Goal: Task Accomplishment & Management: Use online tool/utility

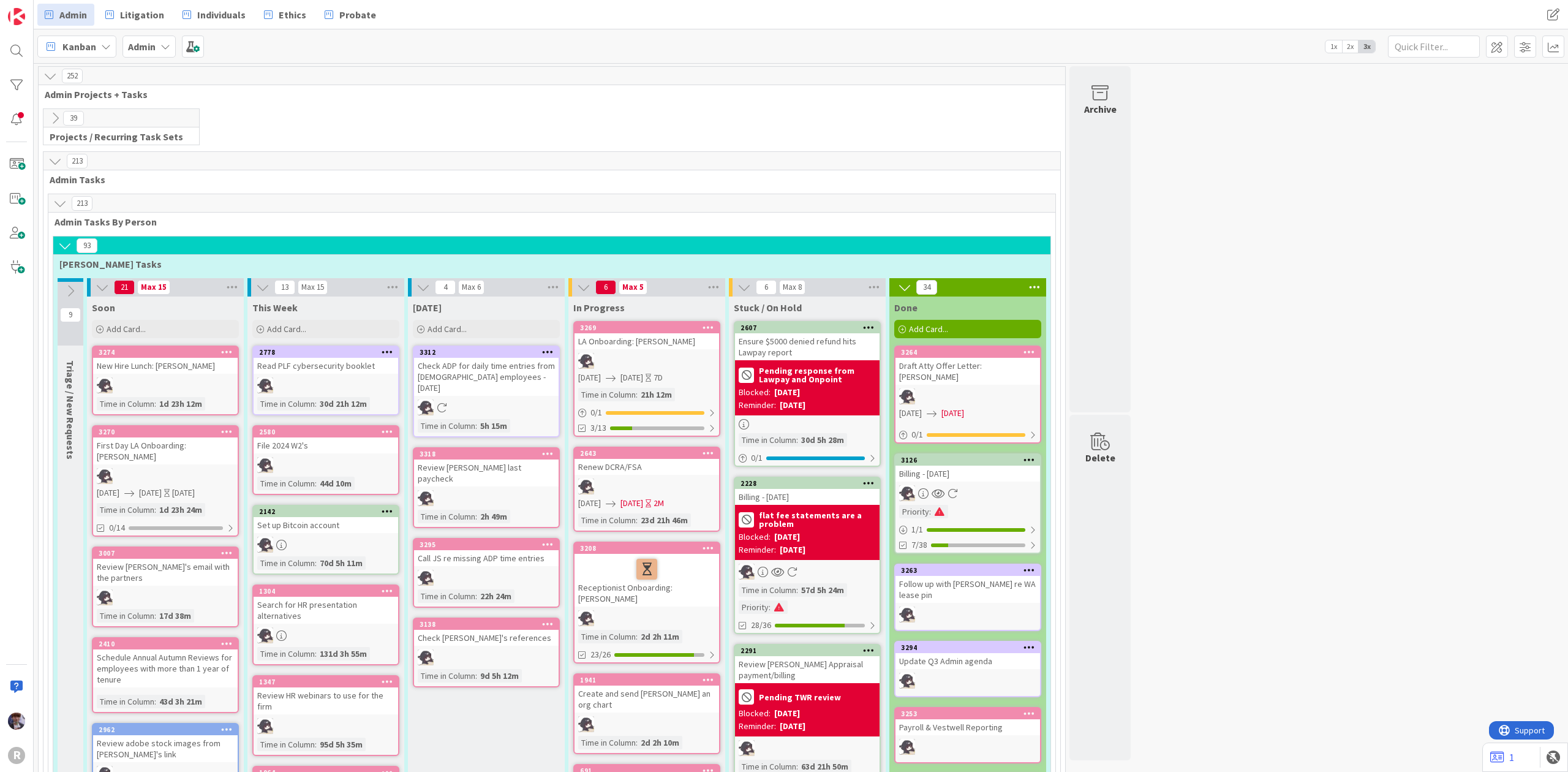
scroll to position [2188, 0]
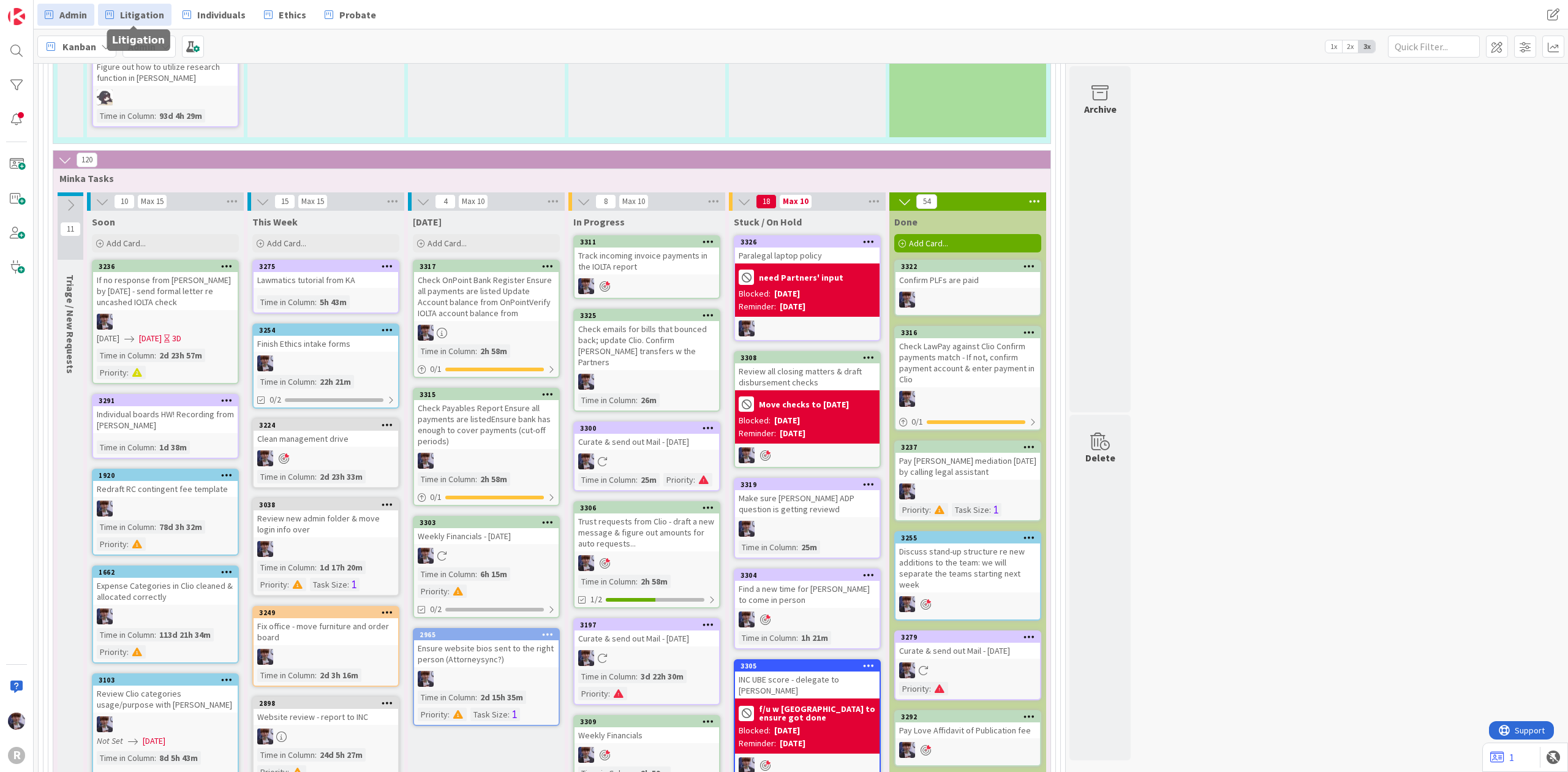
click at [140, 16] on span "Litigation" at bounding box center [142, 15] width 44 height 15
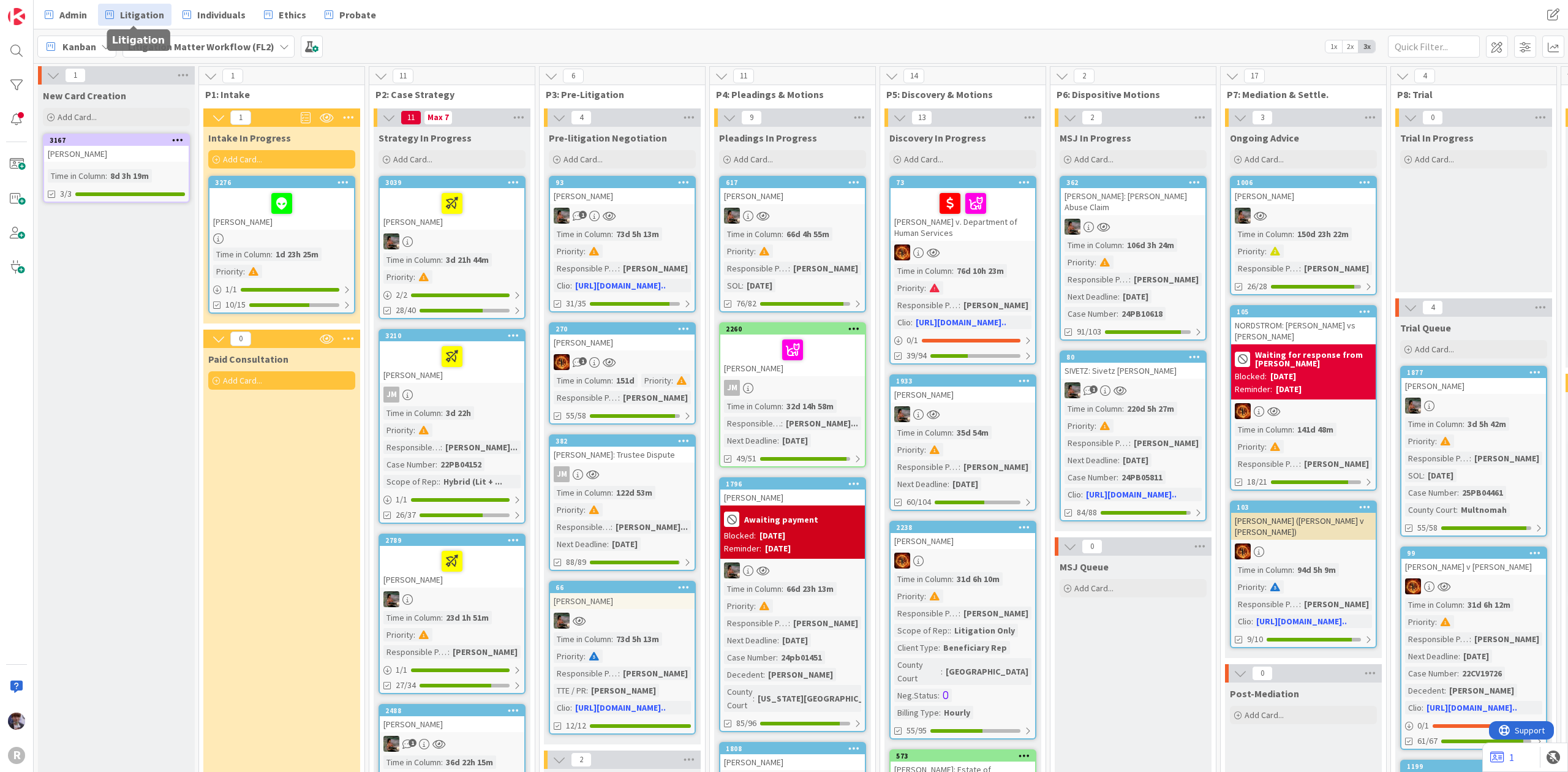
click at [1003, 239] on div "[PERSON_NAME] v. Department of Human Services" at bounding box center [962, 214] width 145 height 53
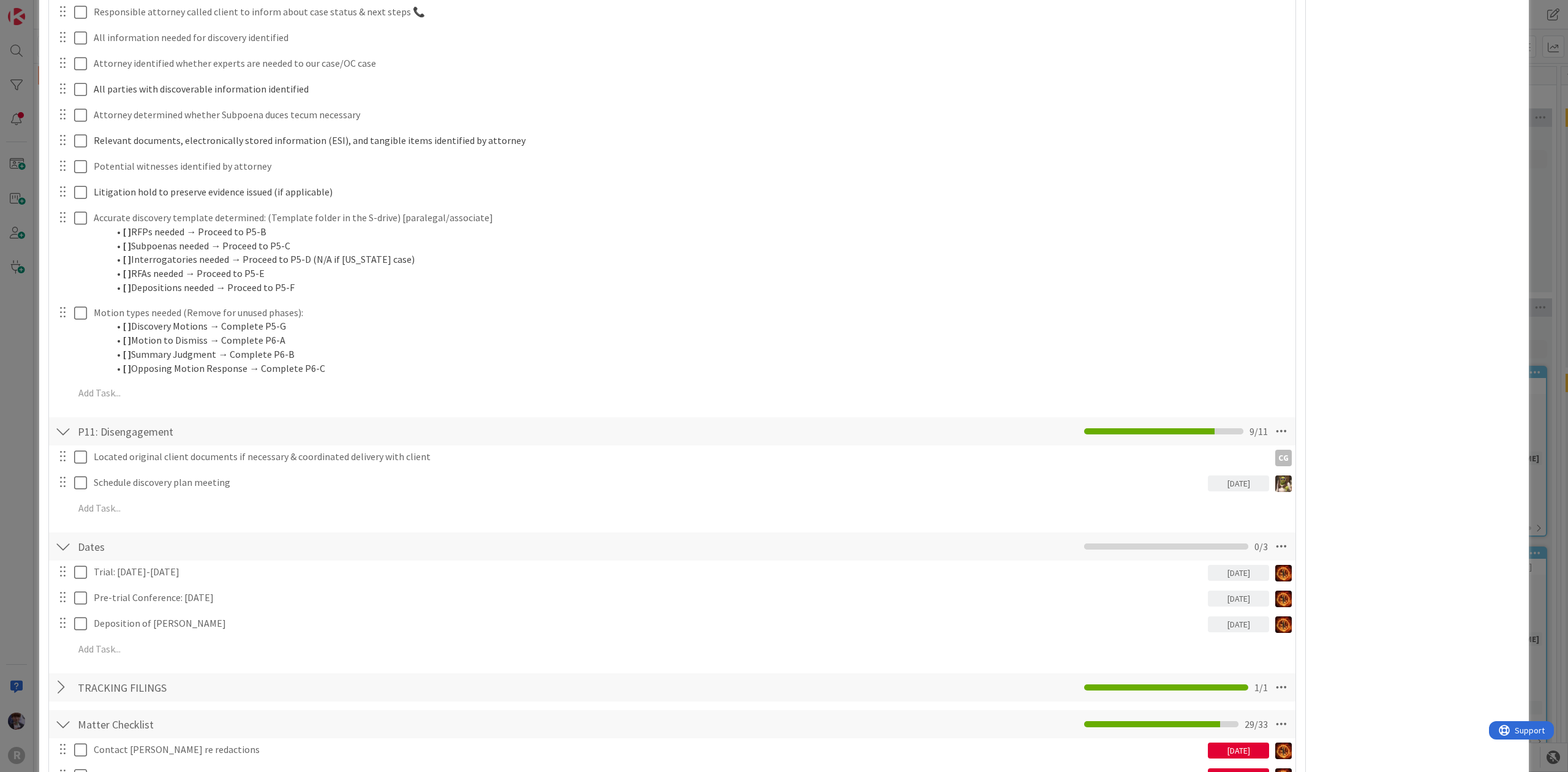
scroll to position [1961, 0]
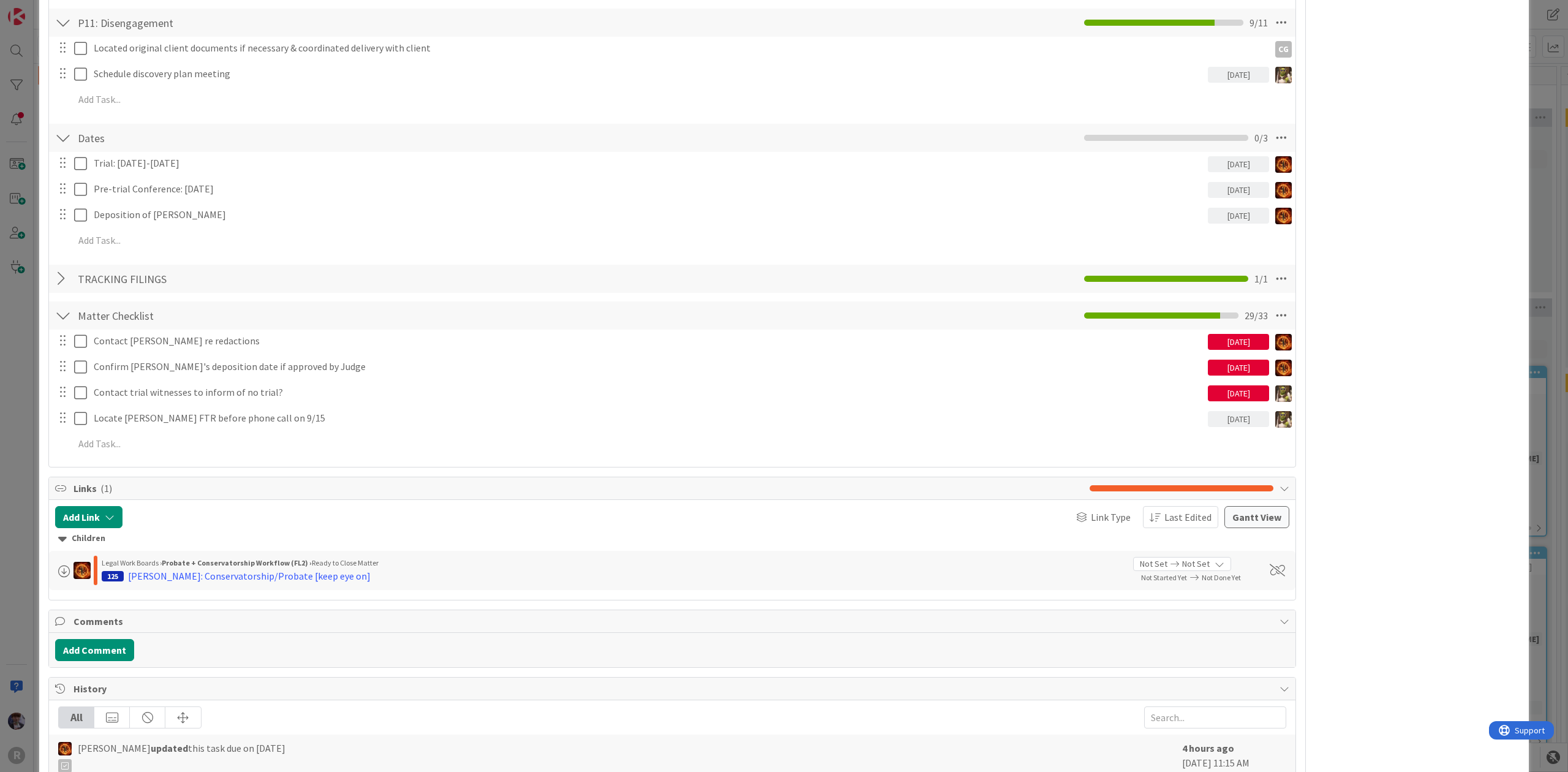
click at [27, 364] on div "ID 73 Litigation Matter Workflow (FL2) Discovery In Progress Title 38 / 128 [PE…" at bounding box center [784, 386] width 1568 height 772
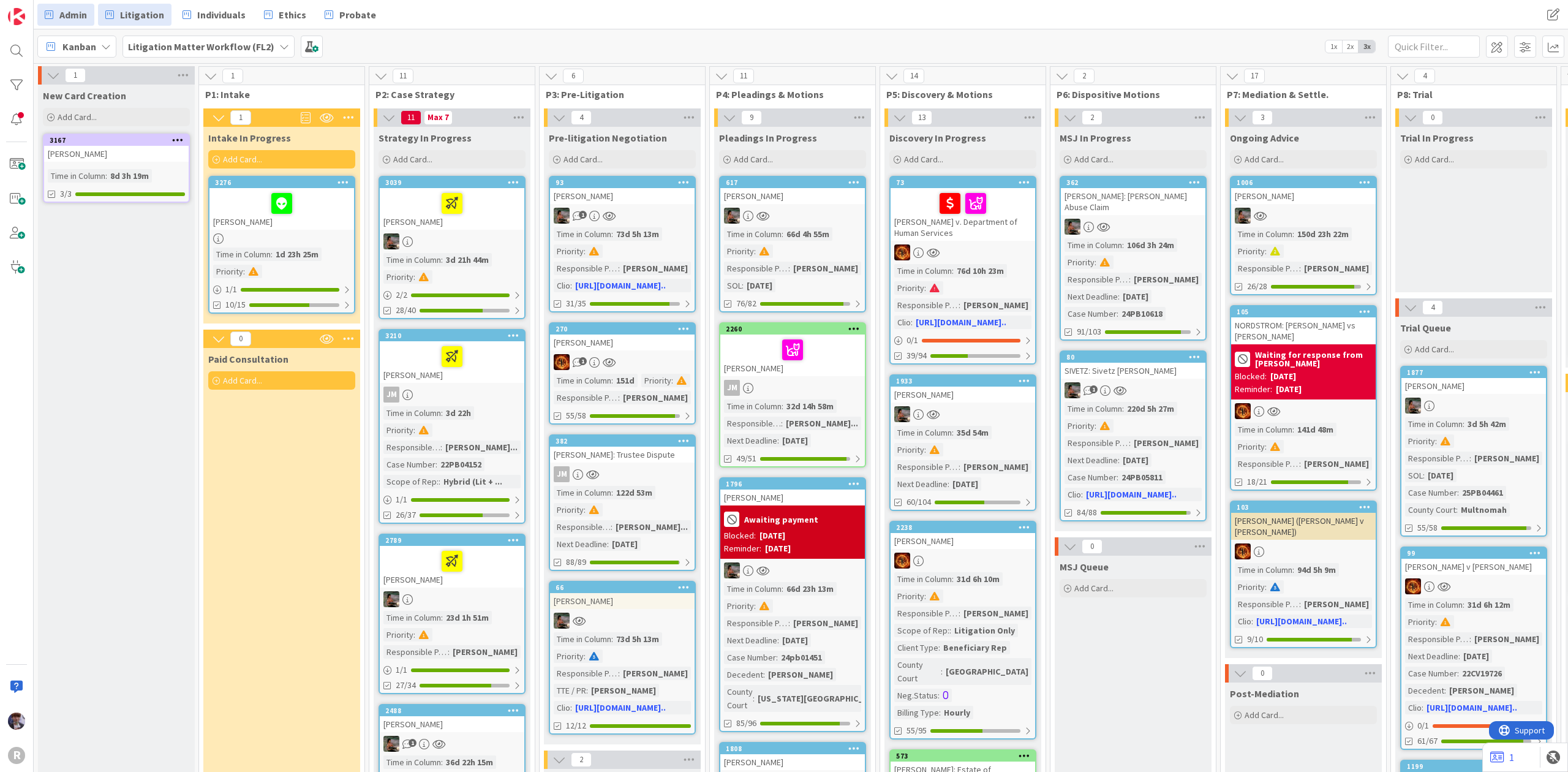
click at [81, 18] on span "Admin" at bounding box center [73, 15] width 27 height 15
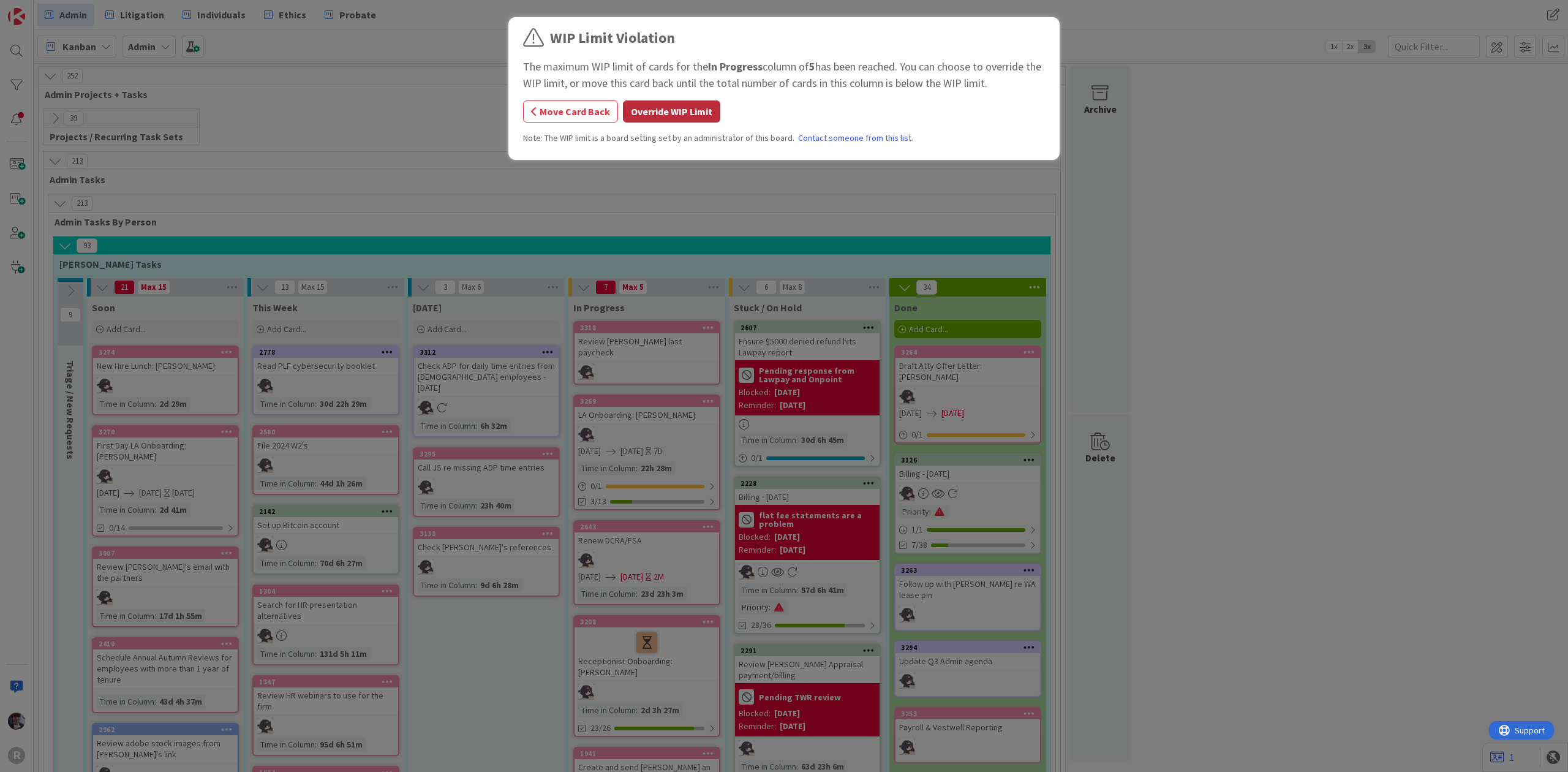
click at [665, 110] on button "Override WIP Limit" at bounding box center [672, 111] width 97 height 22
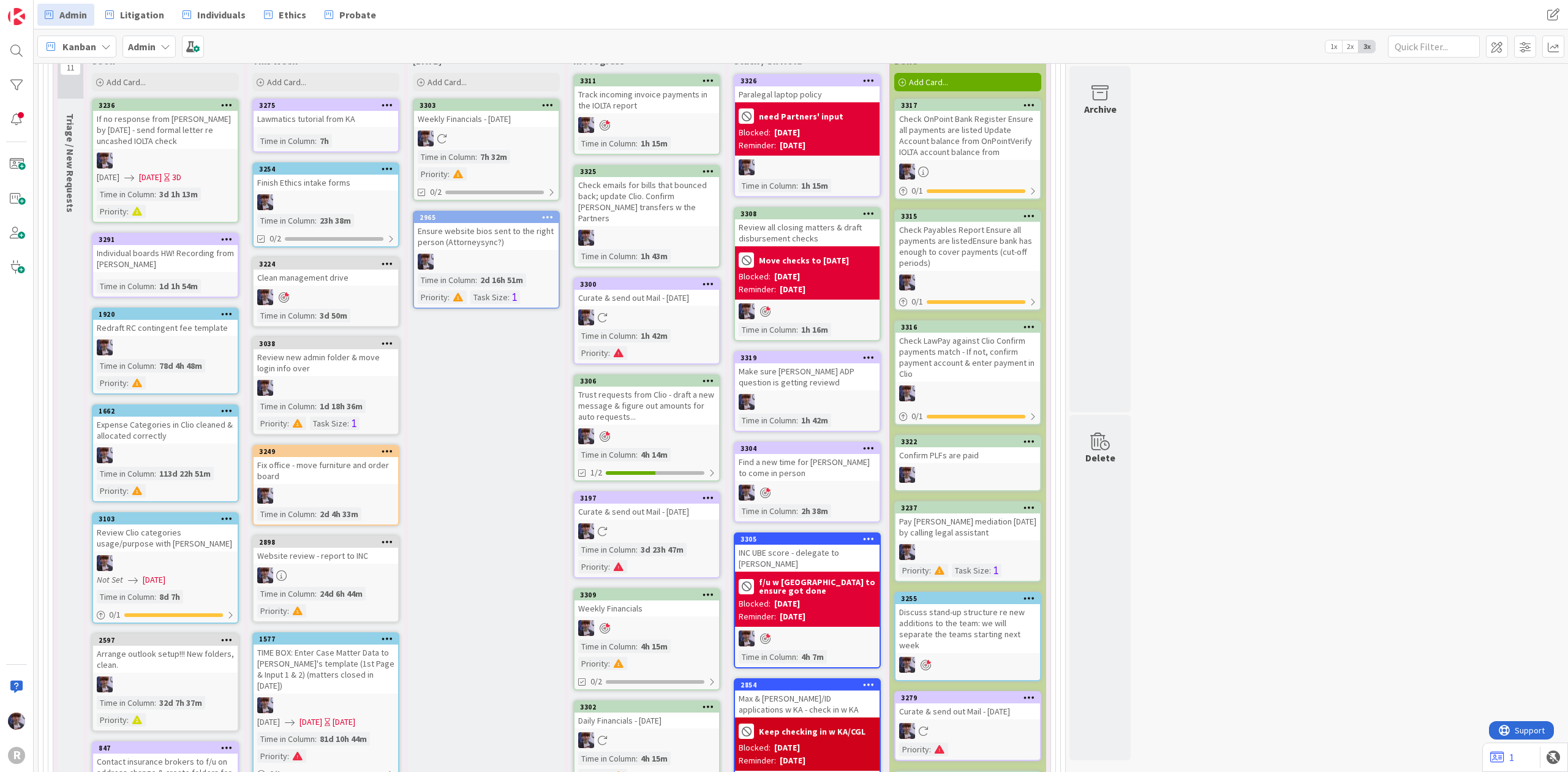
scroll to position [2288, 0]
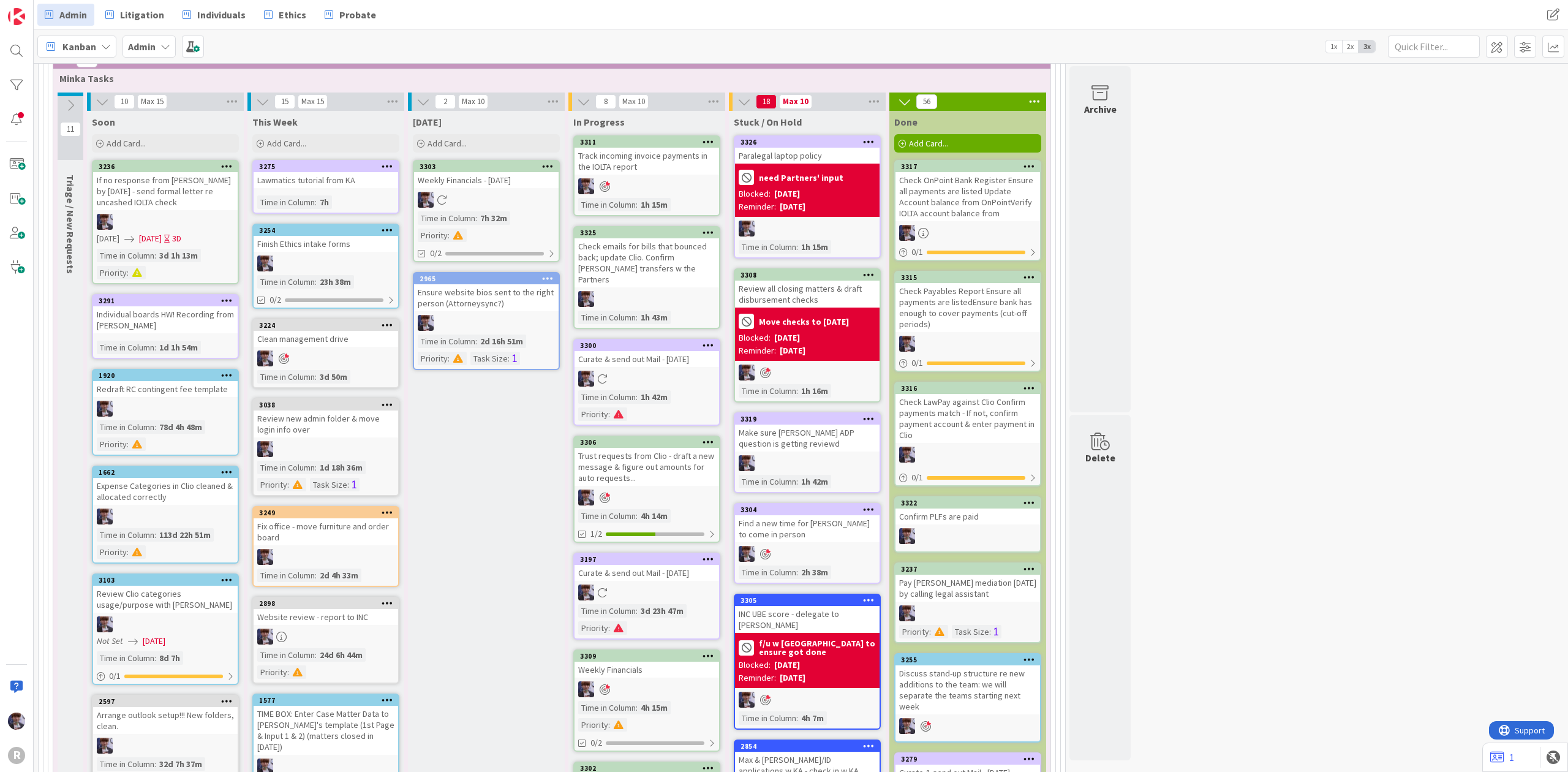
click at [549, 161] on icon at bounding box center [548, 165] width 12 height 9
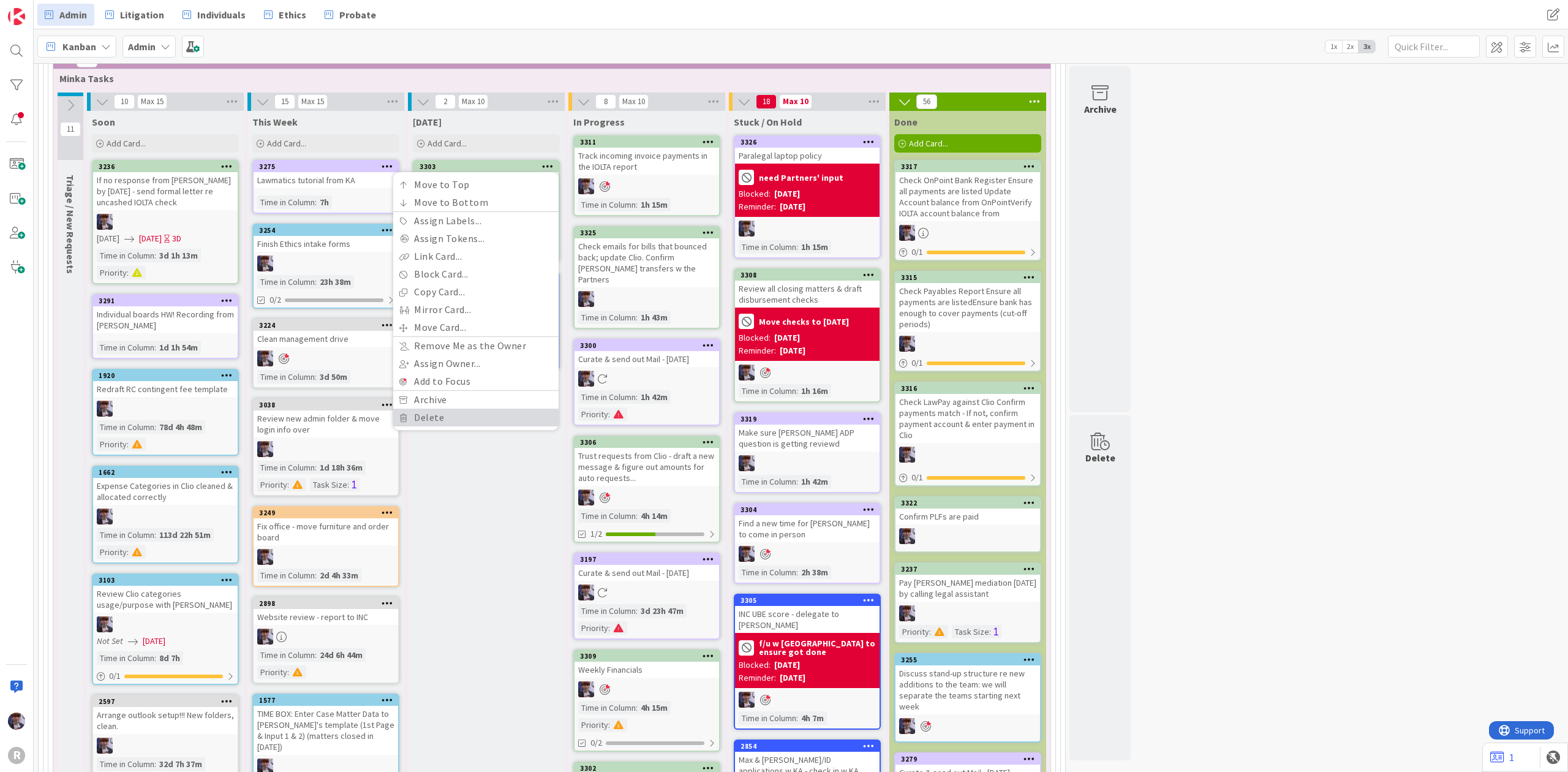
click at [455, 408] on link "Delete" at bounding box center [476, 417] width 165 height 18
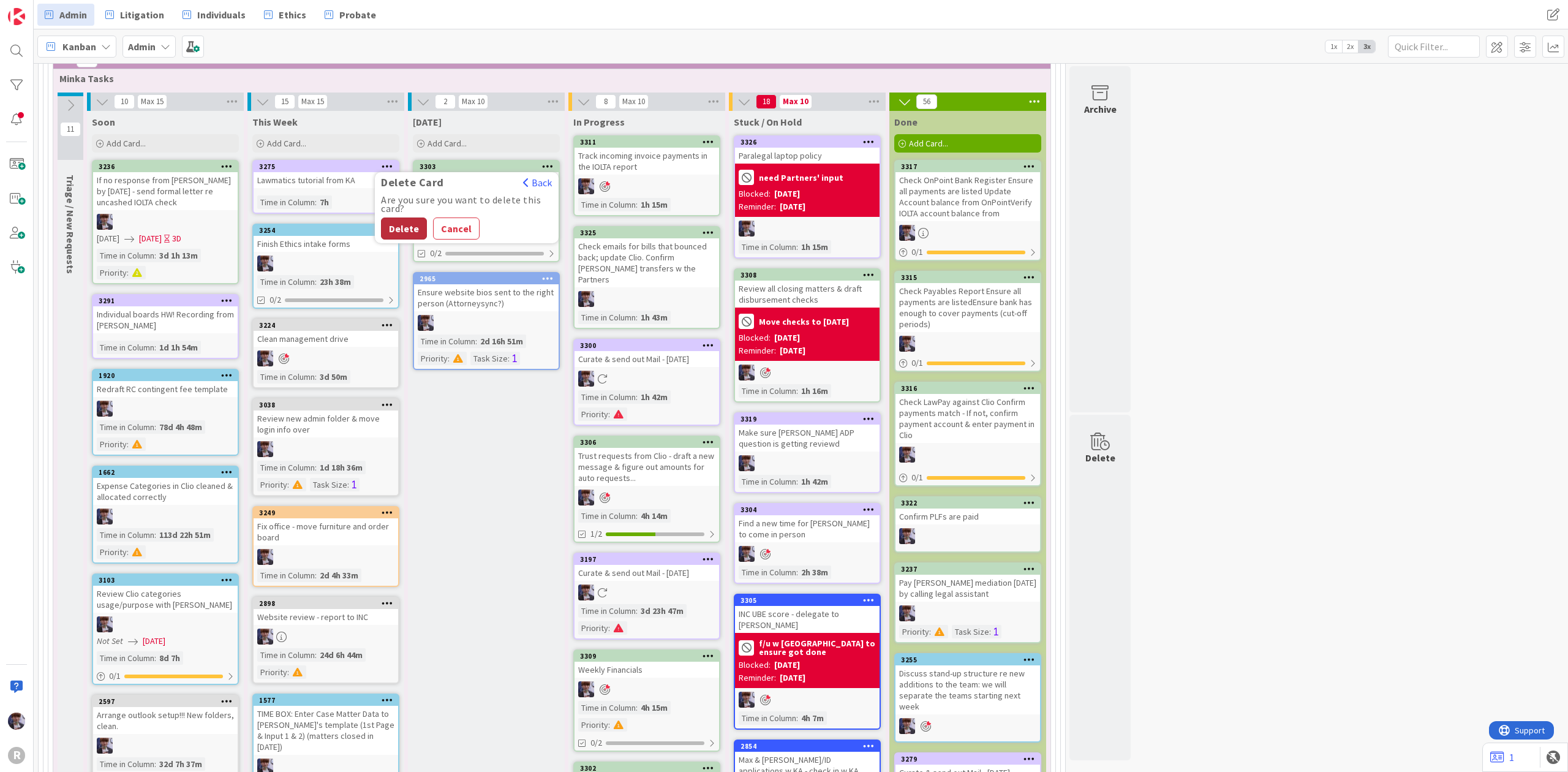
click at [418, 218] on button "Delete" at bounding box center [403, 228] width 46 height 22
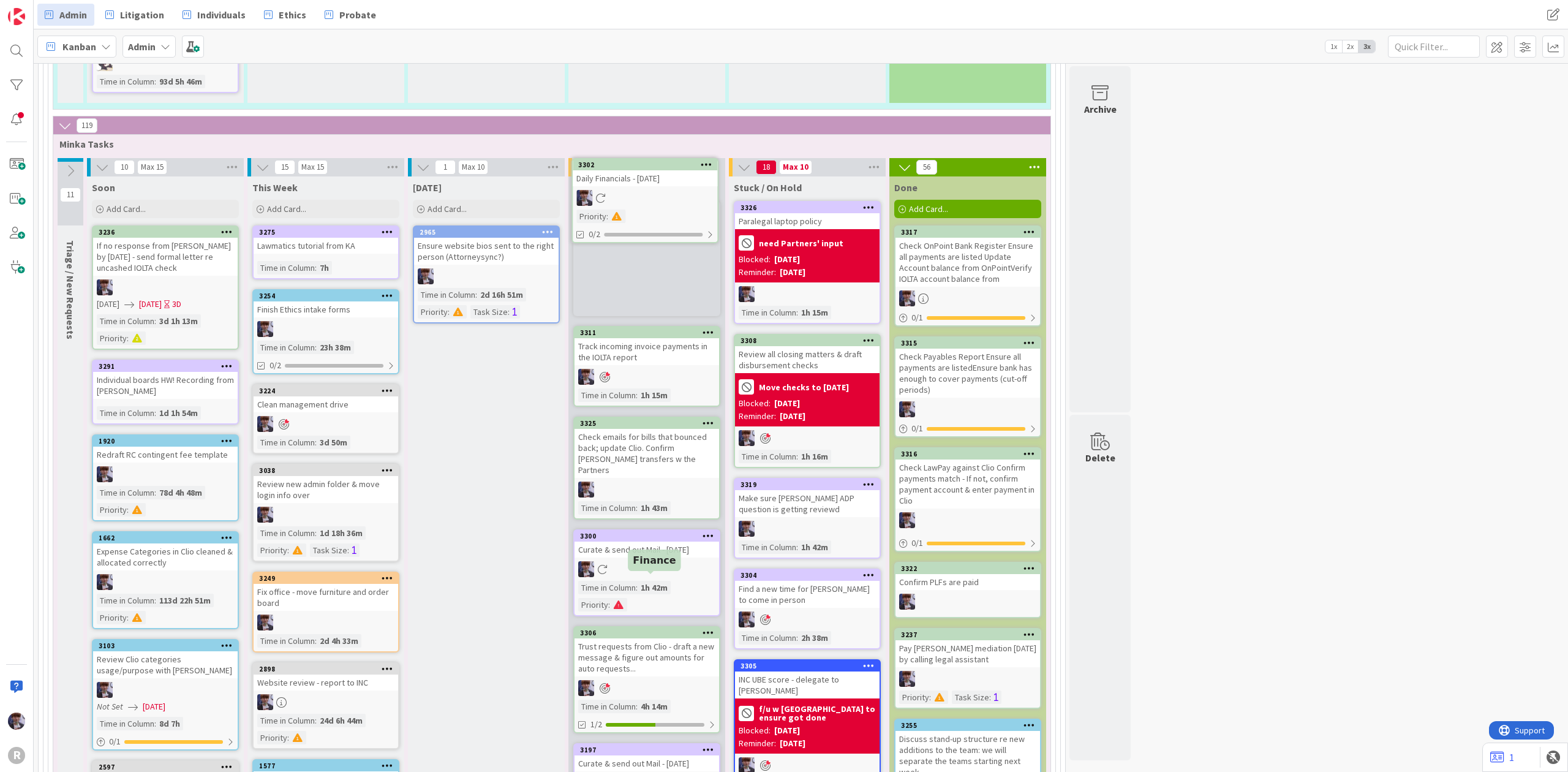
scroll to position [2216, 0]
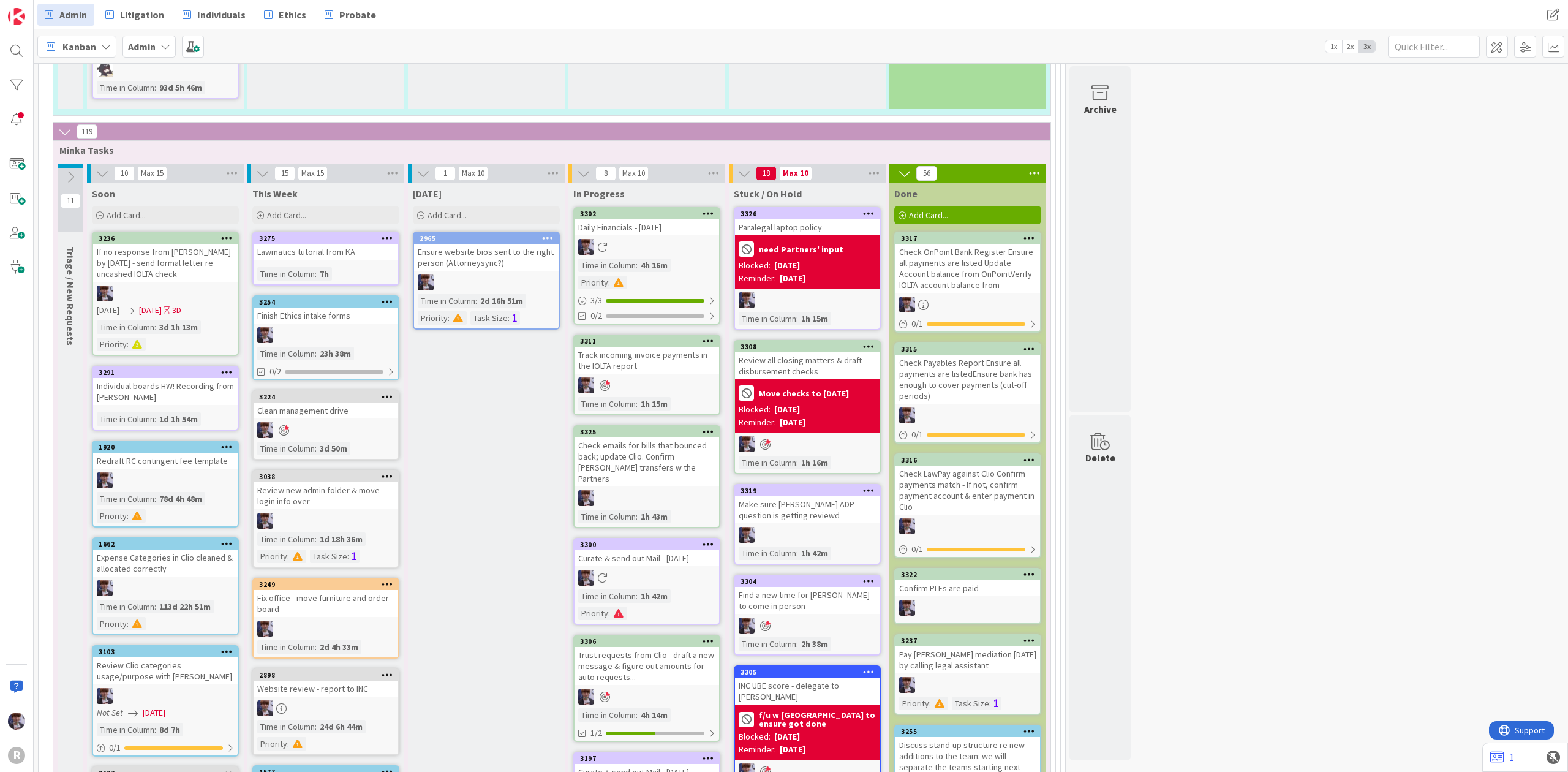
click at [645, 239] on div at bounding box center [646, 247] width 145 height 16
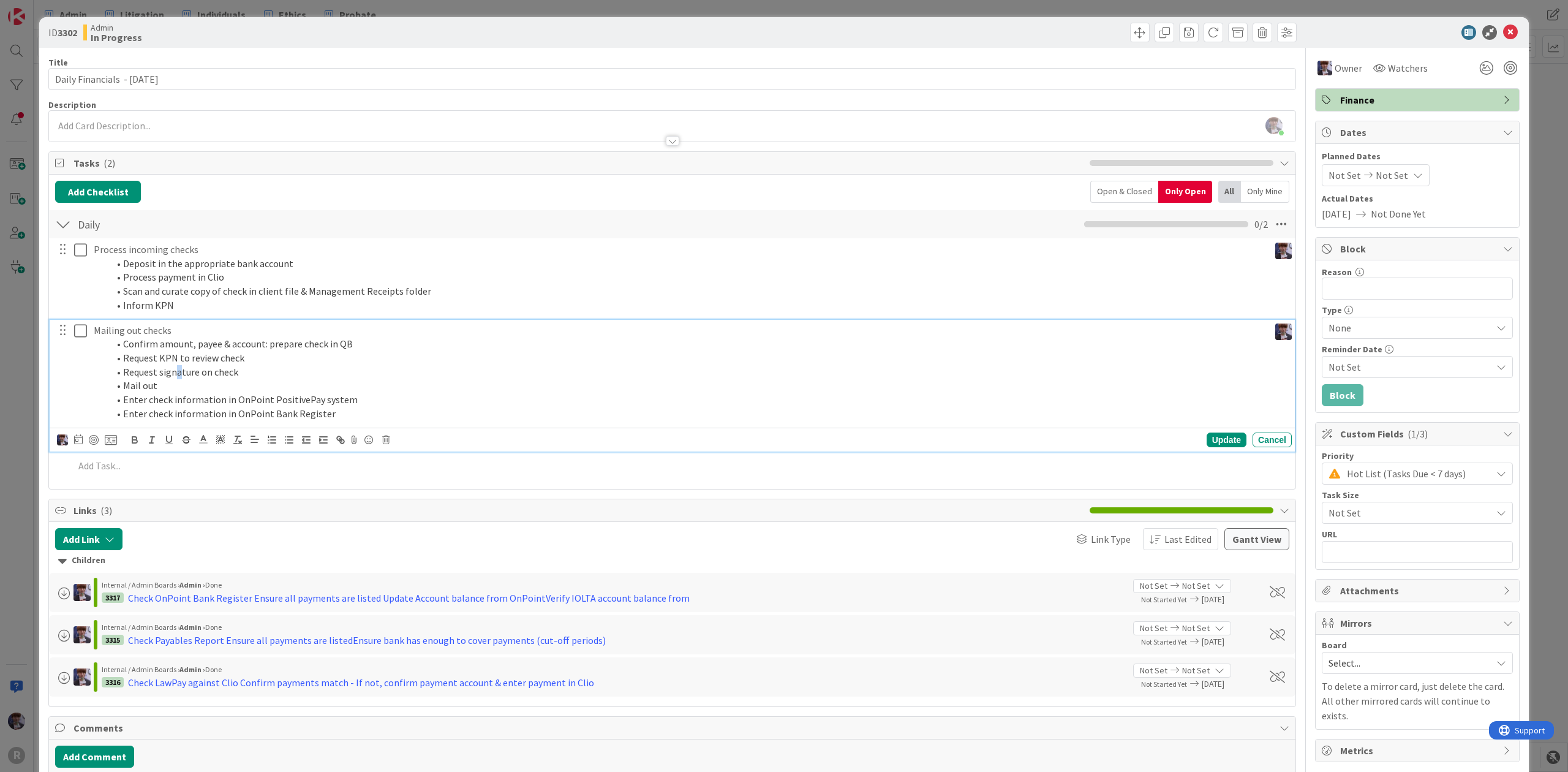
click at [177, 371] on li "Request signature on check" at bounding box center [686, 372] width 1156 height 14
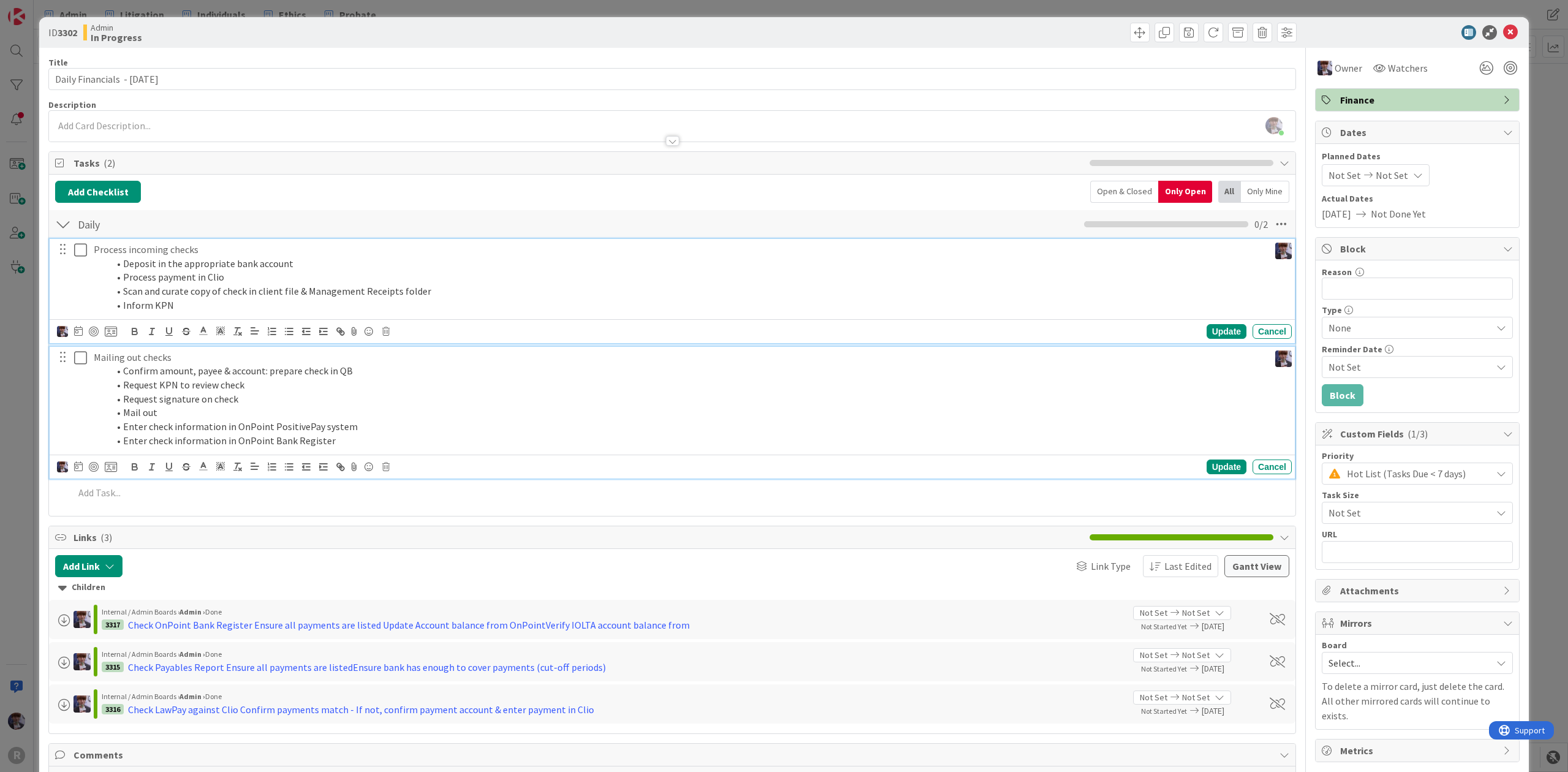
click at [169, 272] on li "Process payment in Clio" at bounding box center [686, 277] width 1156 height 14
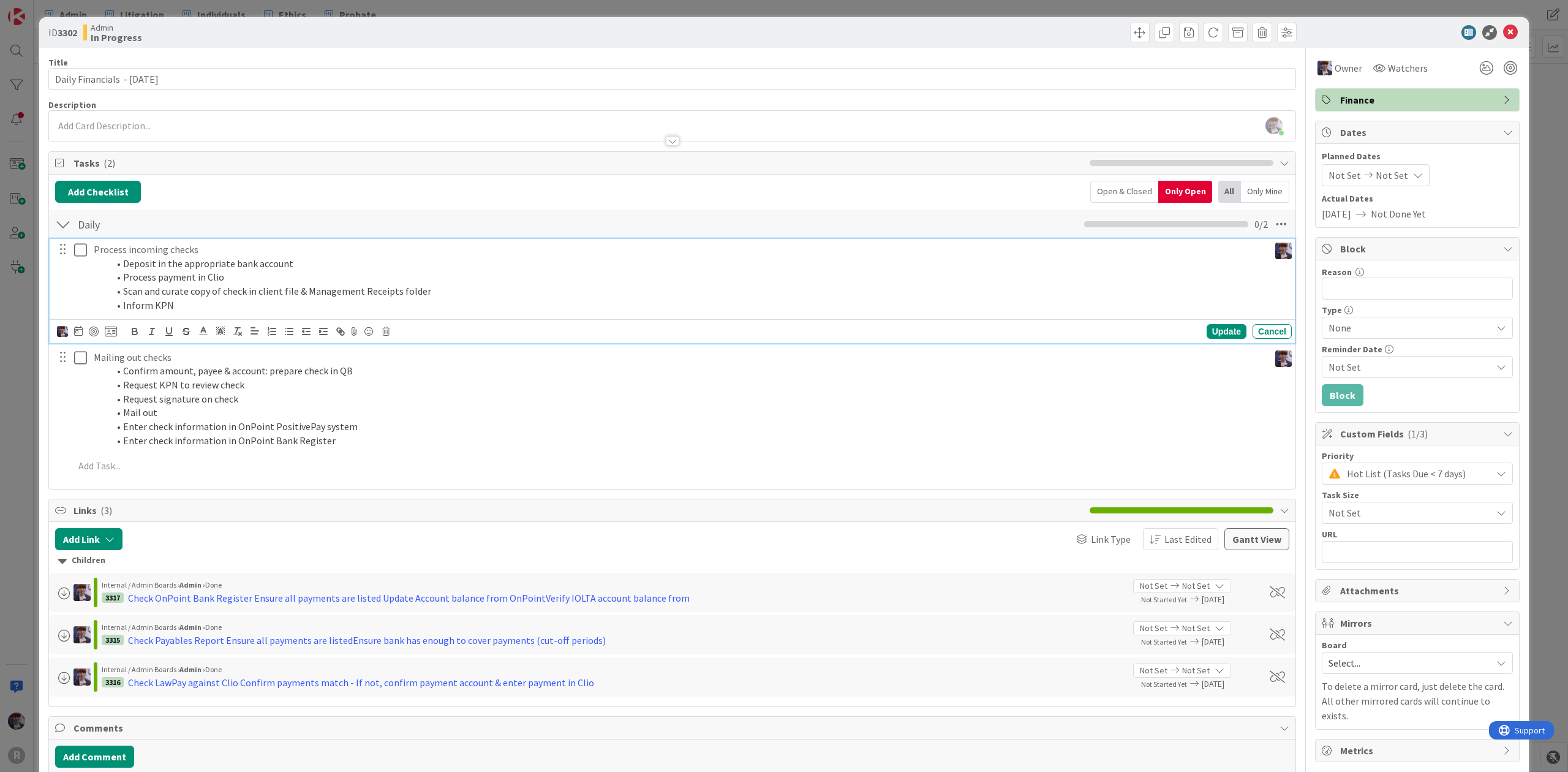
click at [253, 291] on li "Scan and curate copy of check in client file & Management Receipts folder" at bounding box center [686, 291] width 1156 height 14
click at [392, 330] on div "Update Cancel" at bounding box center [675, 332] width 1236 height 18
click at [386, 335] on icon at bounding box center [386, 332] width 8 height 9
click at [409, 384] on div "Delete" at bounding box center [417, 383] width 46 height 22
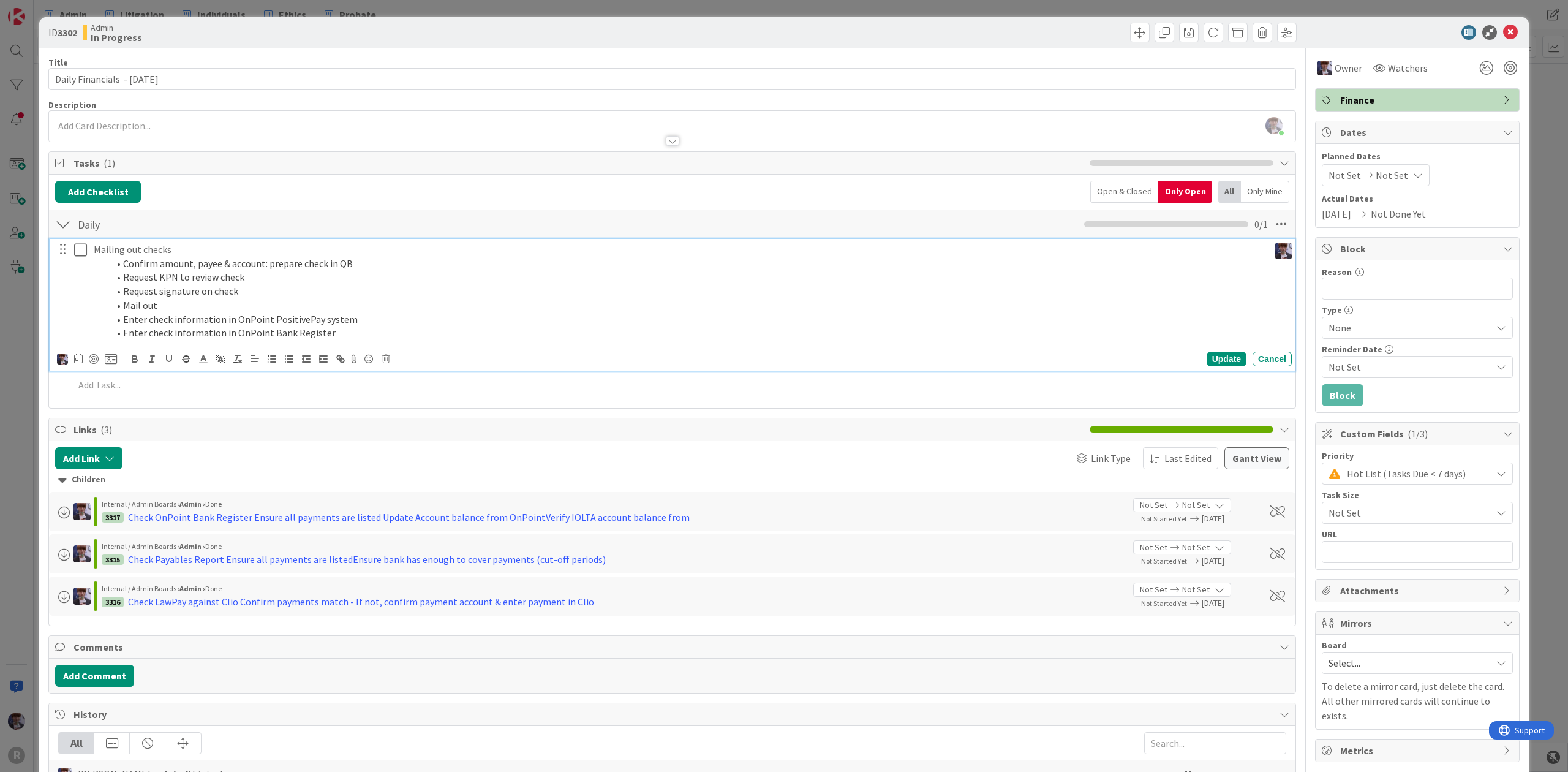
click at [258, 322] on li "Enter check information in OnPoint PositivePay system" at bounding box center [686, 319] width 1156 height 14
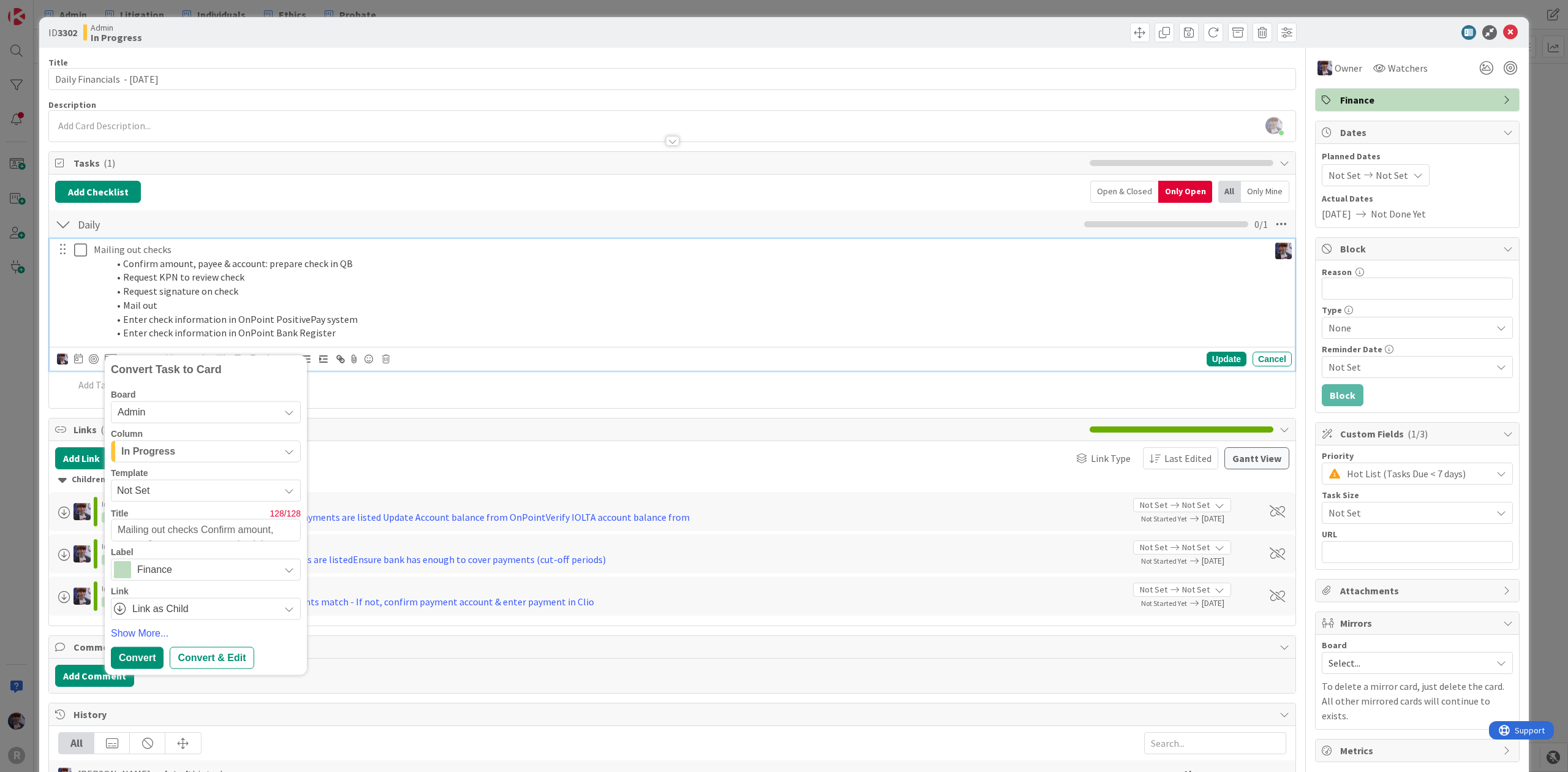
click at [165, 270] on li "Confirm amount, payee & account: prepare check in QB" at bounding box center [686, 263] width 1156 height 14
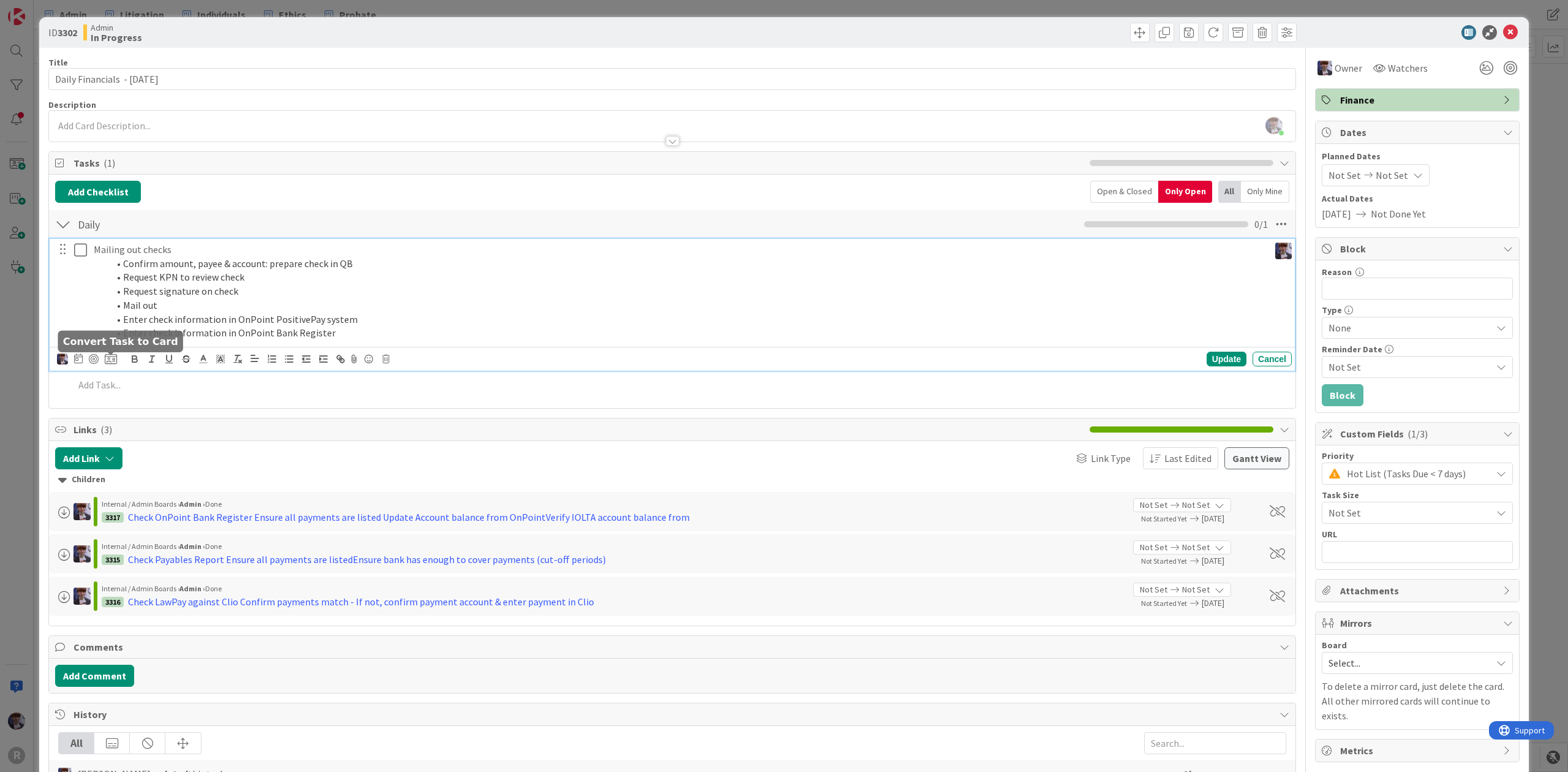
click at [110, 359] on icon at bounding box center [111, 359] width 13 height 11
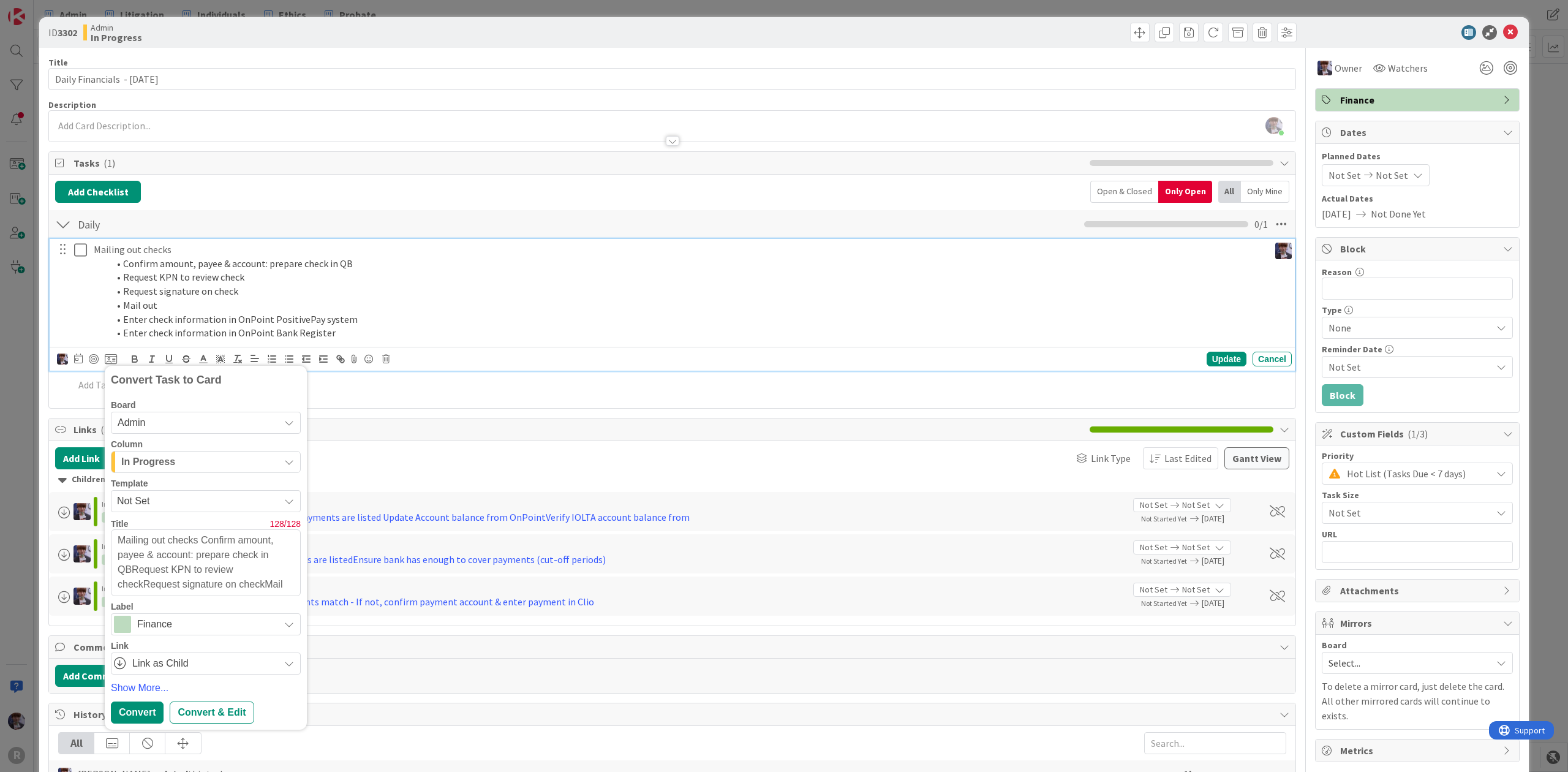
click at [190, 415] on span "Admin" at bounding box center [195, 423] width 156 height 18
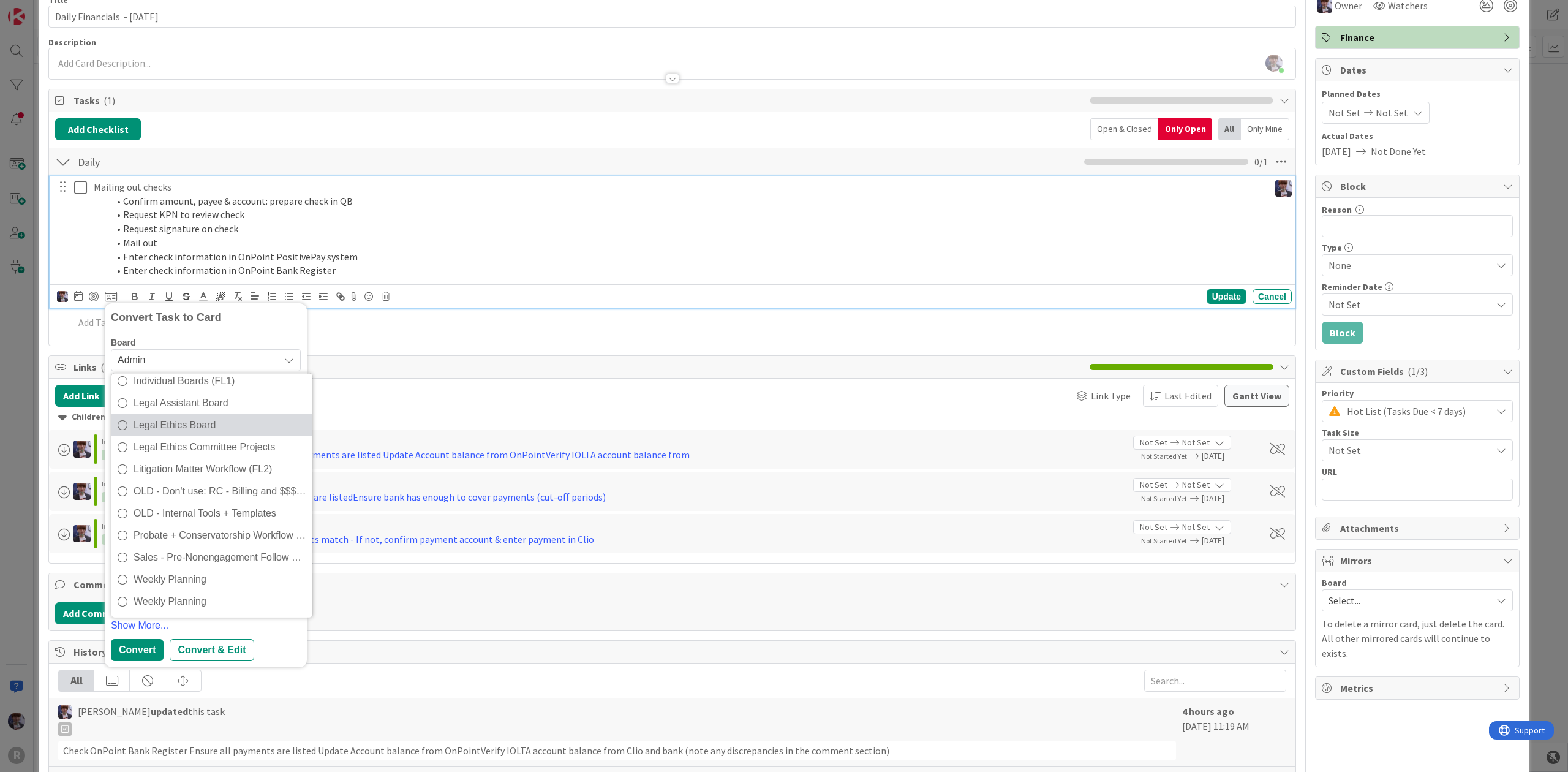
scroll to position [82, 0]
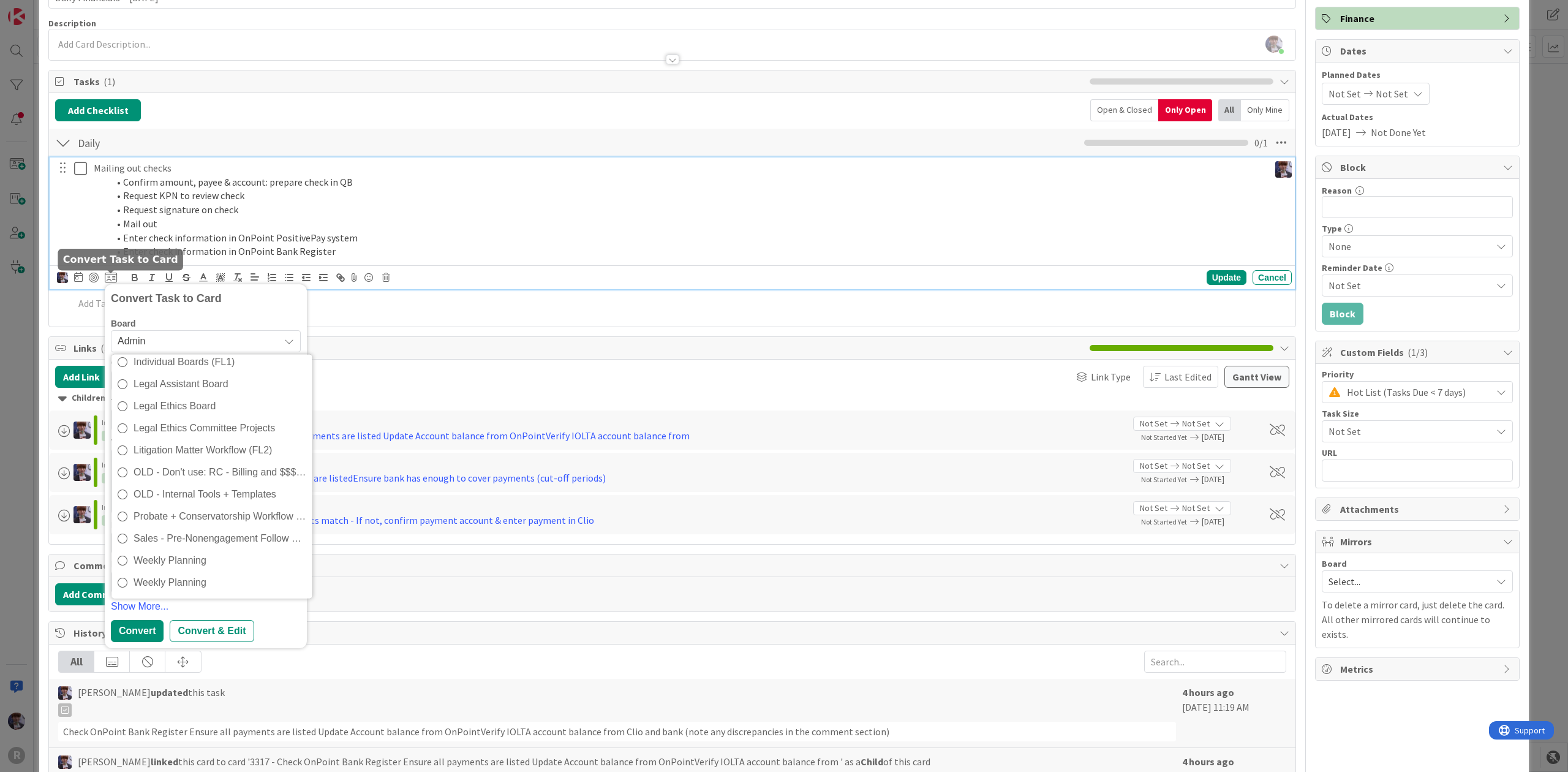
click at [109, 277] on icon at bounding box center [111, 277] width 13 height 11
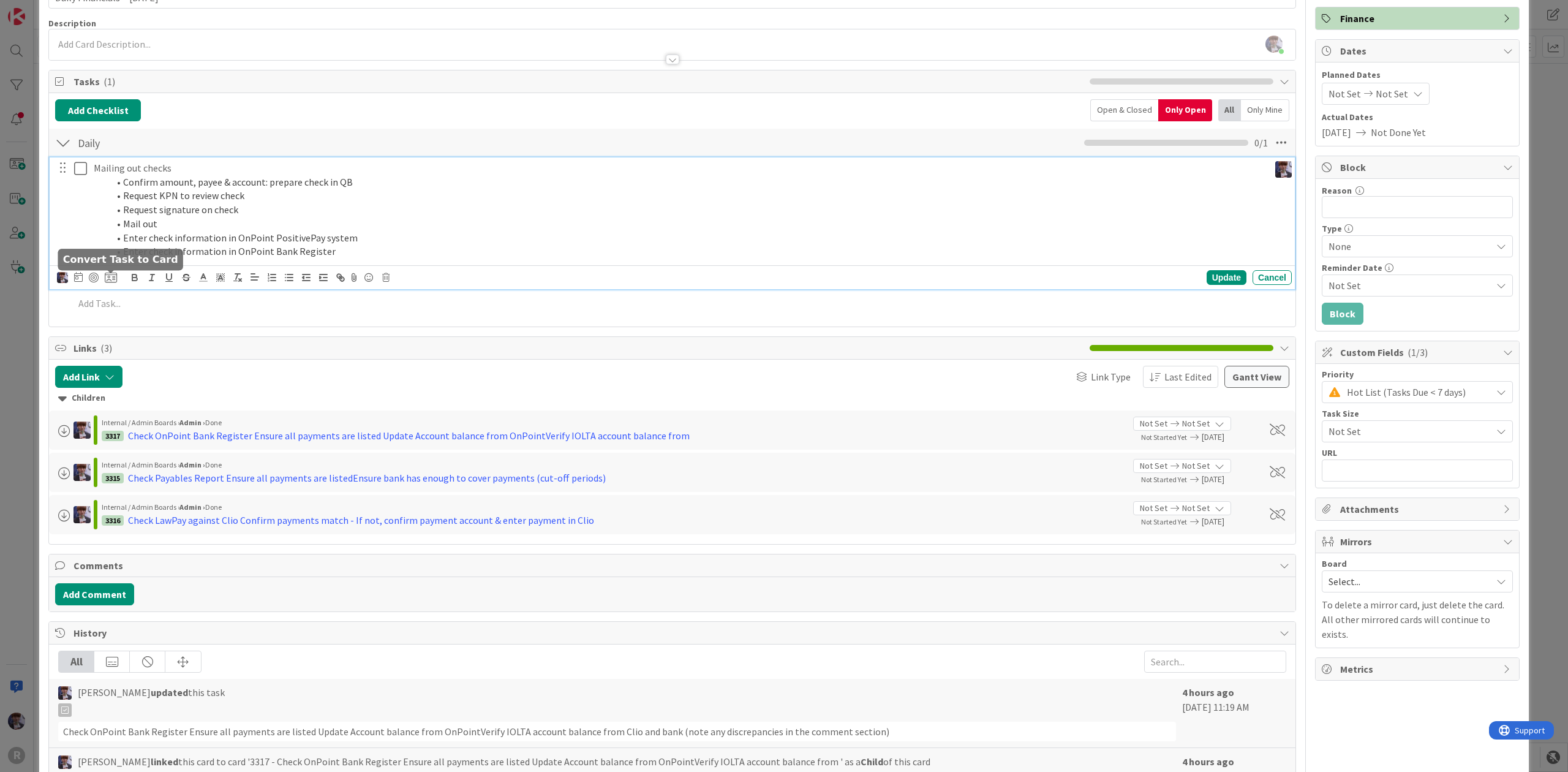
click at [109, 277] on icon at bounding box center [111, 277] width 13 height 11
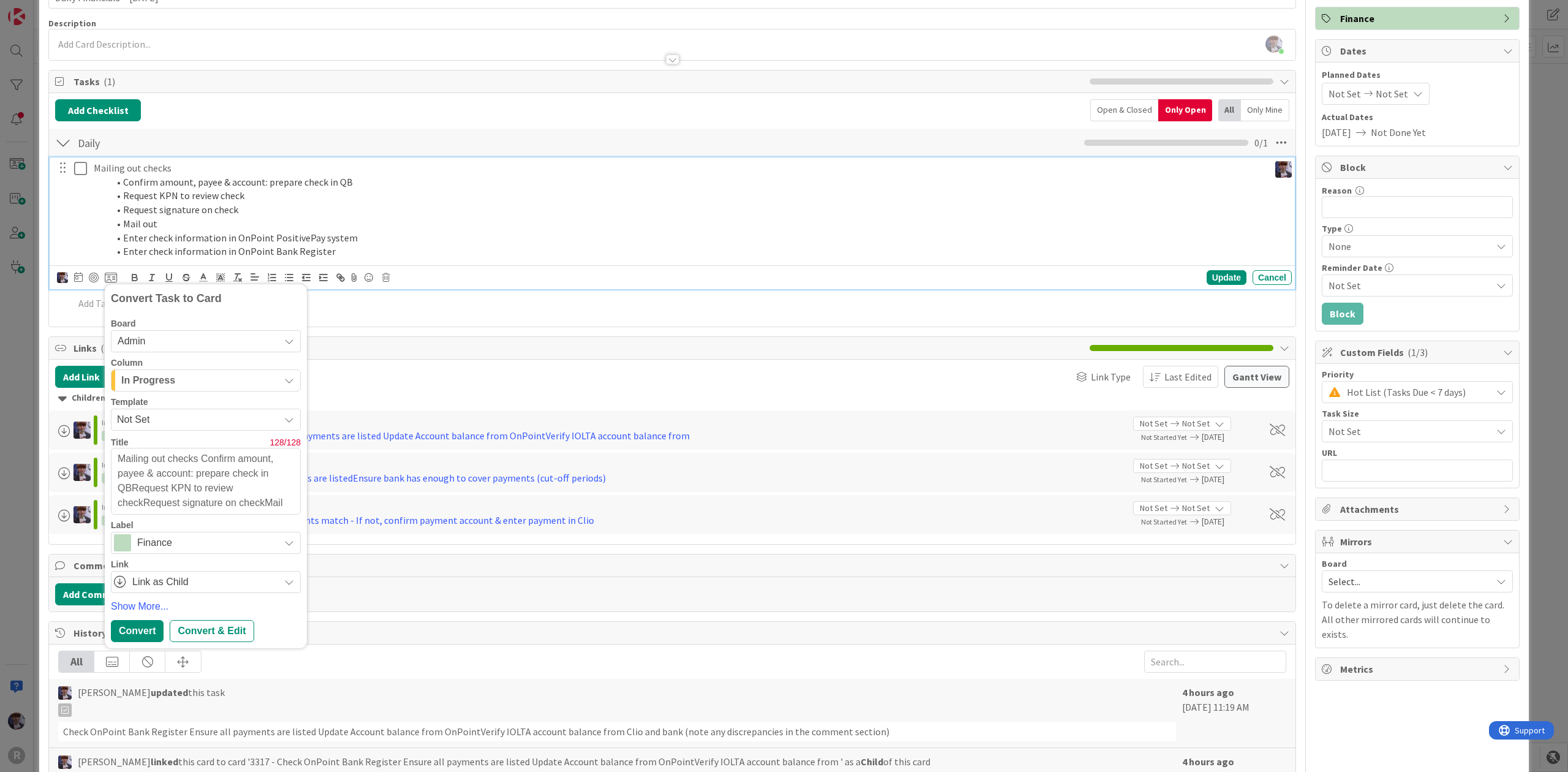
click at [182, 386] on div "In Progress" at bounding box center [199, 380] width 161 height 19
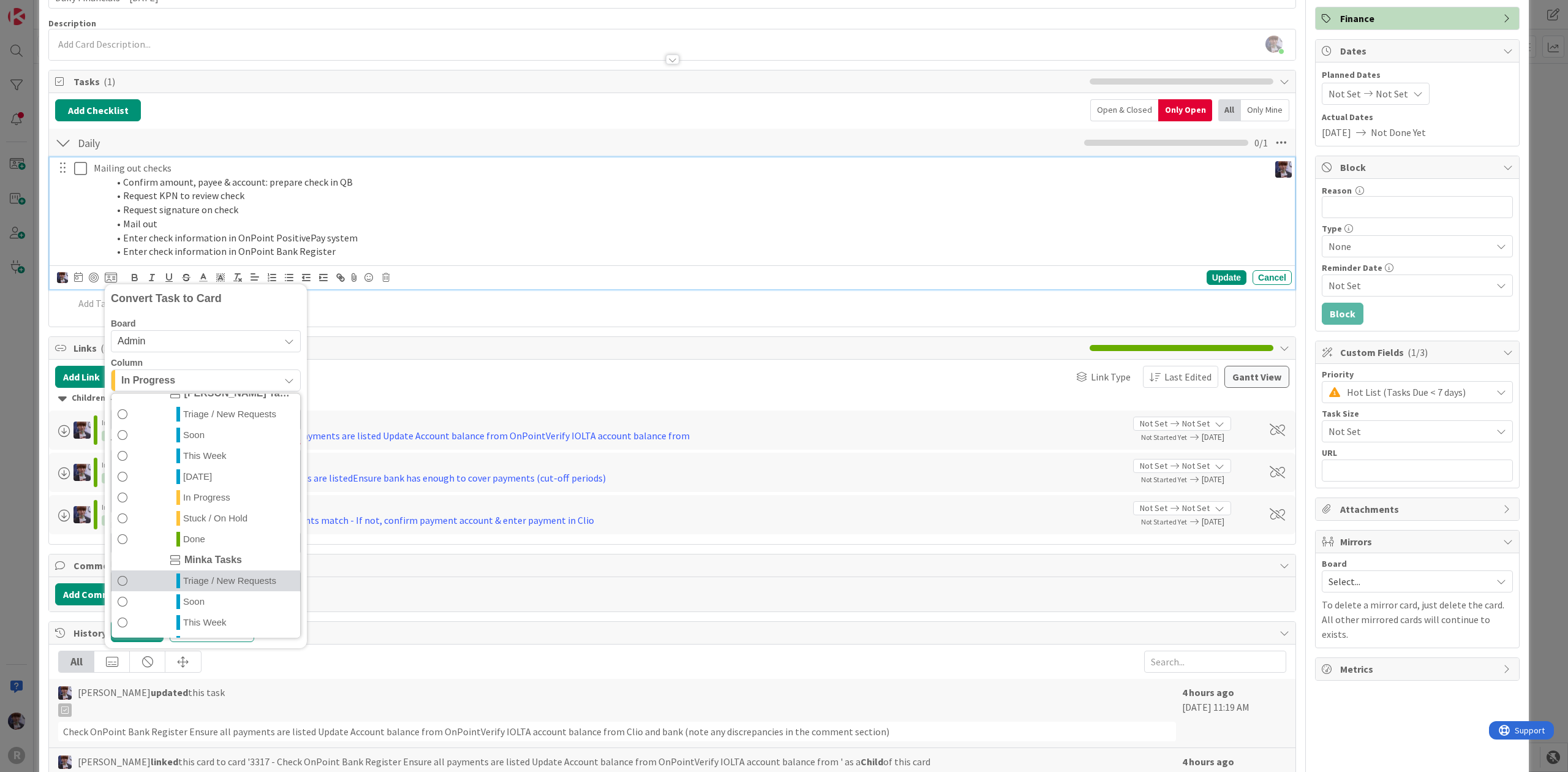
scroll to position [288, 0]
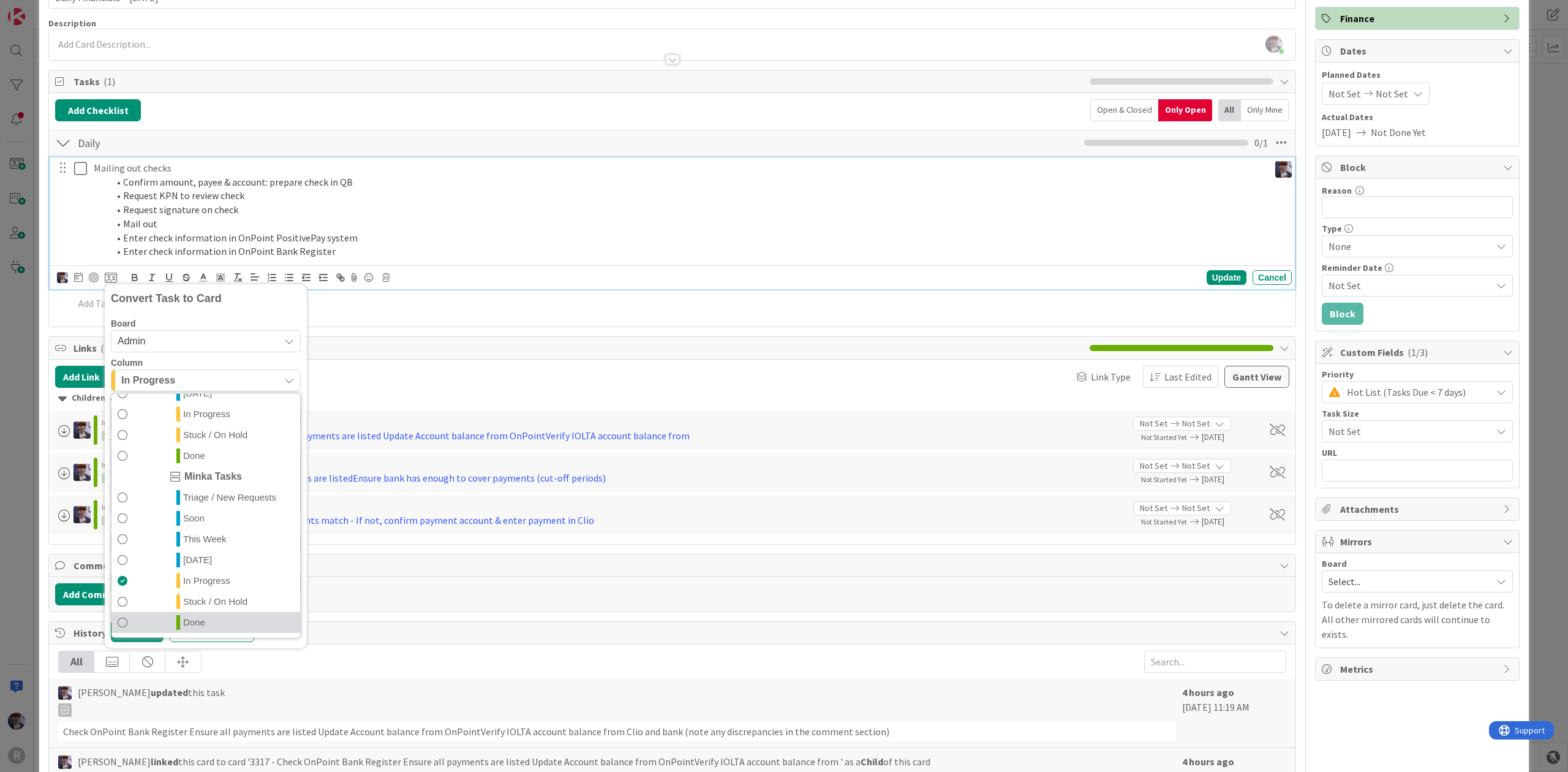
click at [211, 621] on link "Done" at bounding box center [206, 622] width 189 height 20
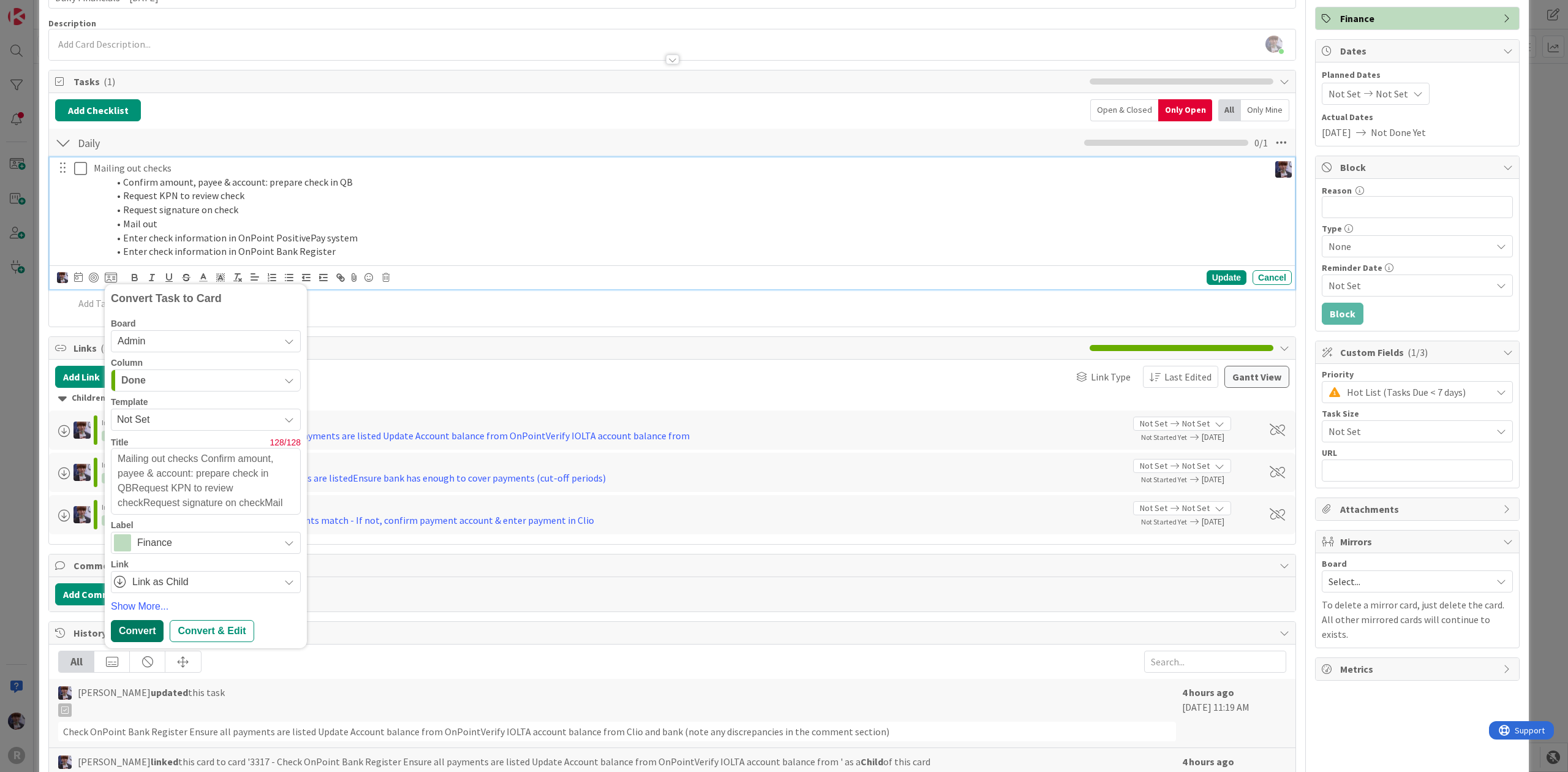
click at [146, 634] on div "Convert" at bounding box center [137, 631] width 52 height 22
type textarea "x"
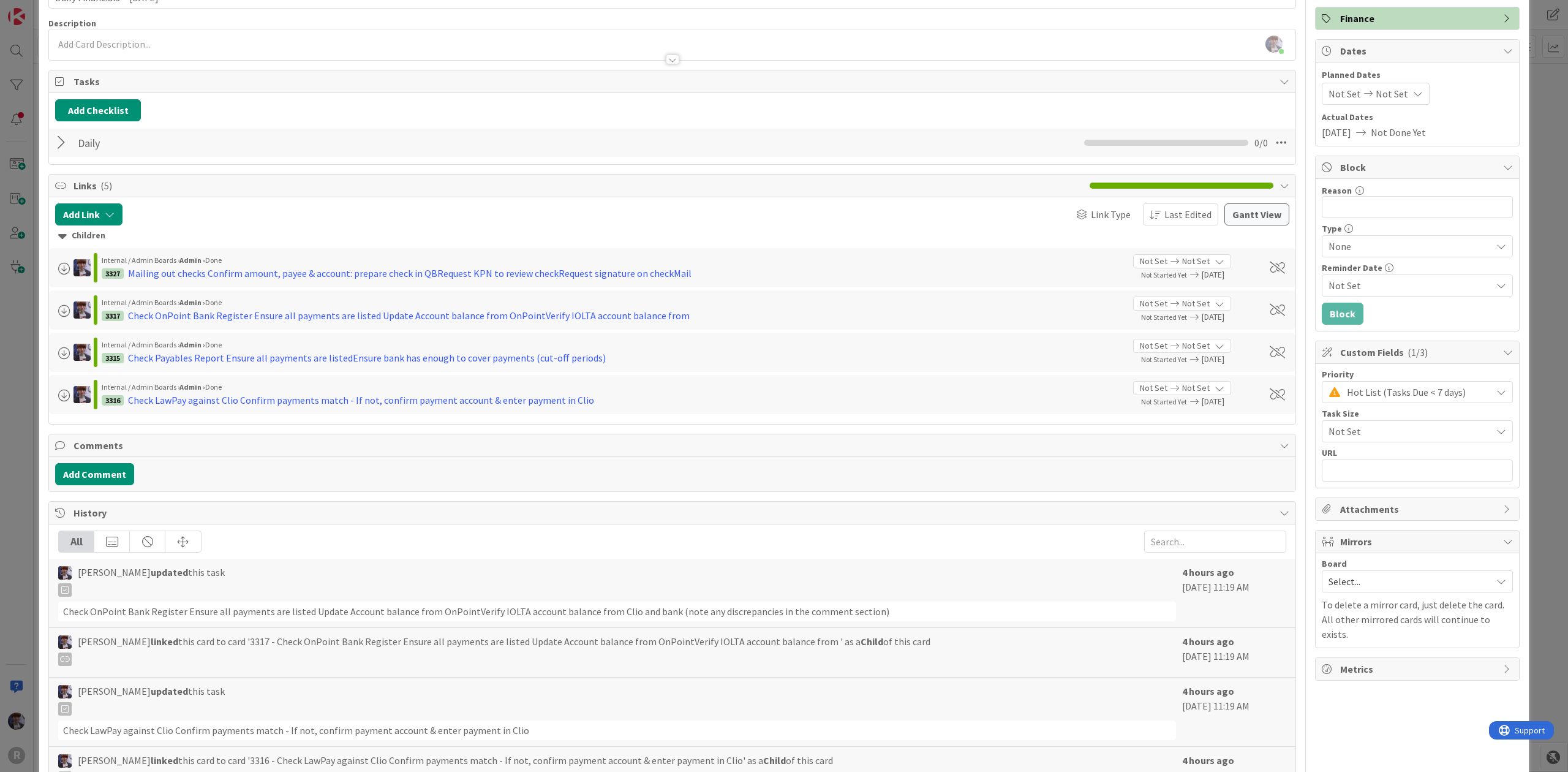
click at [18, 368] on div "ID 3302 Admin In Progress Title 30 / 128 Daily Financials - [DATE] Description …" at bounding box center [784, 386] width 1568 height 772
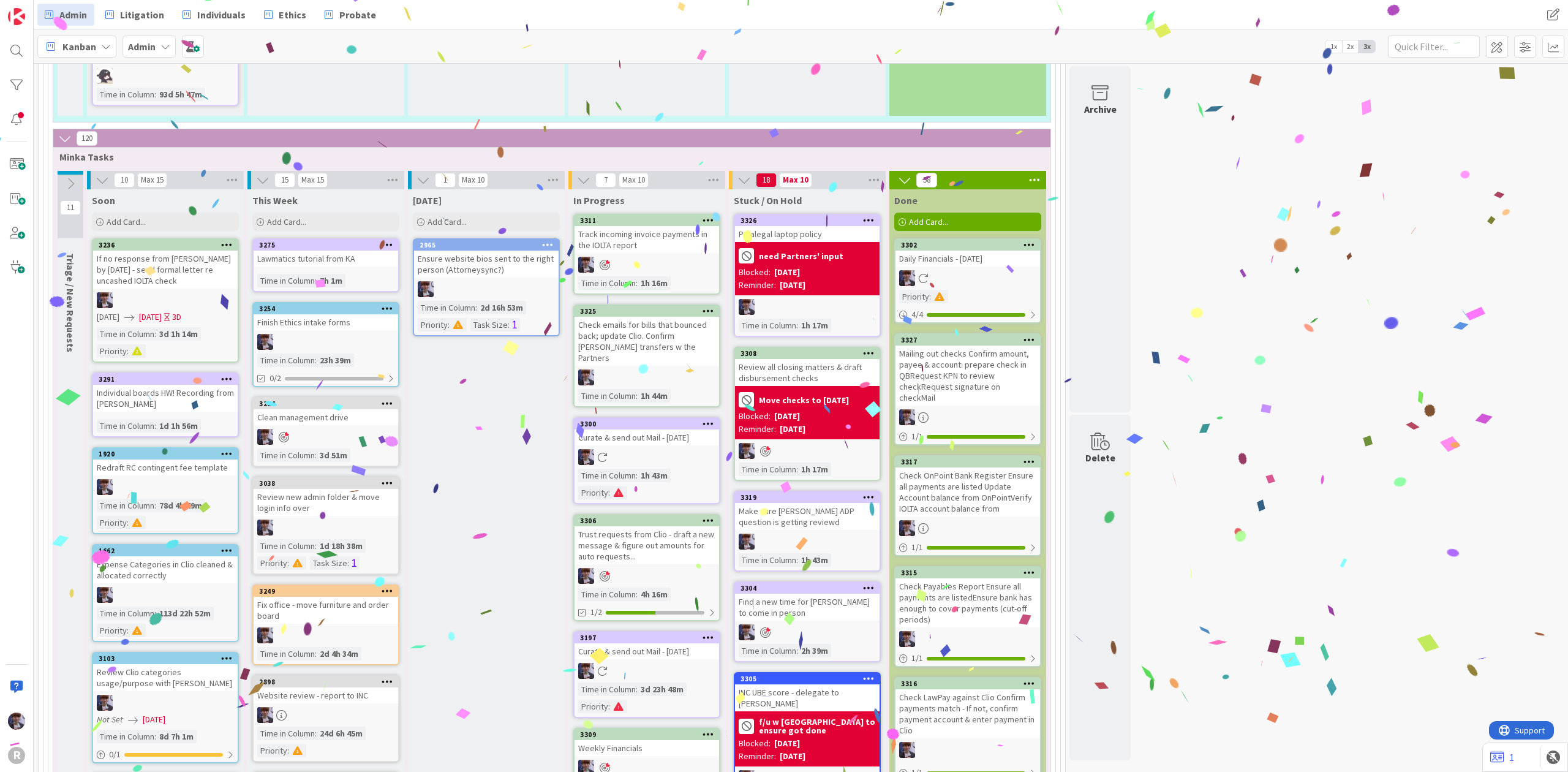
click at [996, 345] on div "Mailing out checks Confirm amount, payee & account: prepare check in QBRequest …" at bounding box center [967, 375] width 145 height 60
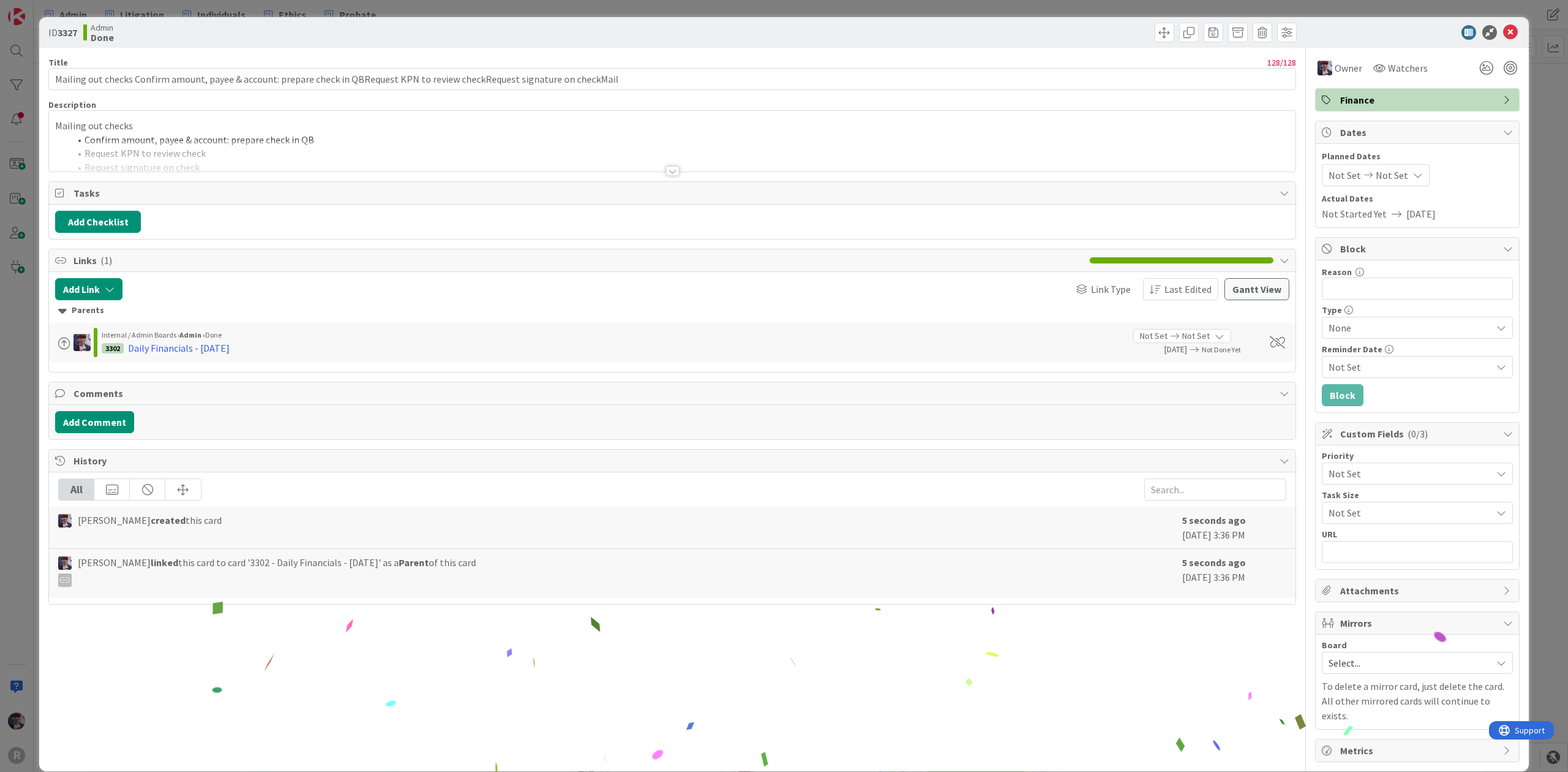
click at [185, 123] on p "Mailing out checks" at bounding box center [673, 125] width 1235 height 14
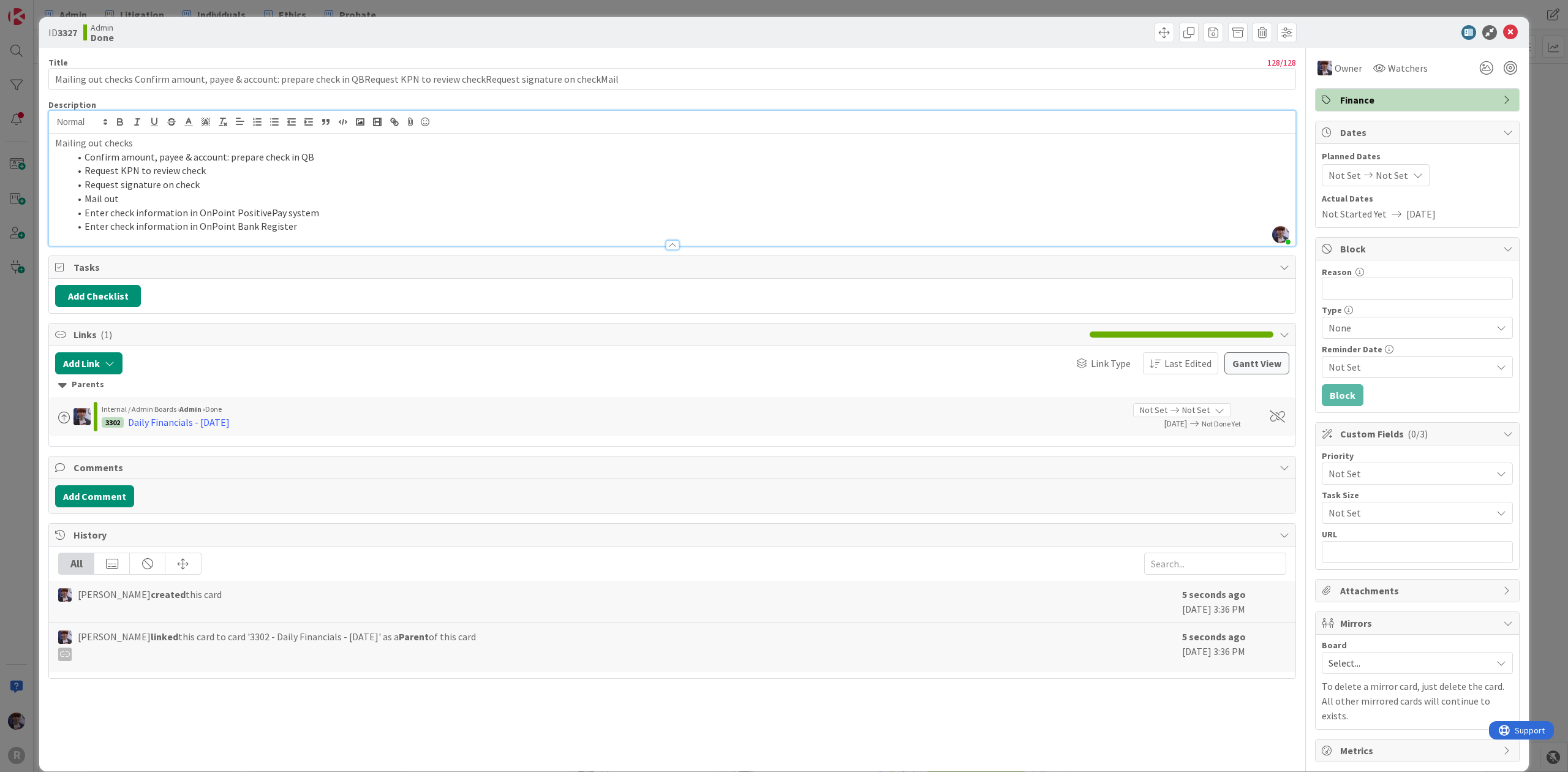
click at [159, 143] on p "Mailing out checks" at bounding box center [673, 143] width 1235 height 14
click at [15, 338] on div "ID 3327 Admin Done Title 128 / 128 Mailing out checks Confirm amount, payee & a…" at bounding box center [784, 386] width 1568 height 772
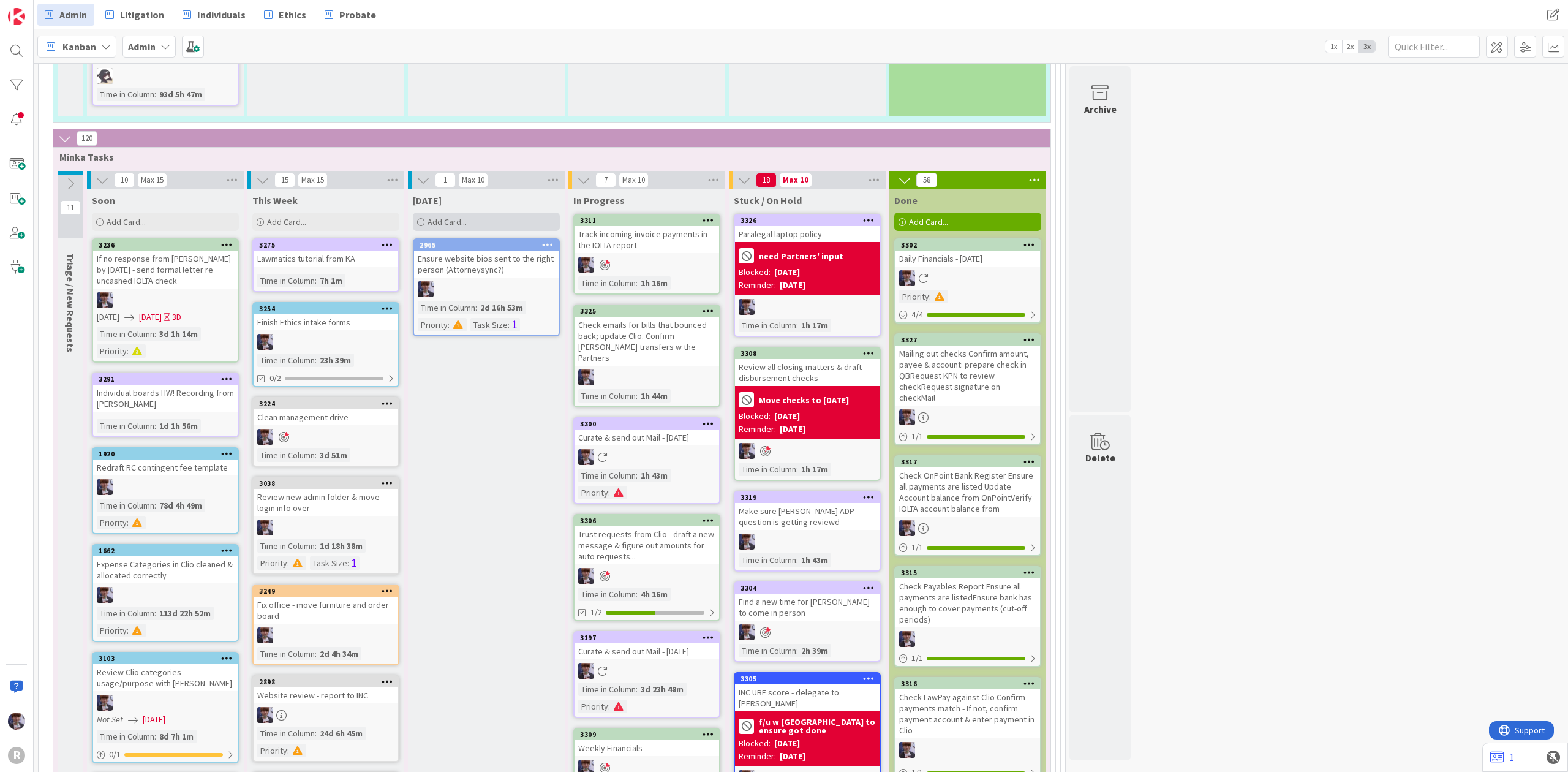
click at [510, 213] on div "Add Card..." at bounding box center [486, 222] width 147 height 18
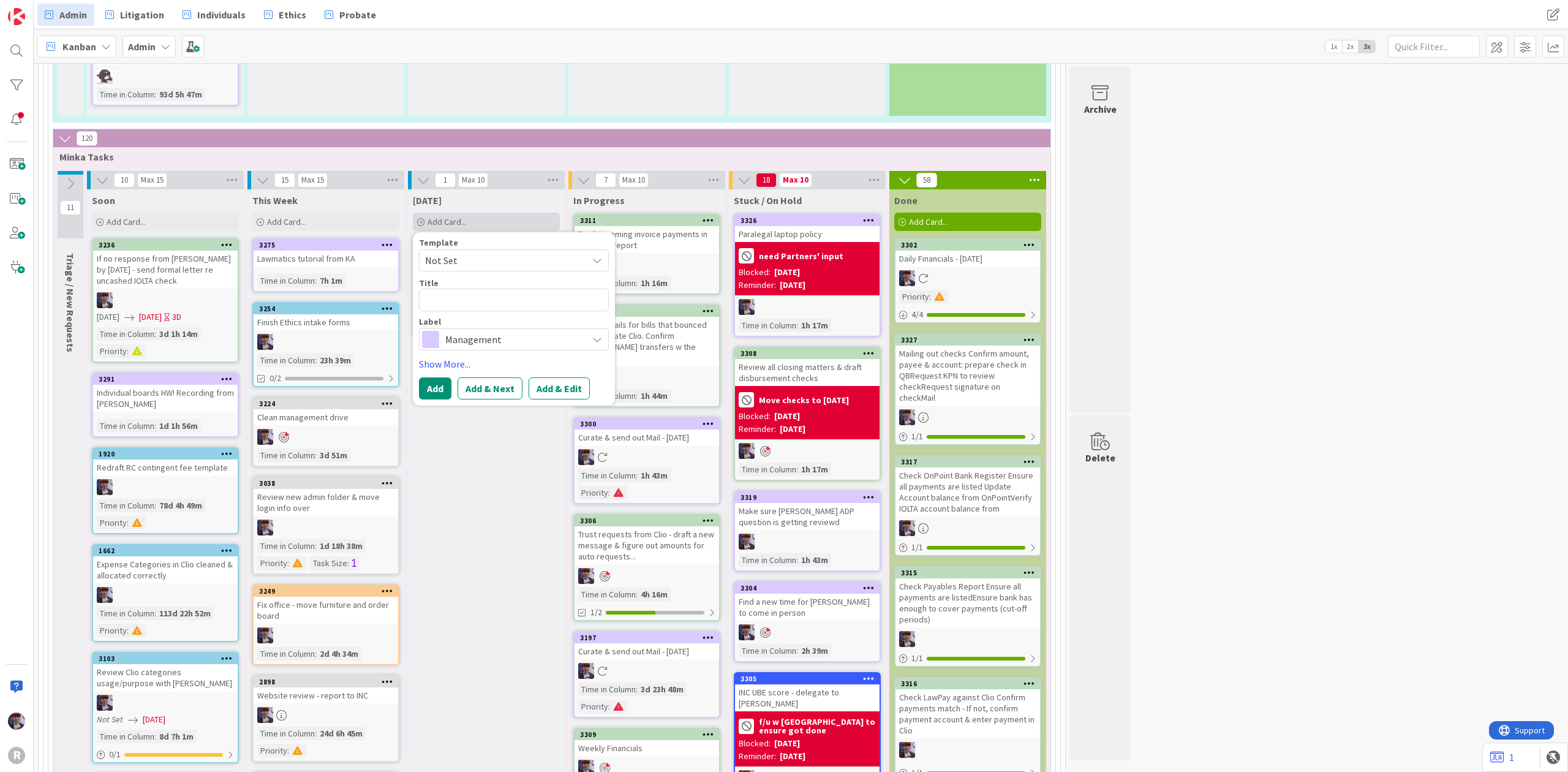
type textarea "x"
type textarea "I"
type textarea "x"
type textarea "In"
type textarea "x"
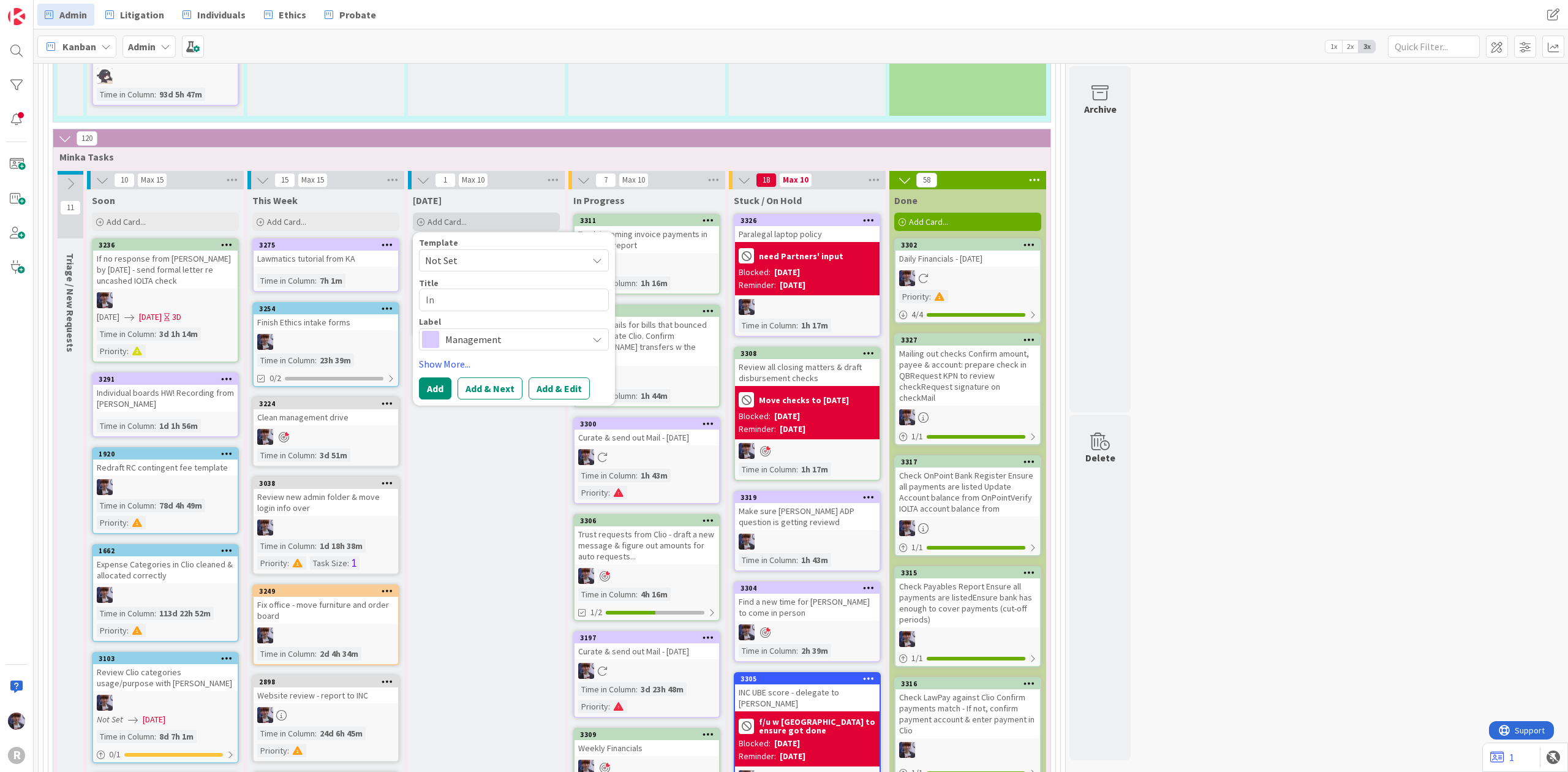
type textarea "Inv"
type textarea "x"
type textarea "Invo"
type textarea "x"
type textarea "Invoic"
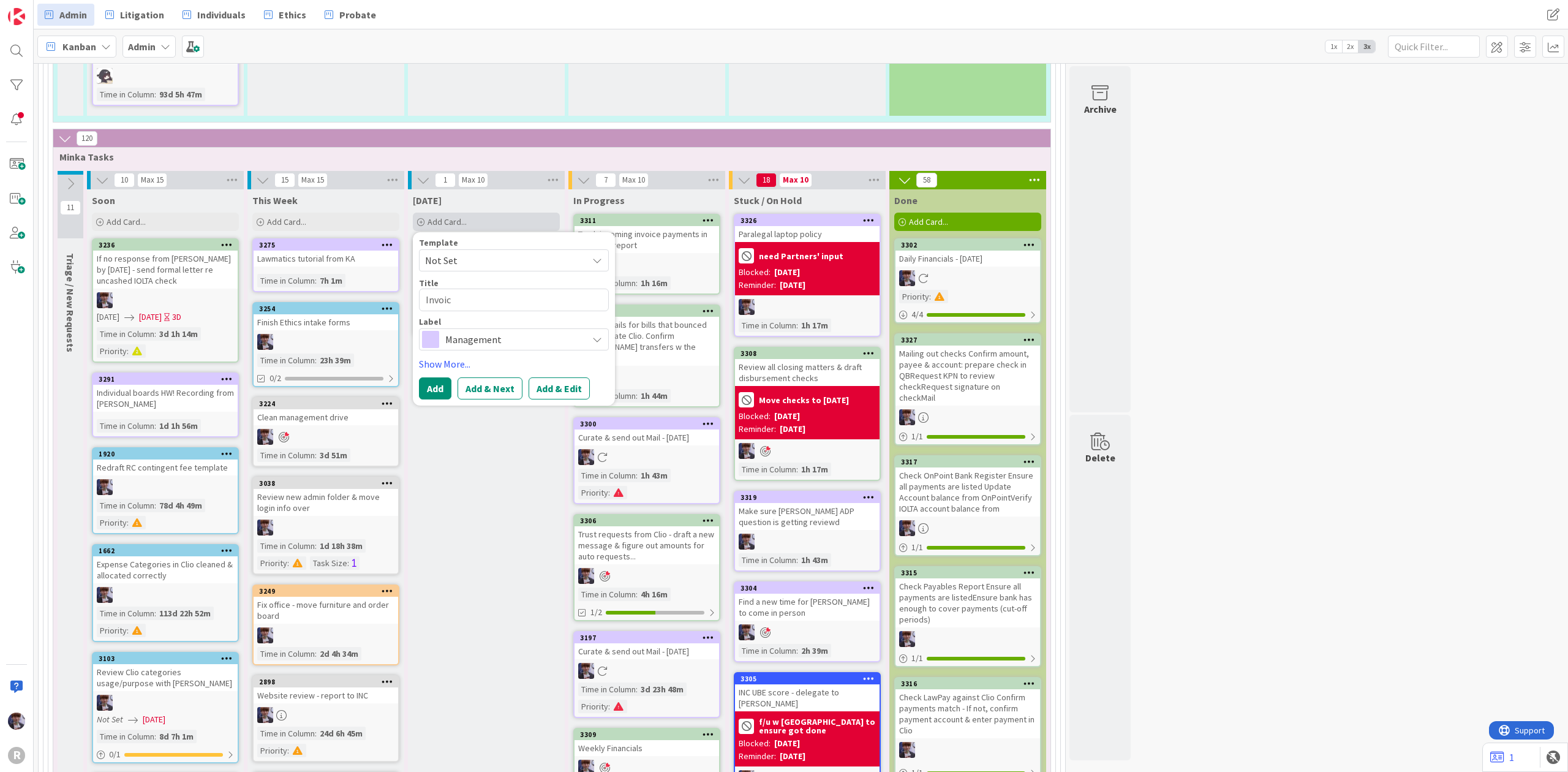
type textarea "x"
type textarea "Invoice"
type textarea "x"
type textarea "Invoices"
type textarea "x"
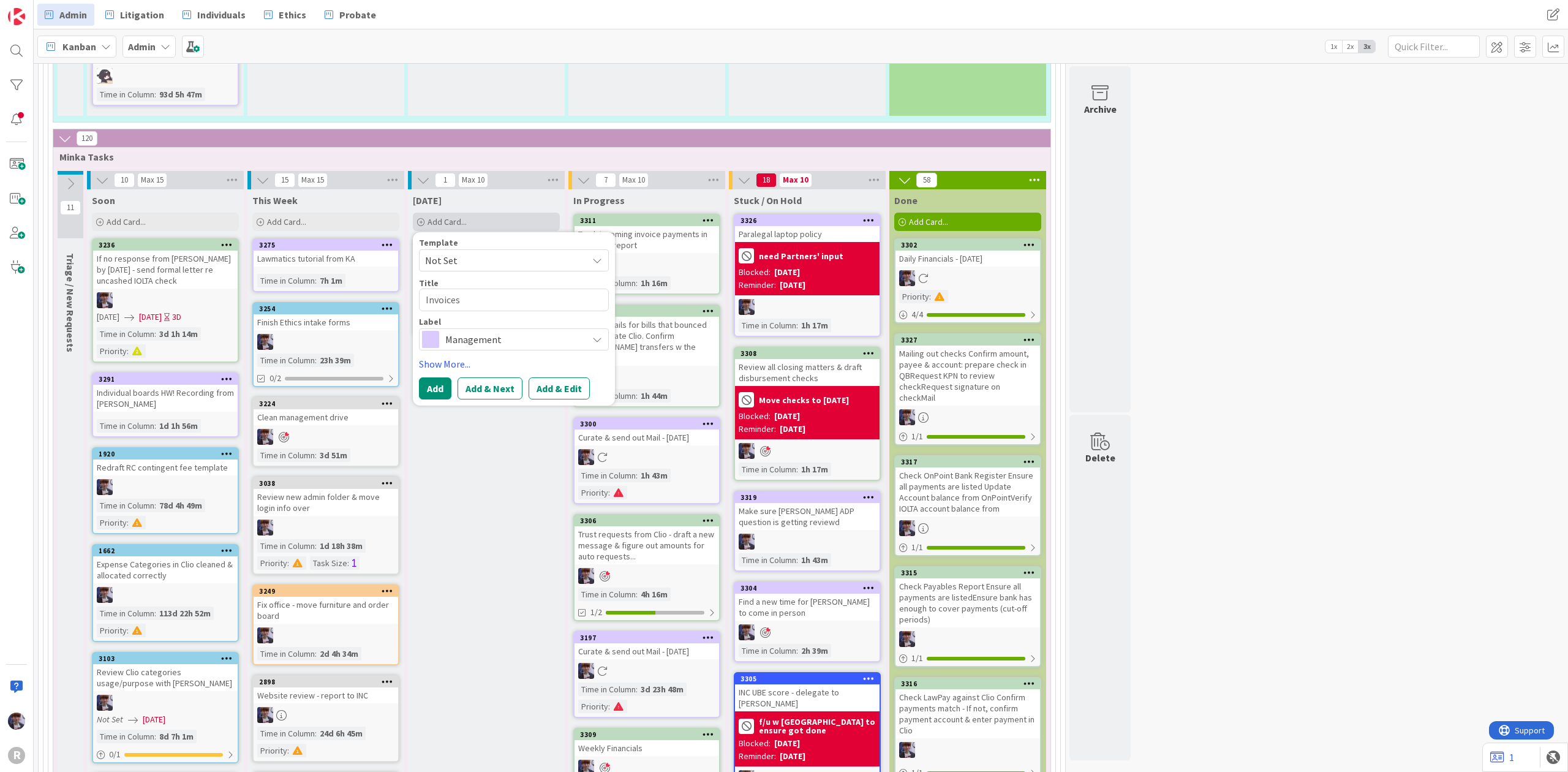
type textarea "Invoices"
type textarea "x"
type textarea "Invoices t"
type textarea "x"
type textarea "Invoices tha"
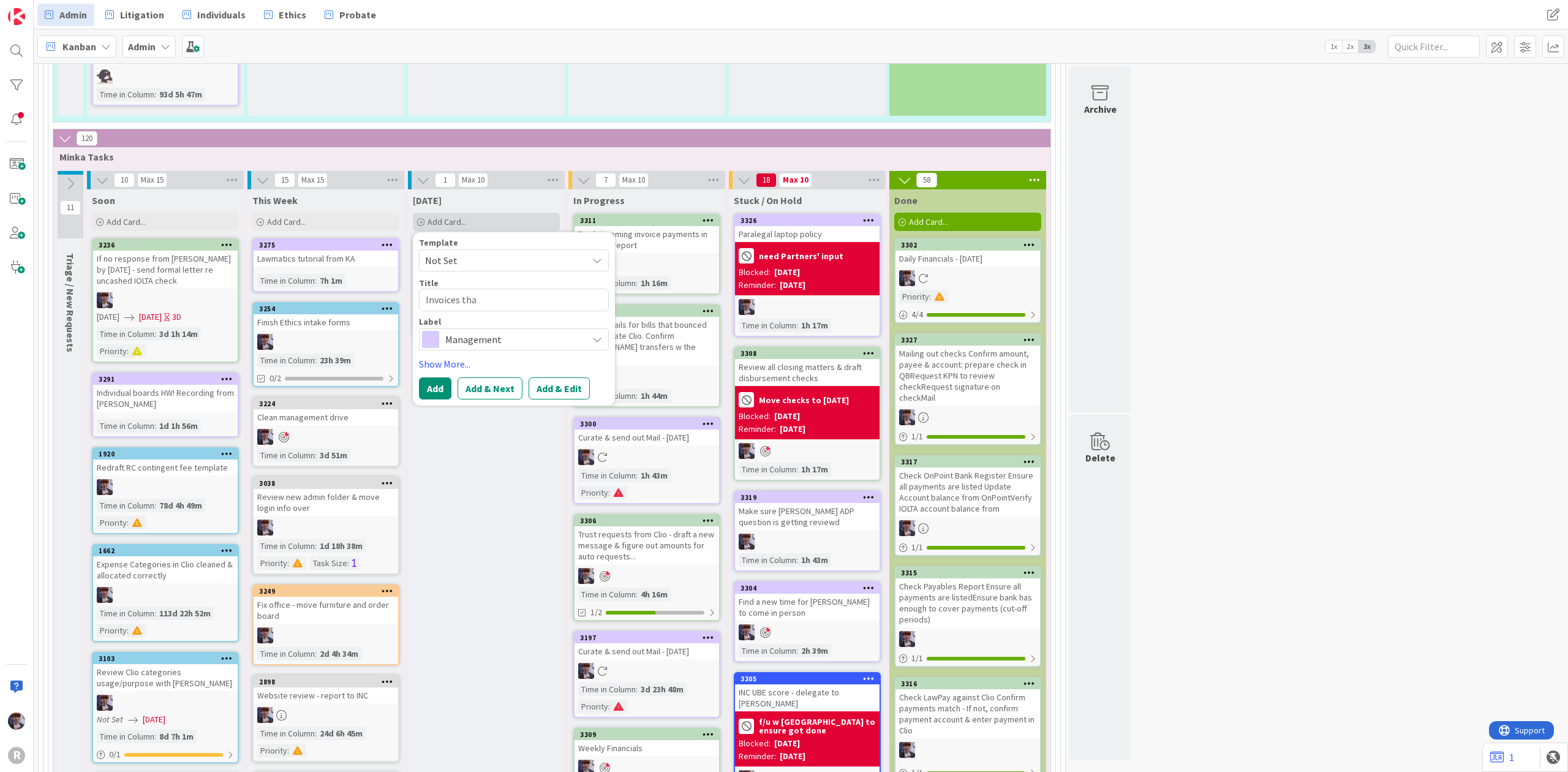
type textarea "x"
type textarea "Invoices that"
type textarea "x"
type textarea "Invoices that s"
type textarea "x"
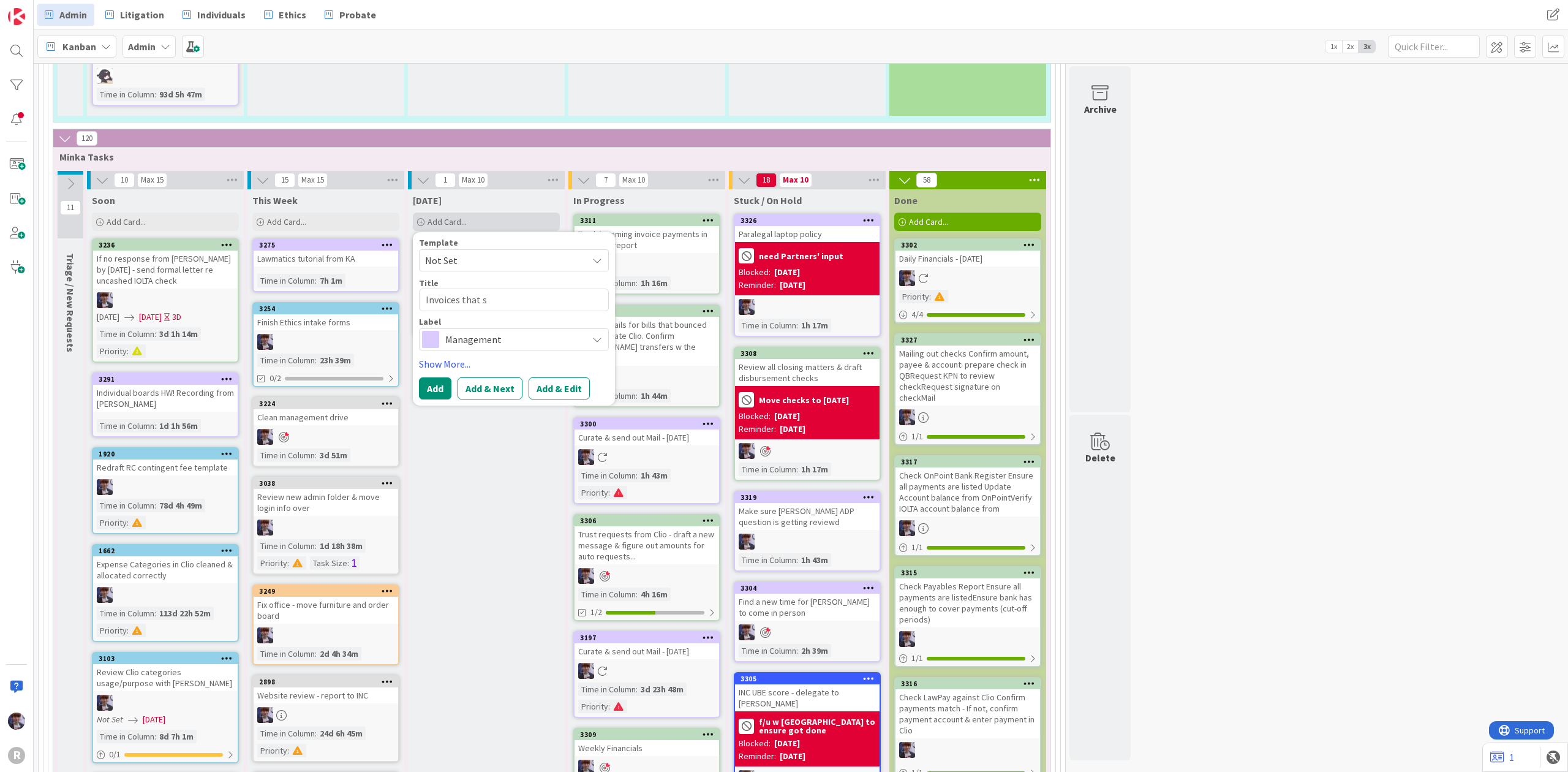
type textarea "Invoices that st"
type textarea "x"
type textarea "Invoices that sti"
type textarea "x"
type textarea "Invoices that stil"
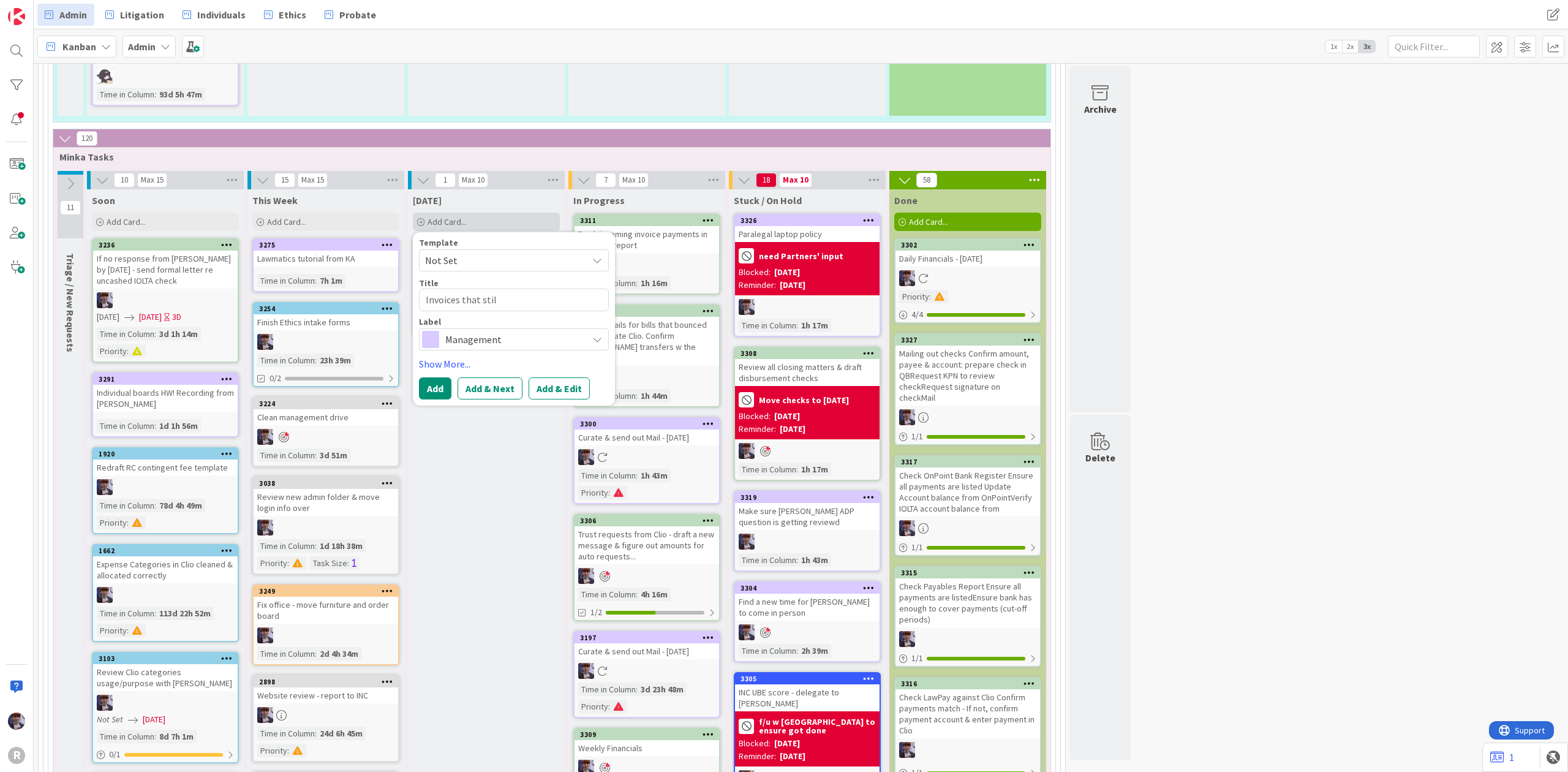
type textarea "x"
type textarea "Invoices that still"
type textarea "x"
type textarea "Invoices that still"
type textarea "x"
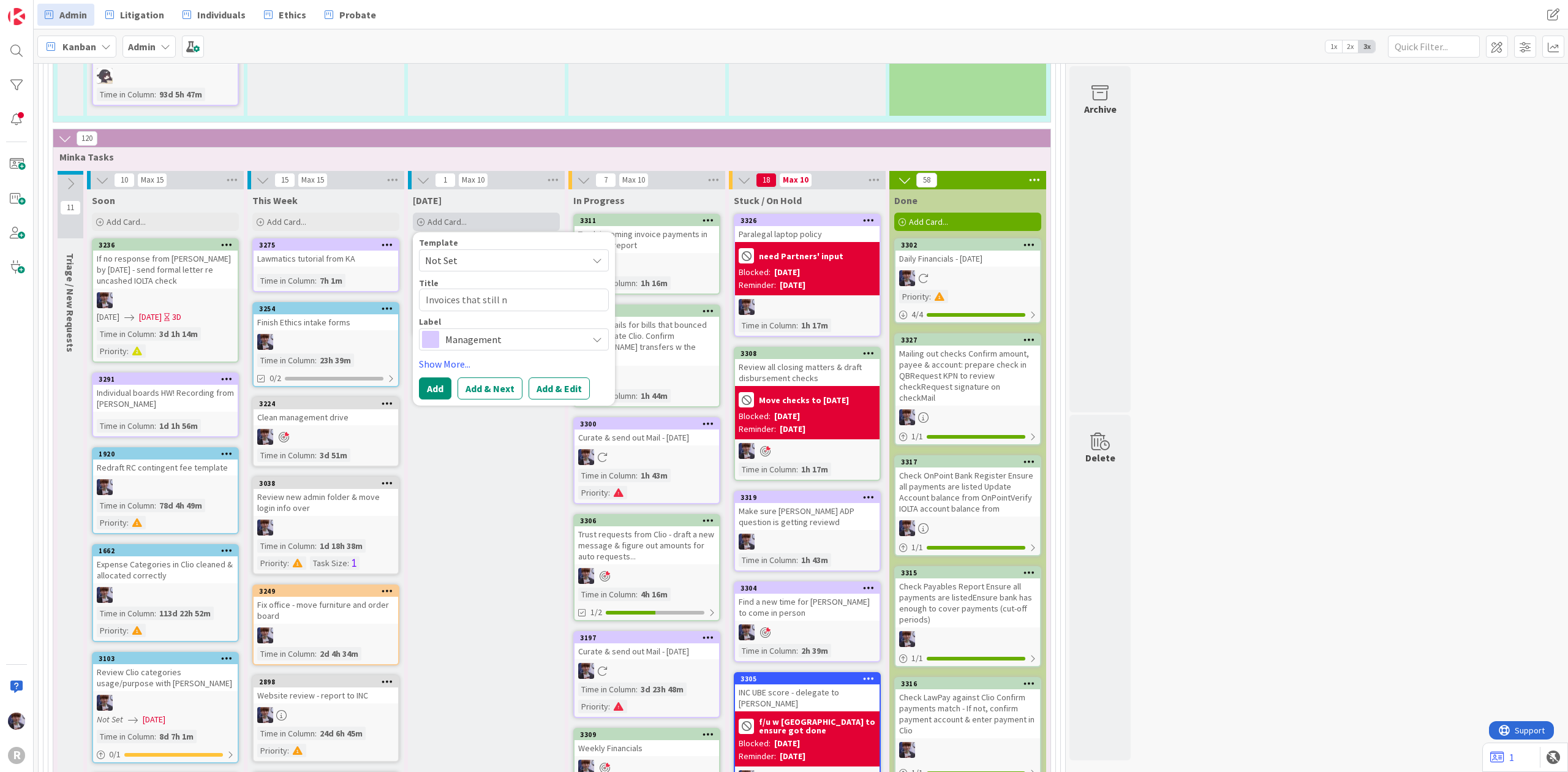
type textarea "Invoices that still ne"
type textarea "x"
type textarea "Invoices that still nee"
type textarea "x"
type textarea "Invoices that still need"
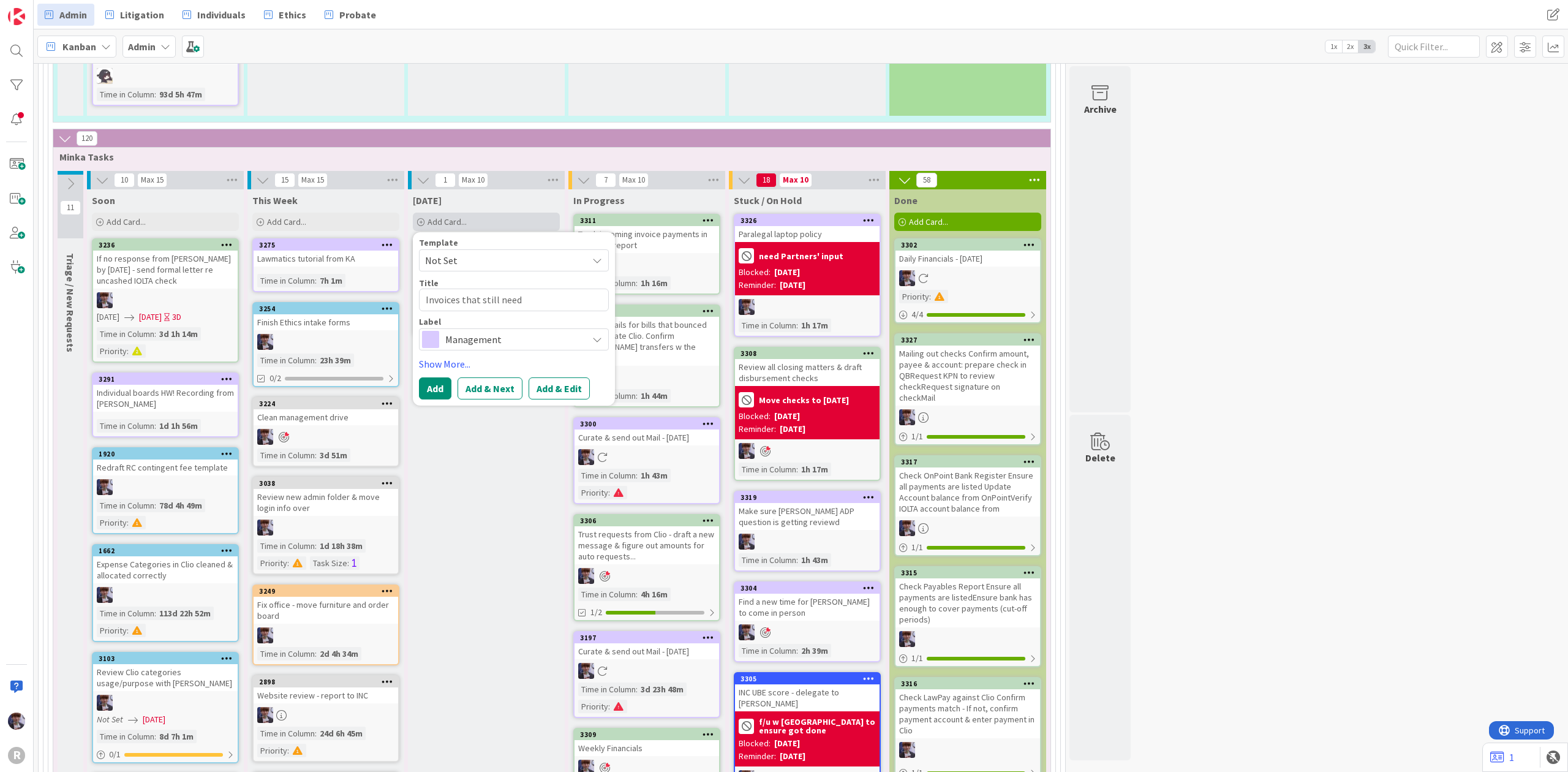
type textarea "x"
type textarea "Invoices that still need"
type textarea "x"
type textarea "Invoices that still need t"
type textarea "x"
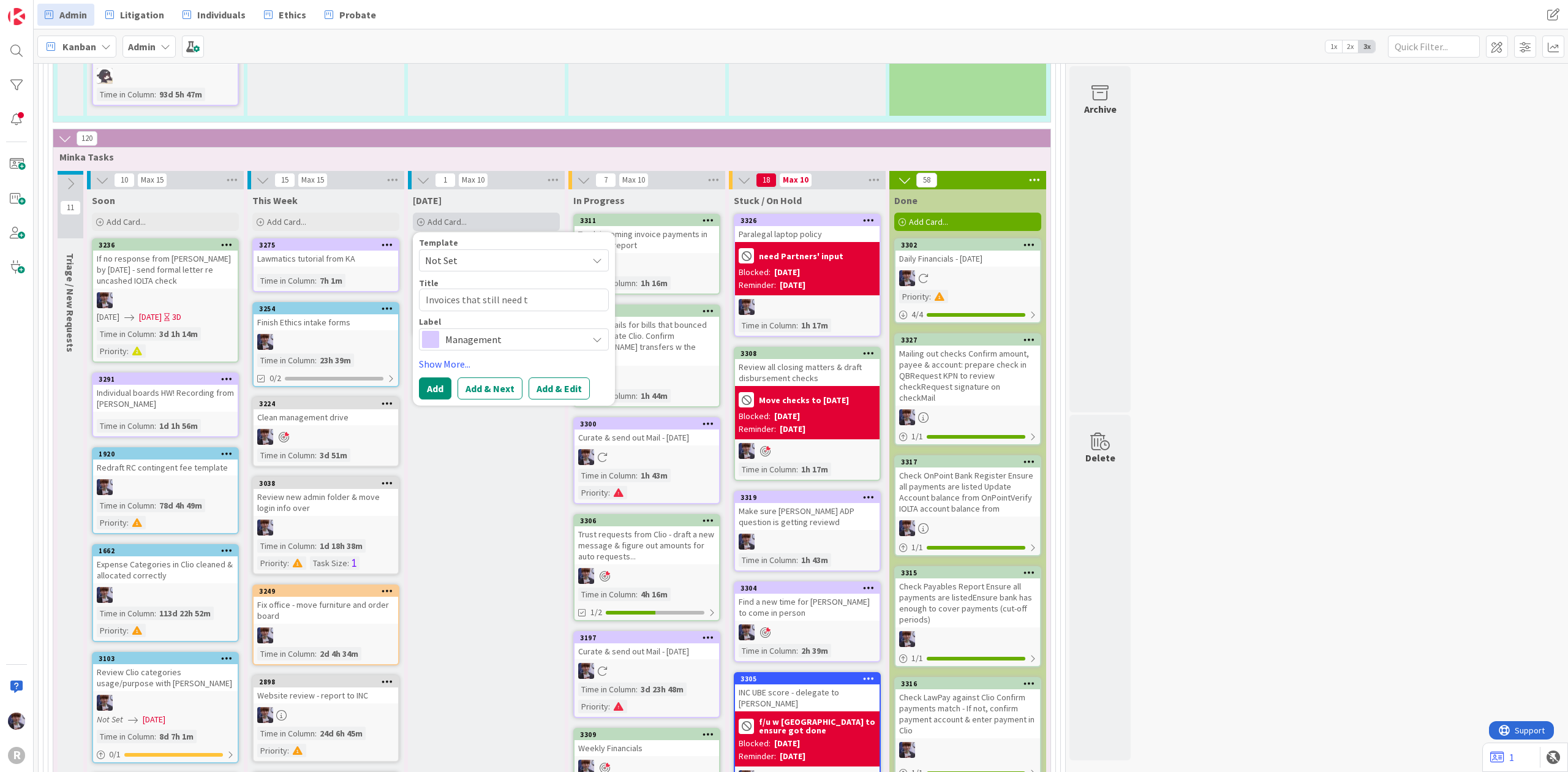
type textarea "Invoices that still need to"
type textarea "x"
type textarea "Invoices that still need to"
type textarea "x"
type textarea "Invoices that still need to b"
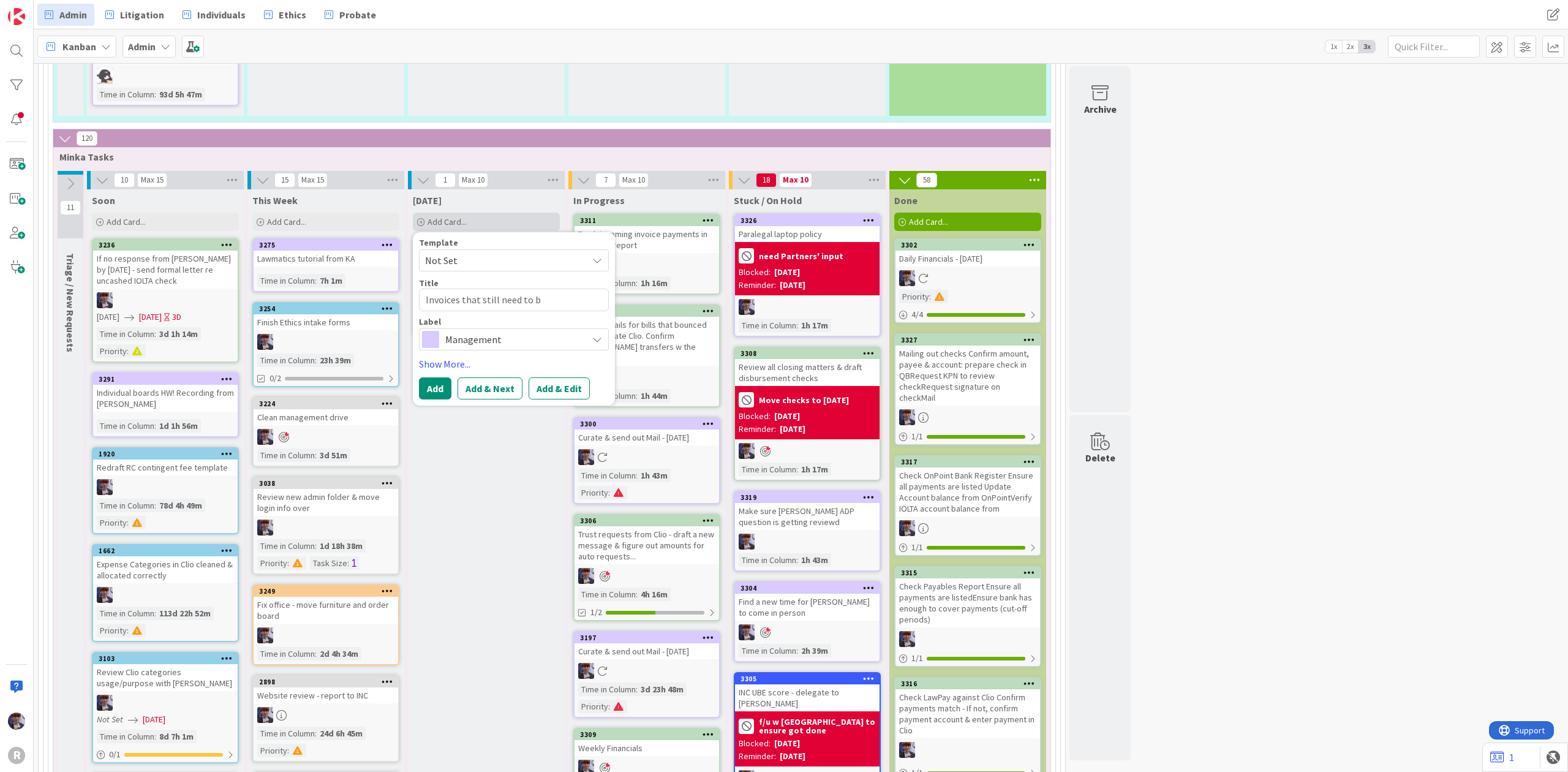
type textarea "x"
type textarea "Invoices that still need to be"
type textarea "x"
type textarea "Invoices that still need to be"
type textarea "x"
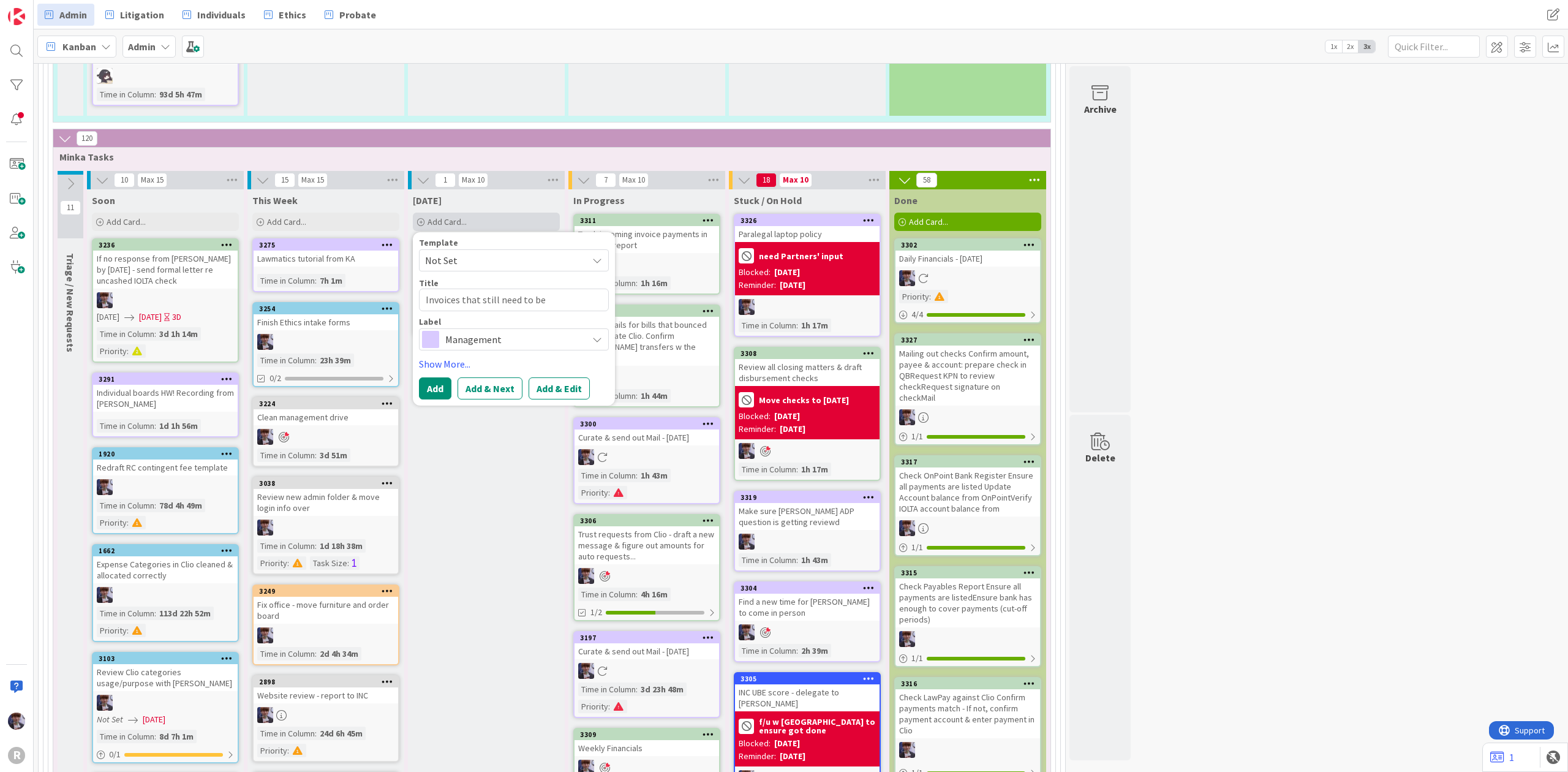
type textarea "Invoices that still need to be s"
type textarea "x"
type textarea "Invoices that still need to be se"
type textarea "x"
type textarea "Invoices that still need to be sen"
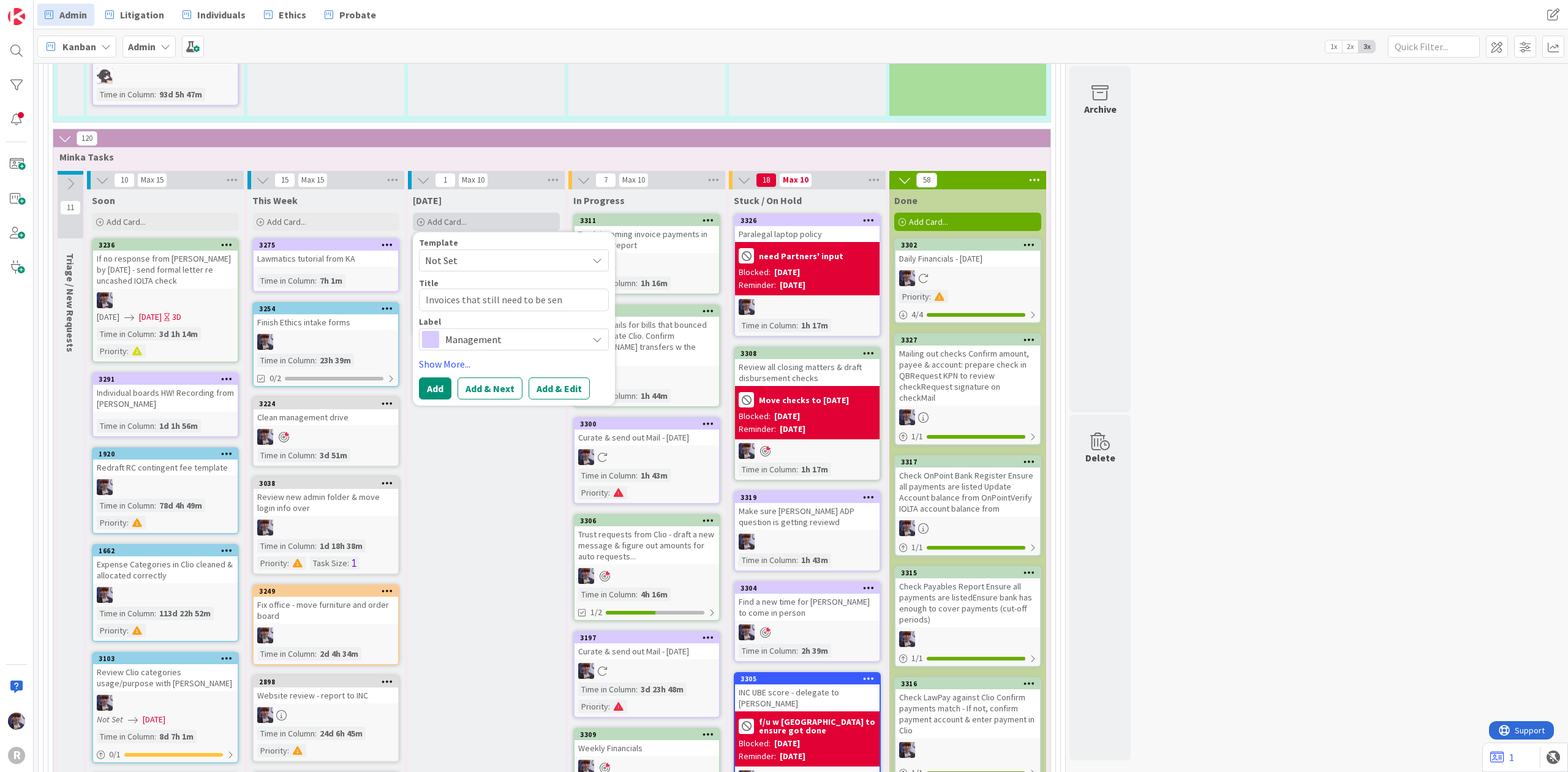
type textarea "x"
type textarea "Invoices that still need to be sent"
type textarea "x"
type textarea "Invoices that still need to be sent:"
type textarea "x"
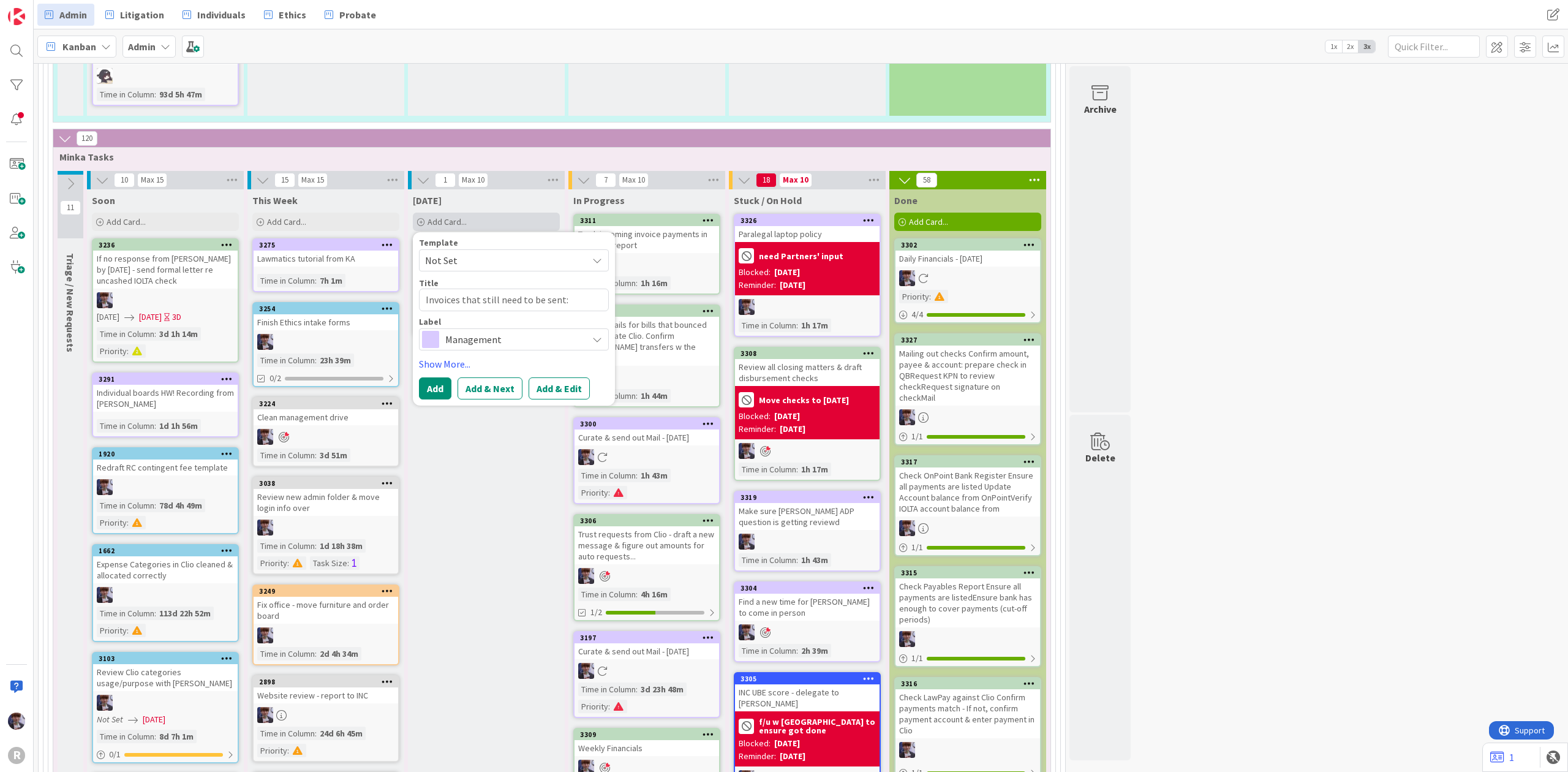
type textarea "Invoices that still need to be sent:"
type textarea "x"
type textarea "Invoices that still need to be sent: A"
type textarea "x"
type textarea "Invoices that still need to be sent: Ad"
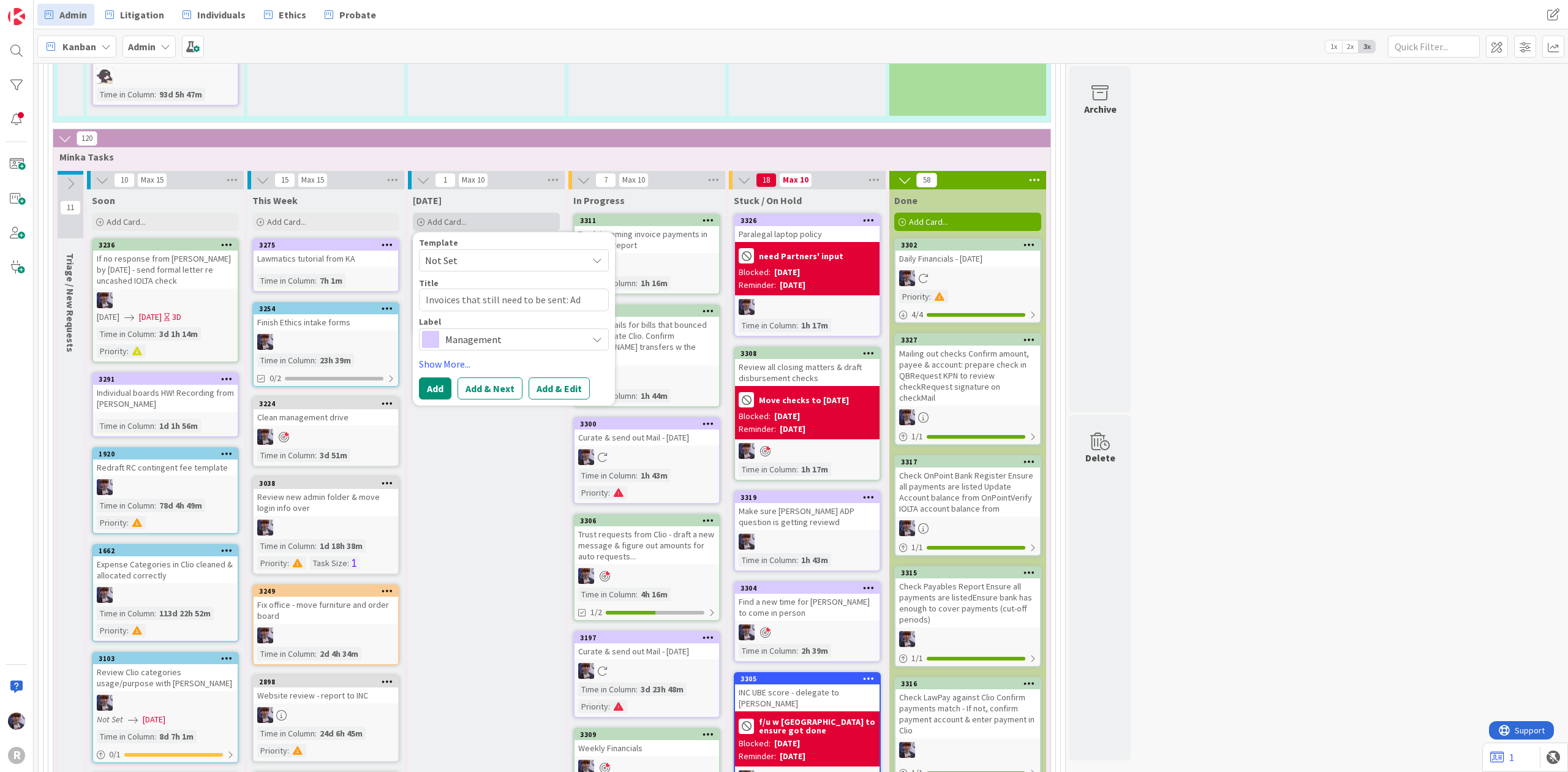
type textarea "x"
type textarea "Invoices that still need to be sent: [PERSON_NAME]"
type textarea "x"
type textarea "Invoices that still need to be sent: [PERSON_NAME]"
type textarea "x"
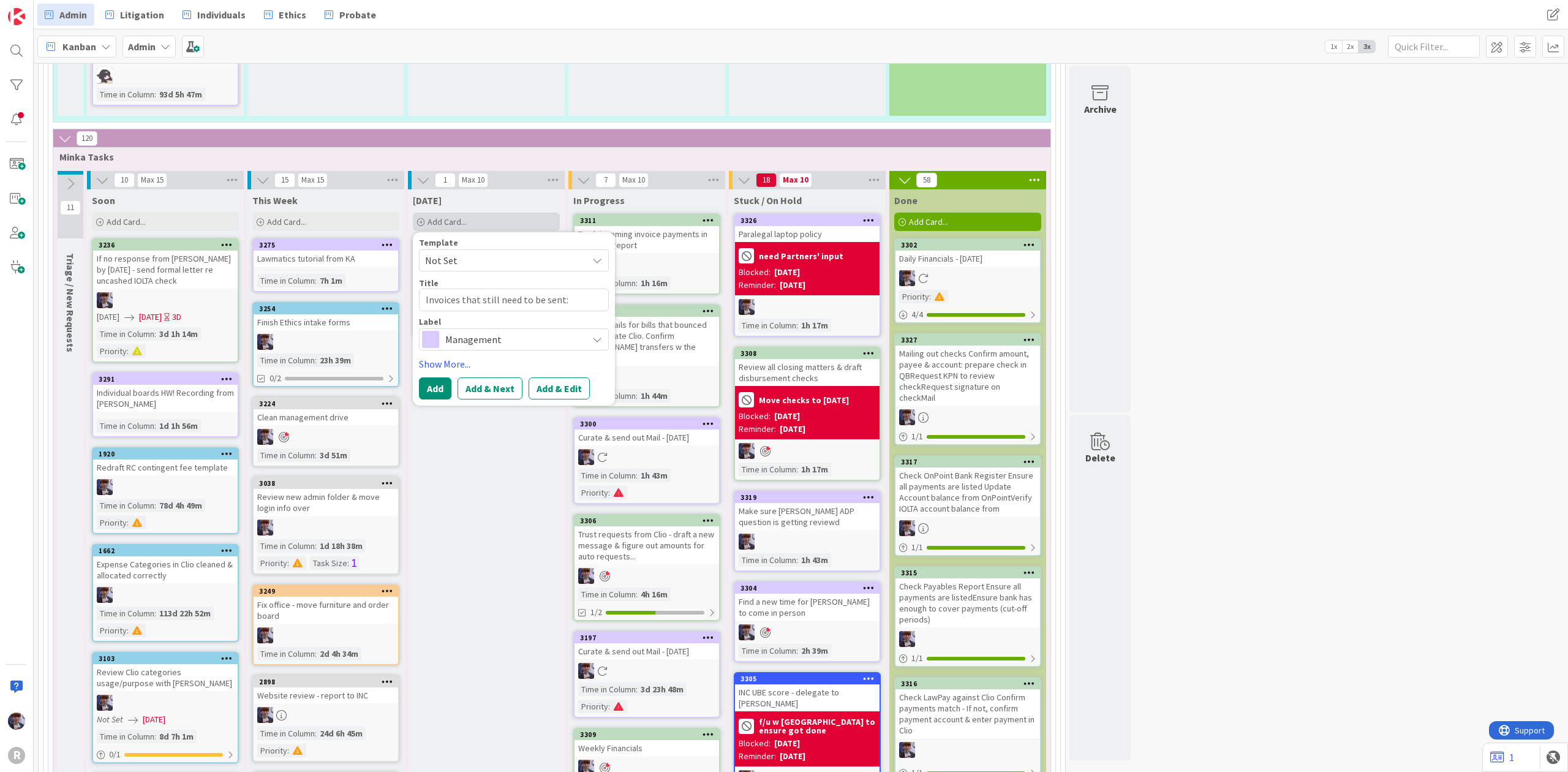
type textarea "Invoices that still need to be sent: [PERSON_NAME]"
type textarea "x"
type textarea "Invoices that still need to be sent: [PERSON_NAME]"
type textarea "x"
type textarea "Invoices that still need to be sent: [PERSON_NAME]"
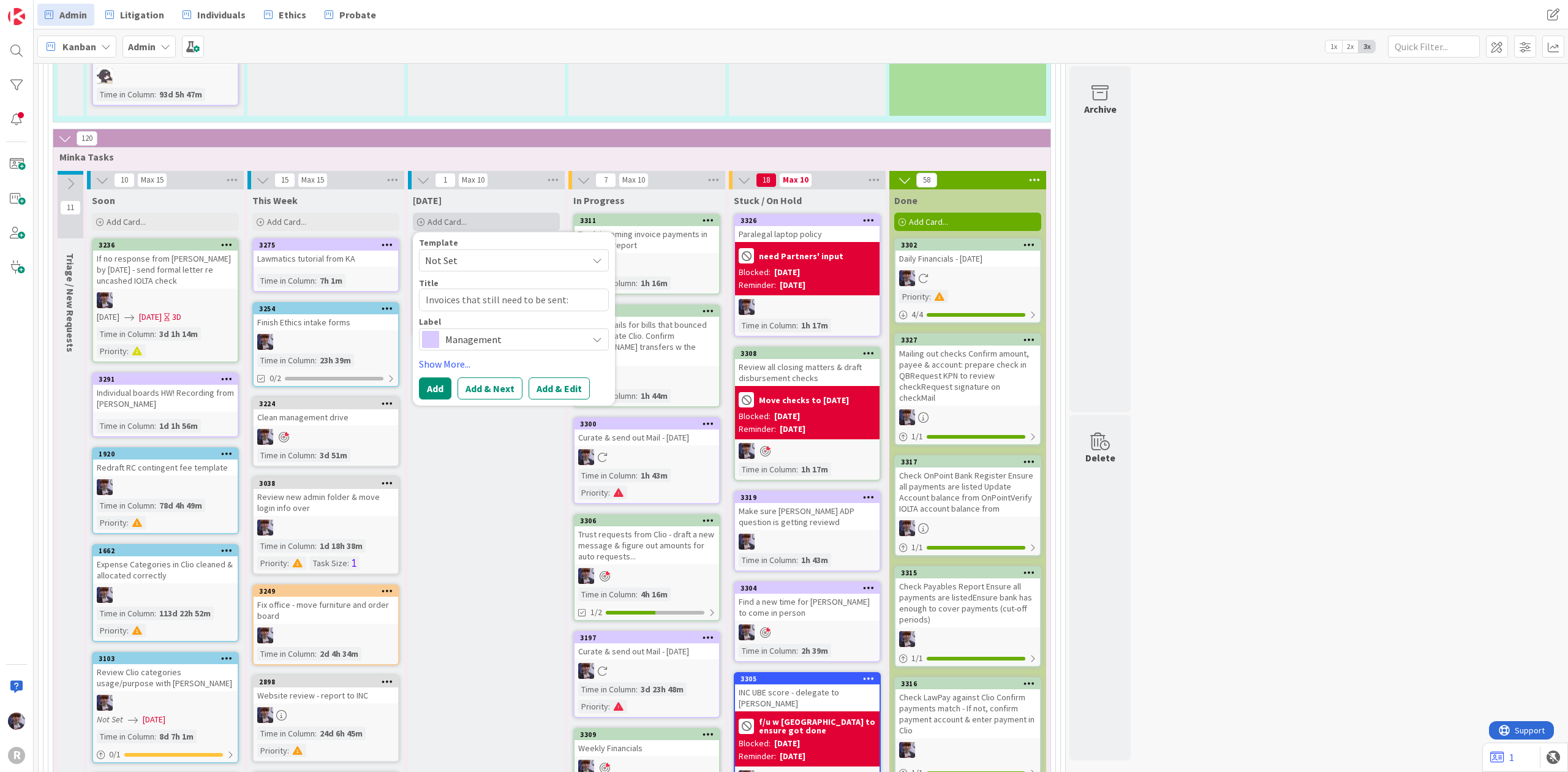
type textarea "x"
type textarea "Invoices that still need to be sent: Ad"
type textarea "x"
type textarea "Invoices that still need to be sent: A"
type textarea "x"
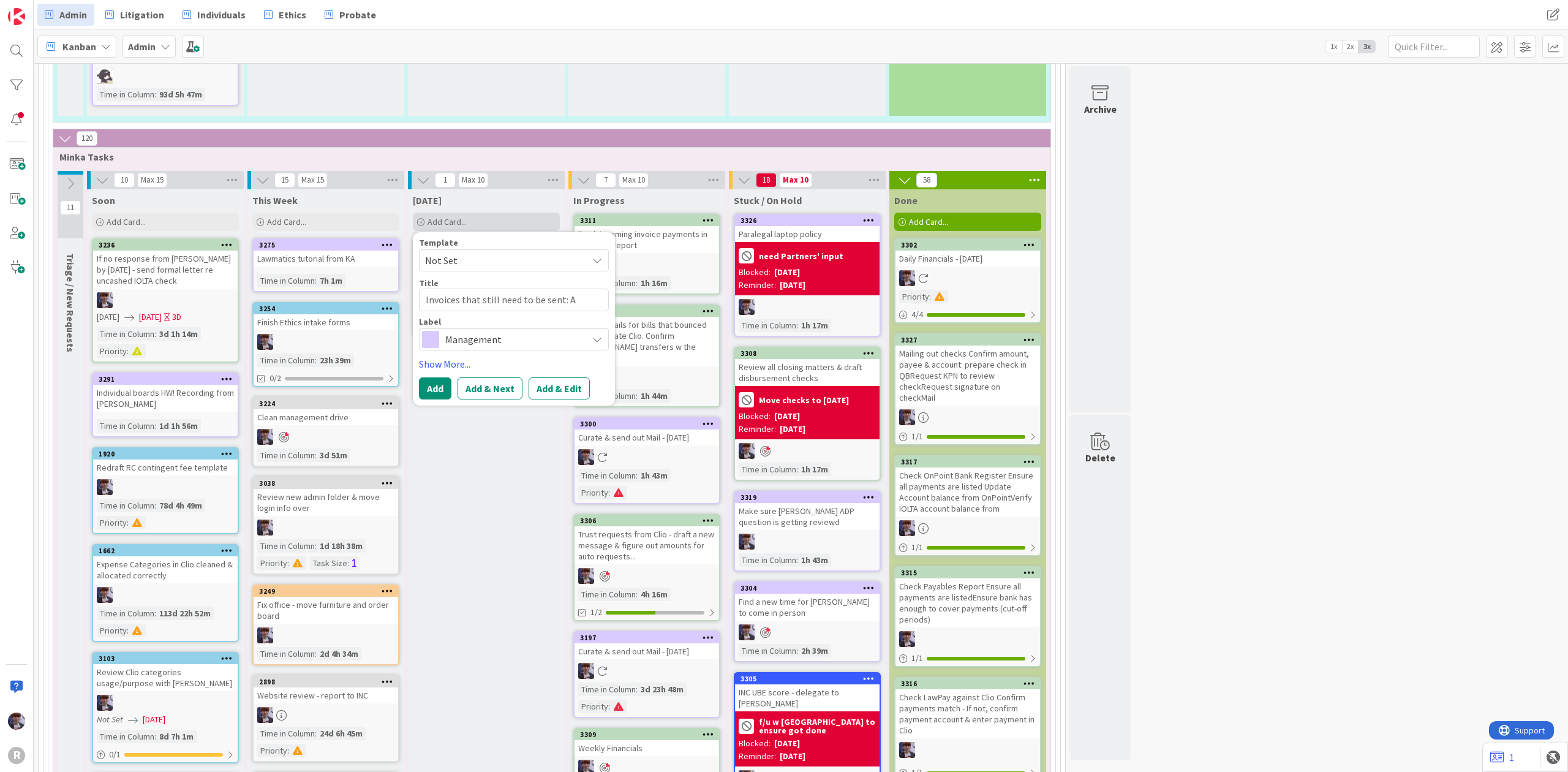
type textarea "Invoices that still need to be sent:"
type textarea "x"
type textarea "Invoices that still need to be sent:"
type textarea "x"
type textarea "Invoices that still need to be sent"
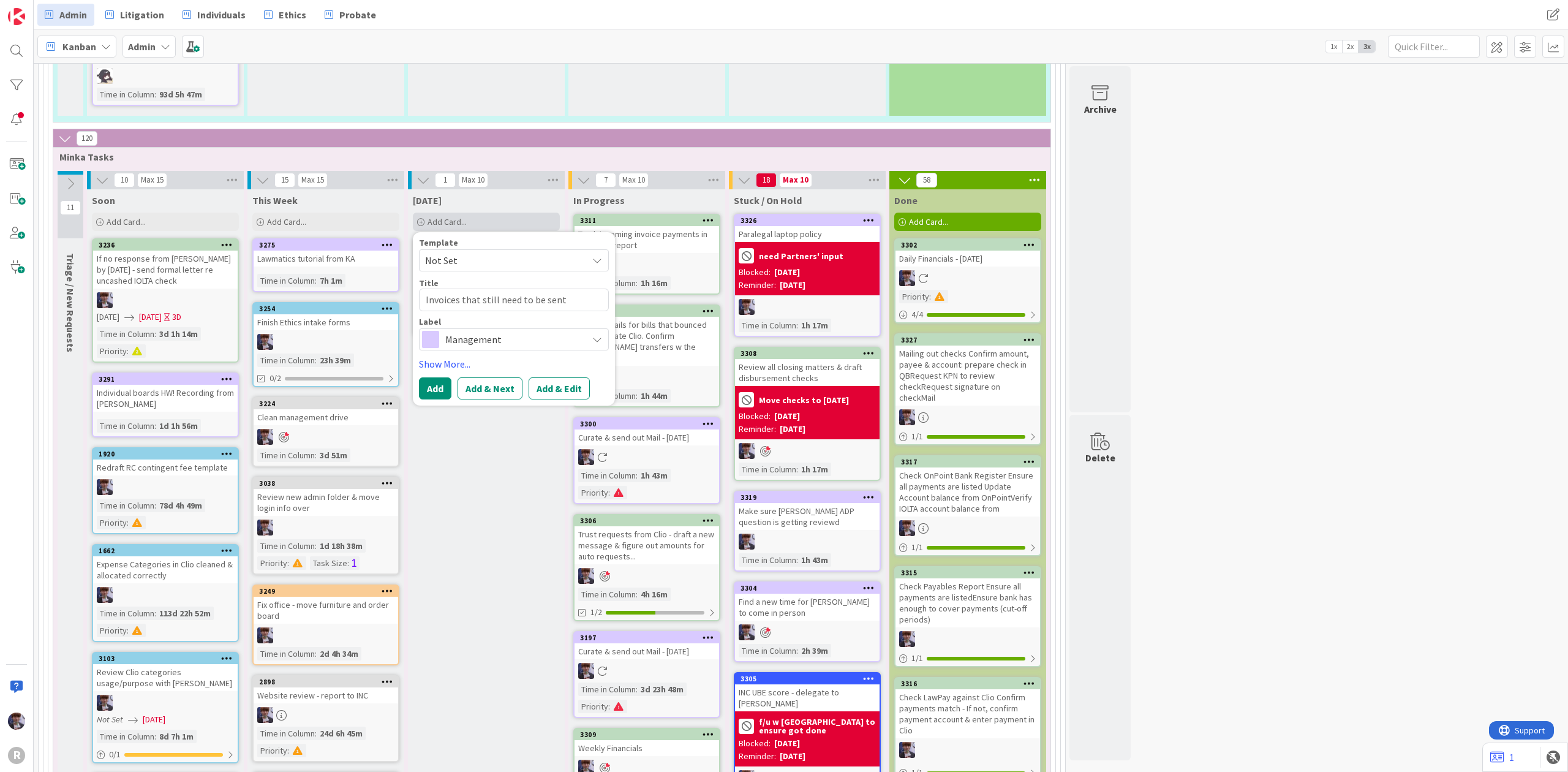
type textarea "x"
type textarea "Invoices that still need to be sen"
type textarea "x"
type textarea "Invoices that still need to be se"
type textarea "x"
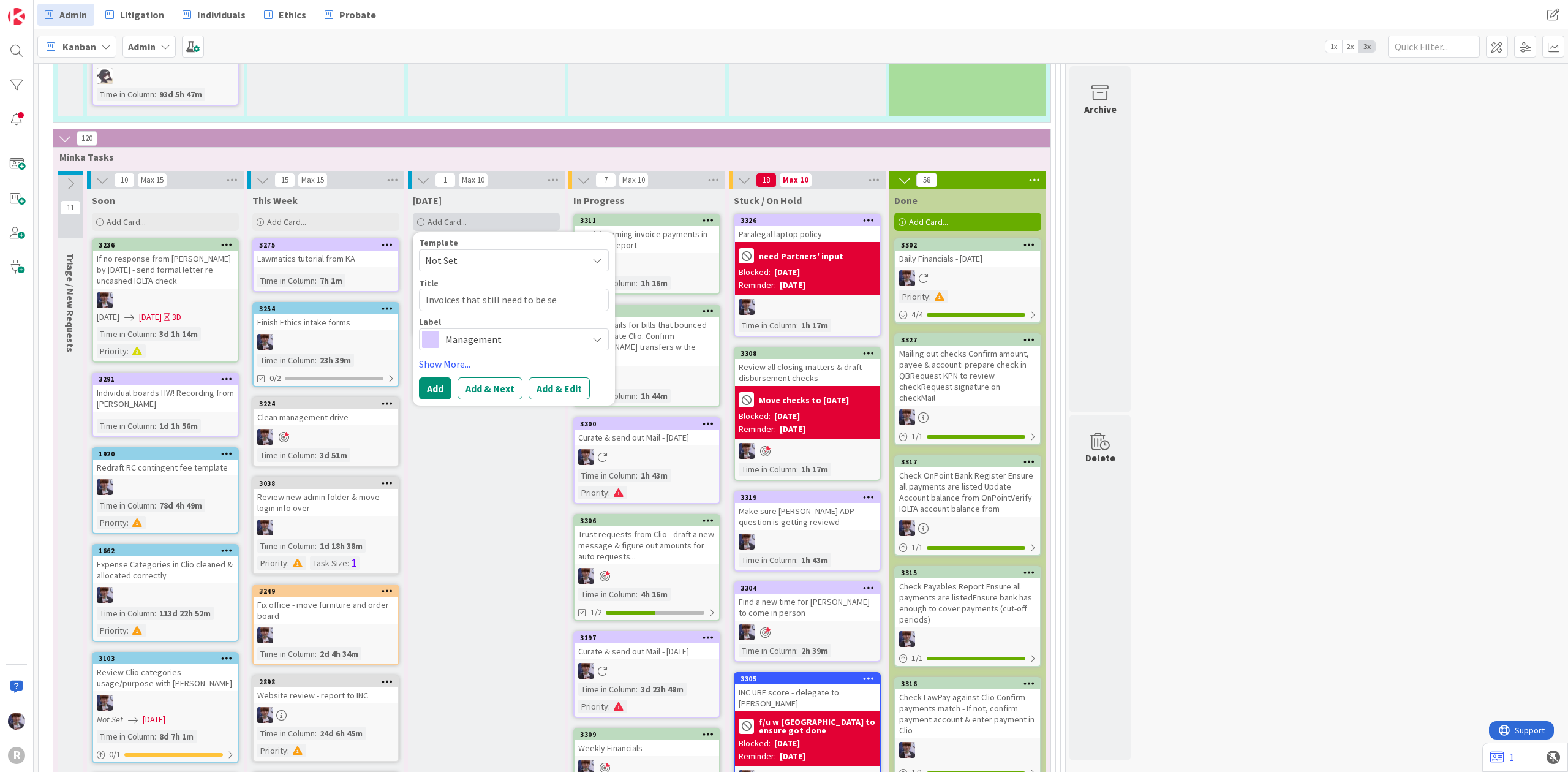
type textarea "Invoices that still need to be s"
type textarea "x"
type textarea "Invoices that still need to be"
type textarea "x"
type textarea "Invoices that still need to be"
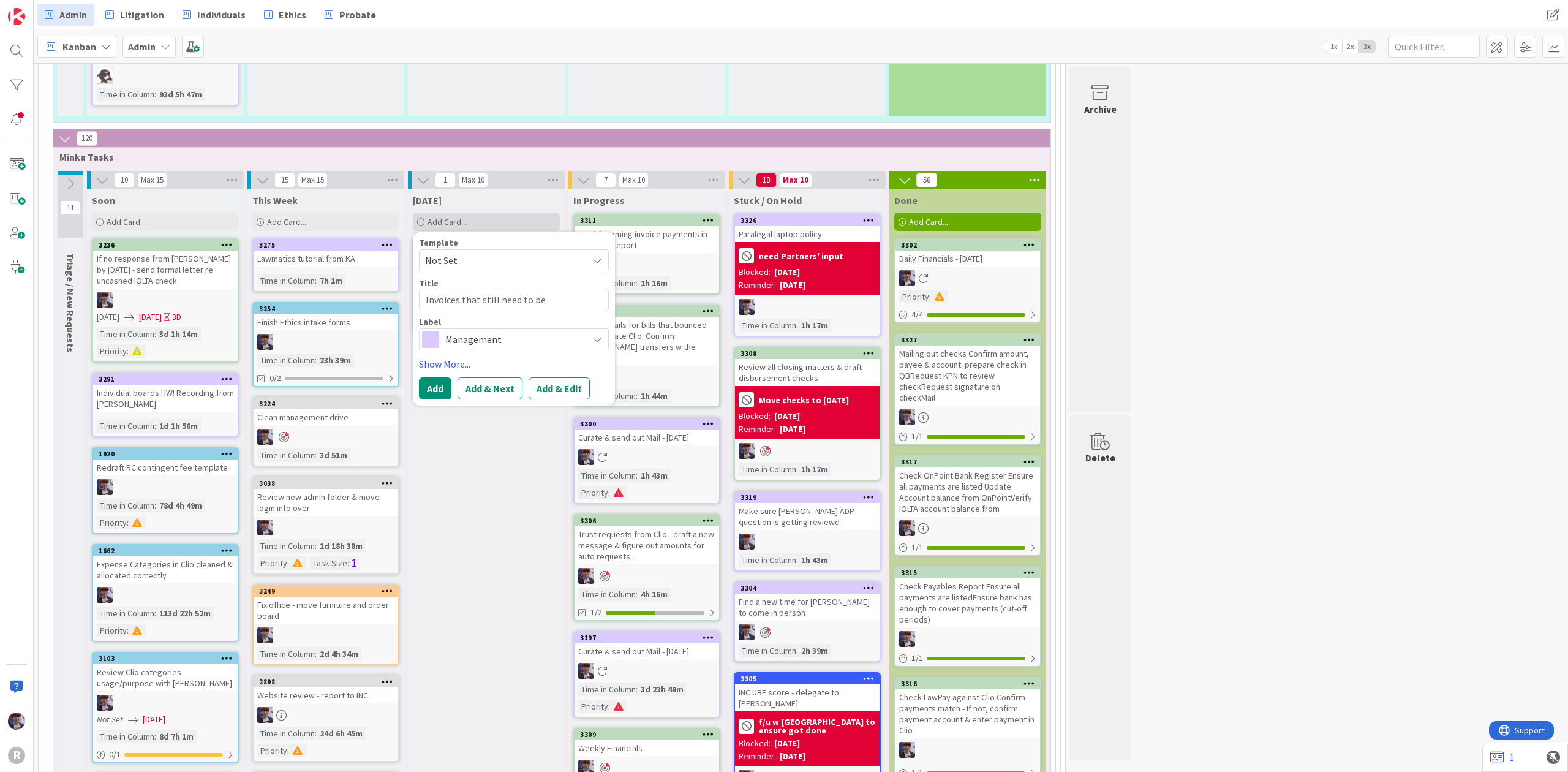
type textarea "x"
type textarea "Invoices that still need to b"
type textarea "x"
type textarea "Invoices that still need to"
type textarea "x"
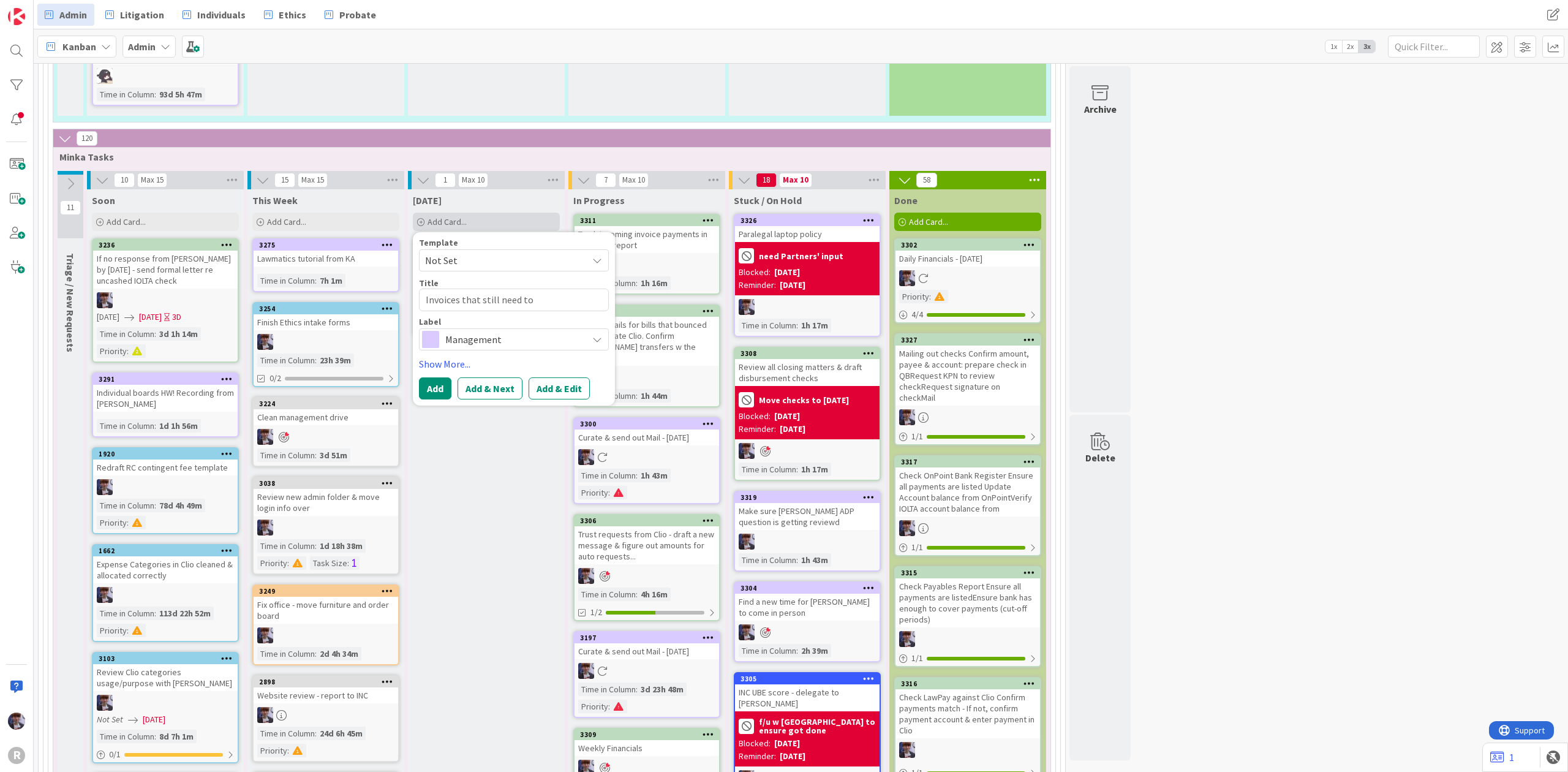
type textarea "Invoices that still need to"
type textarea "x"
type textarea "Invoices that still need t"
type textarea "x"
type textarea "Invoices that still need"
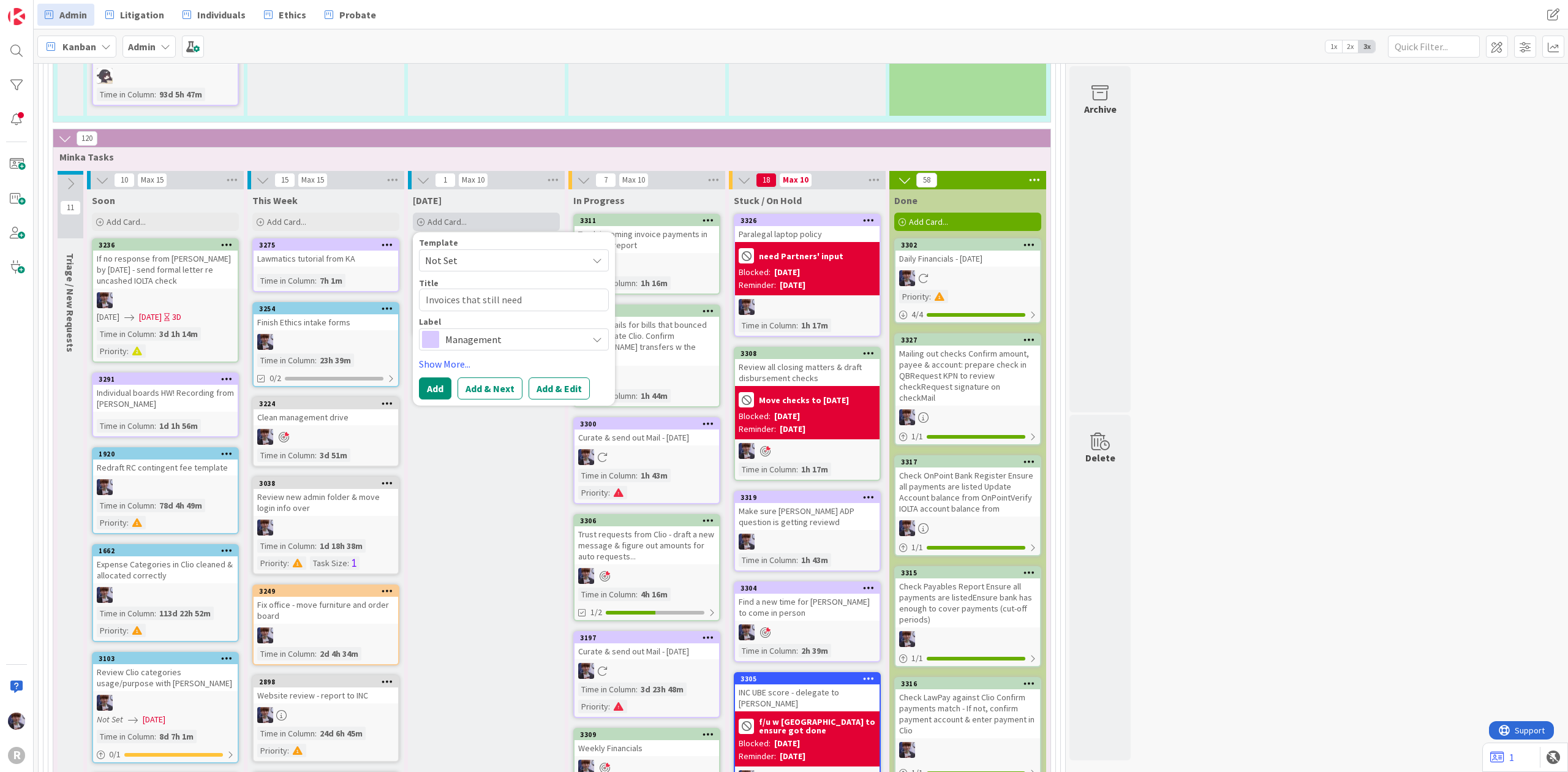
type textarea "x"
type textarea "Invoices that still need"
type textarea "x"
type textarea "Invoices that still nee"
type textarea "x"
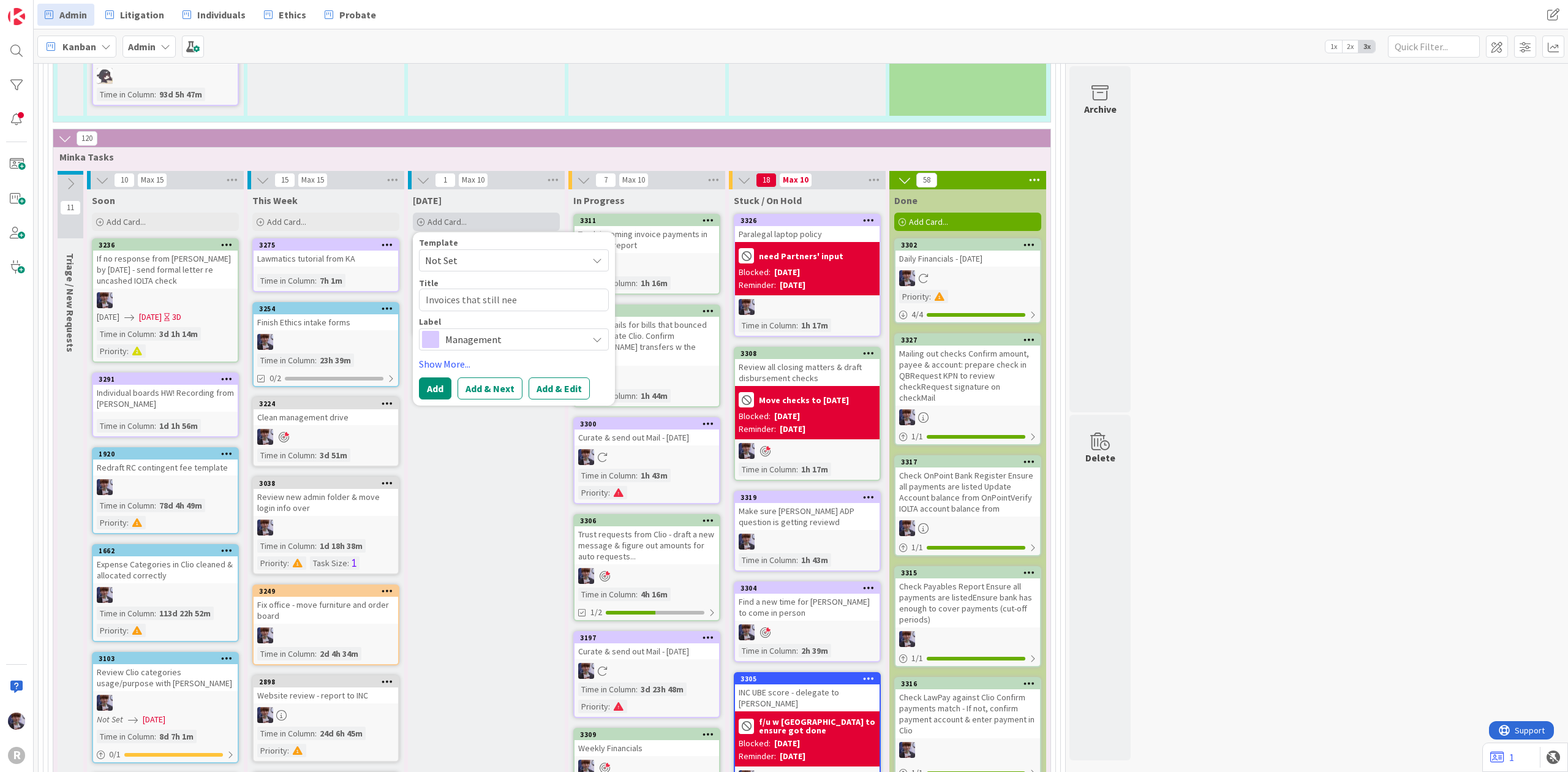
type textarea "Invoices that still ne"
type textarea "x"
type textarea "Invoices that still n"
type textarea "x"
type textarea "Invoices that still"
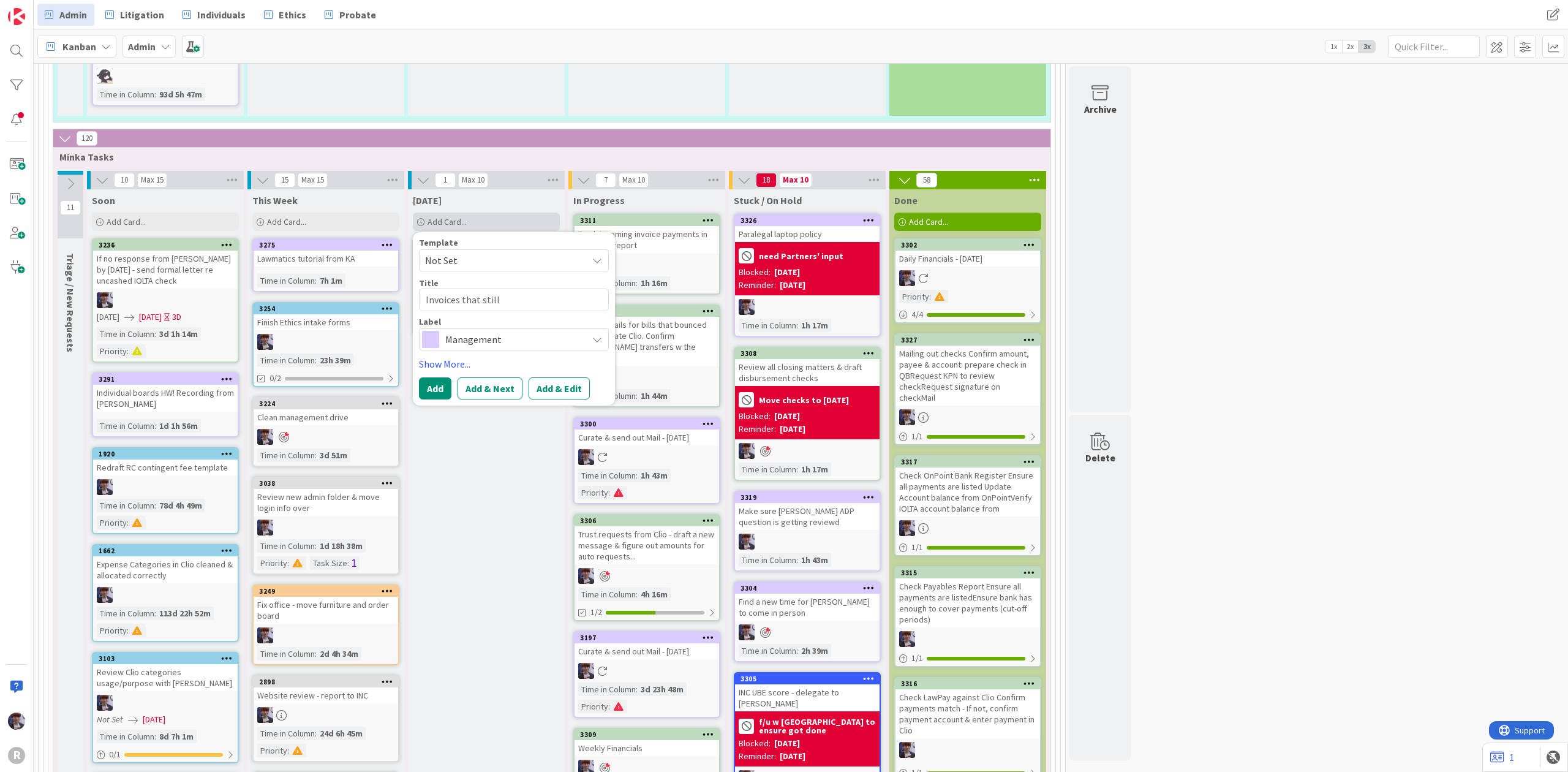
type textarea "x"
type textarea "Invoices that still"
type textarea "x"
type textarea "Invoices that stil"
type textarea "x"
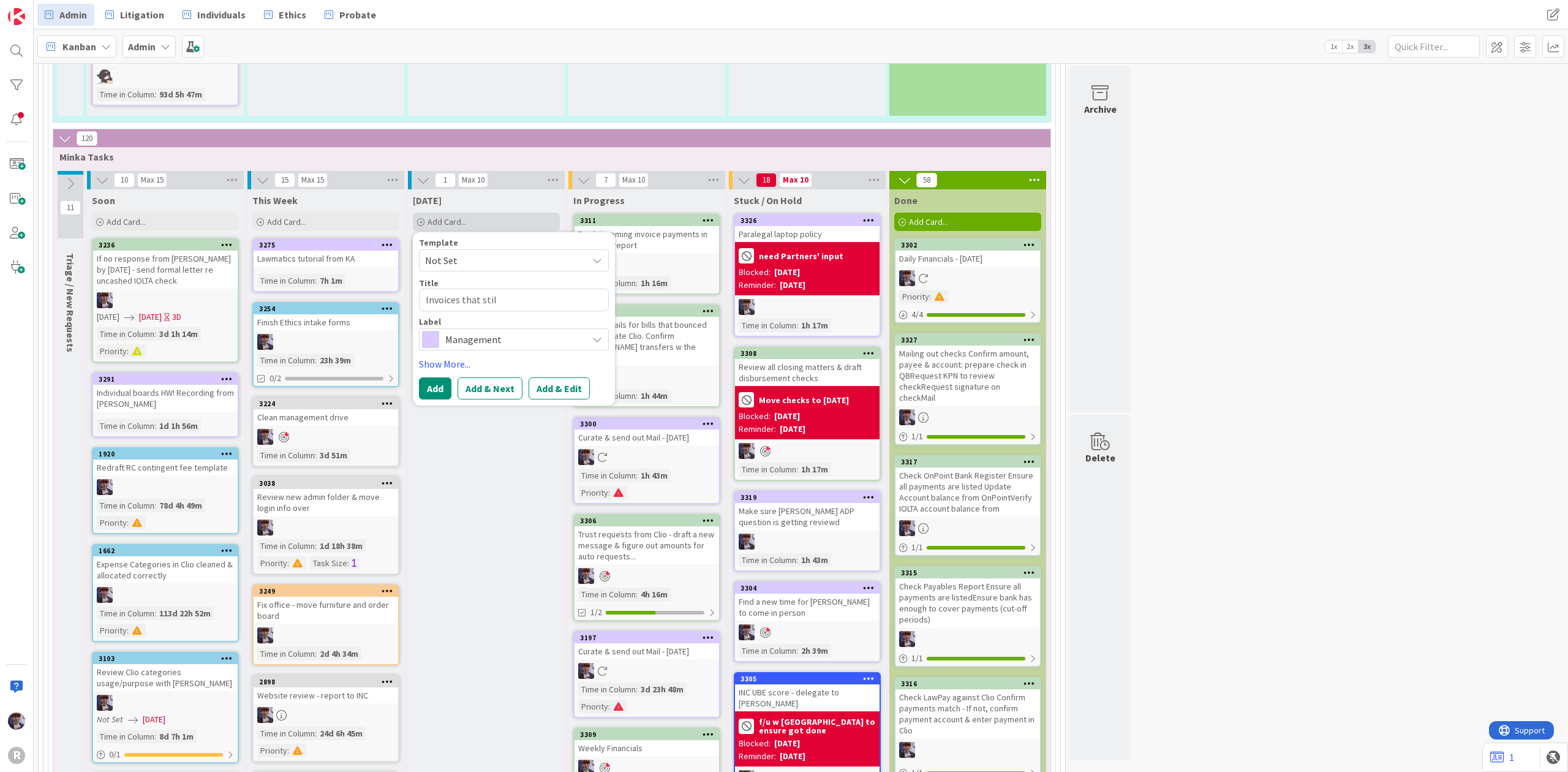
type textarea "Invoices that sti"
type textarea "x"
type textarea "Invoices that st"
type textarea "x"
type textarea "Invoices that s"
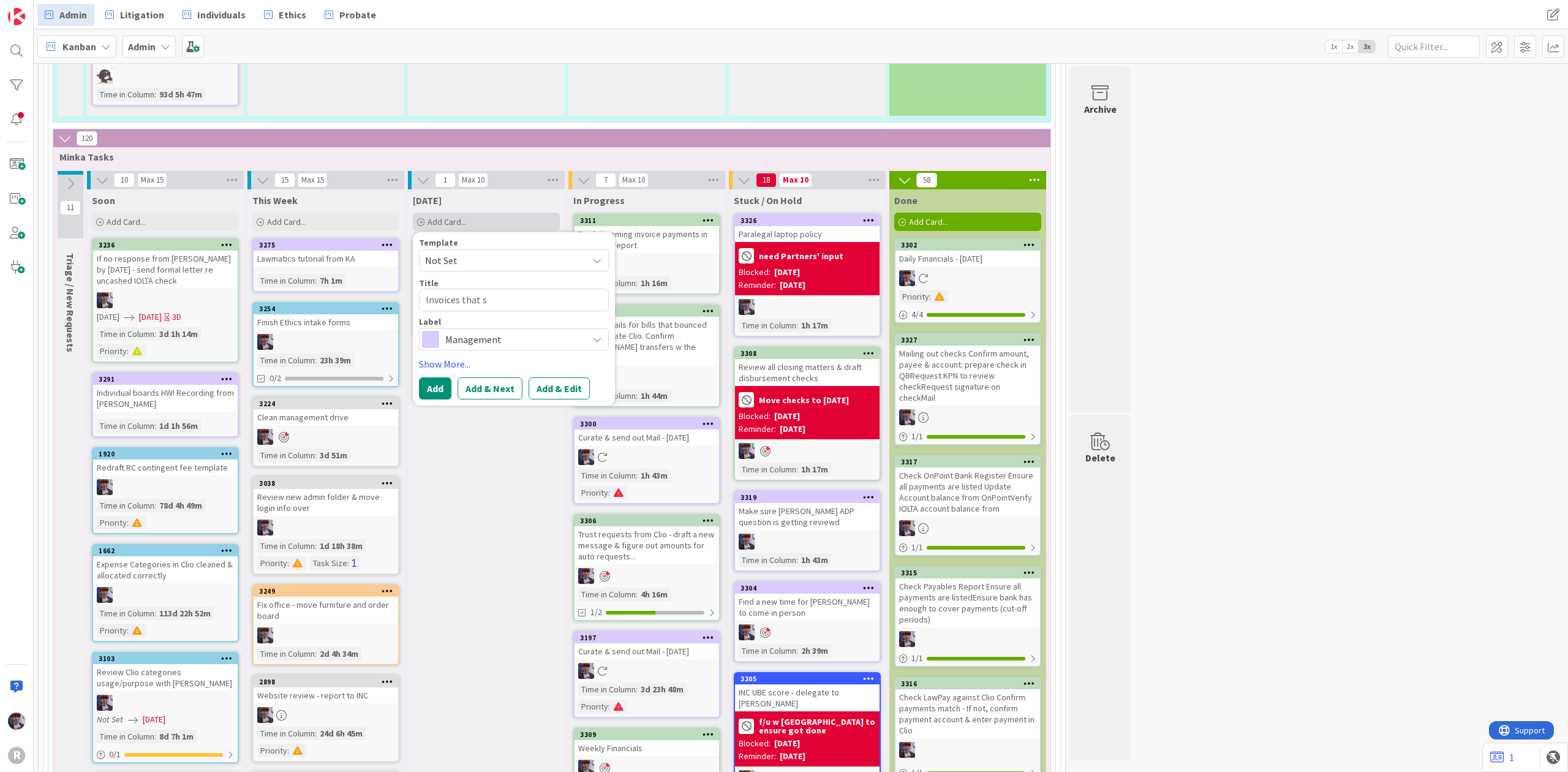
type textarea "x"
type textarea "Invoices that"
type textarea "x"
type textarea "Invoices that"
type textarea "x"
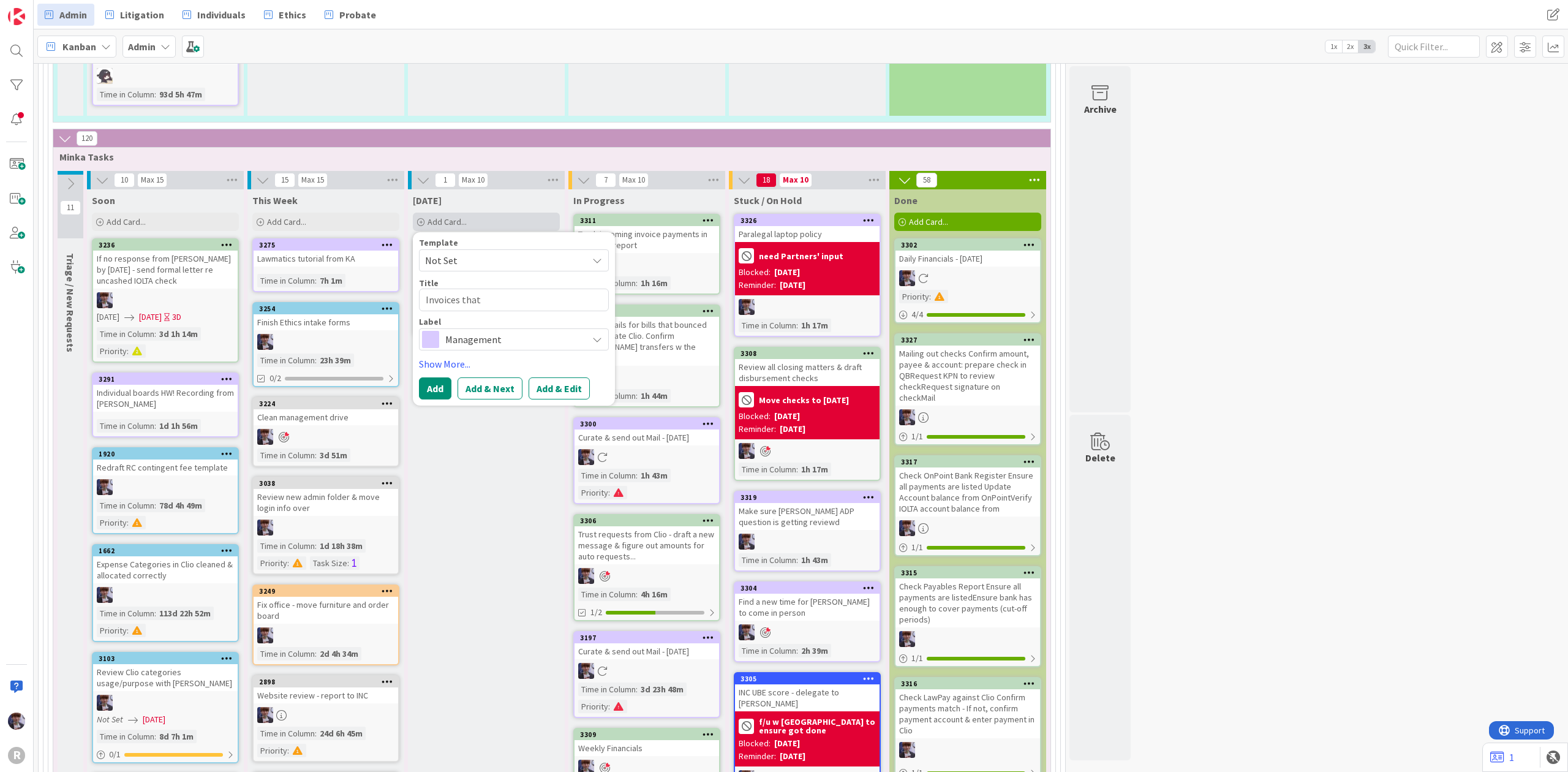
type textarea "Invoices tha"
type textarea "x"
type textarea "Invoices th"
type textarea "x"
type textarea "Invoices t"
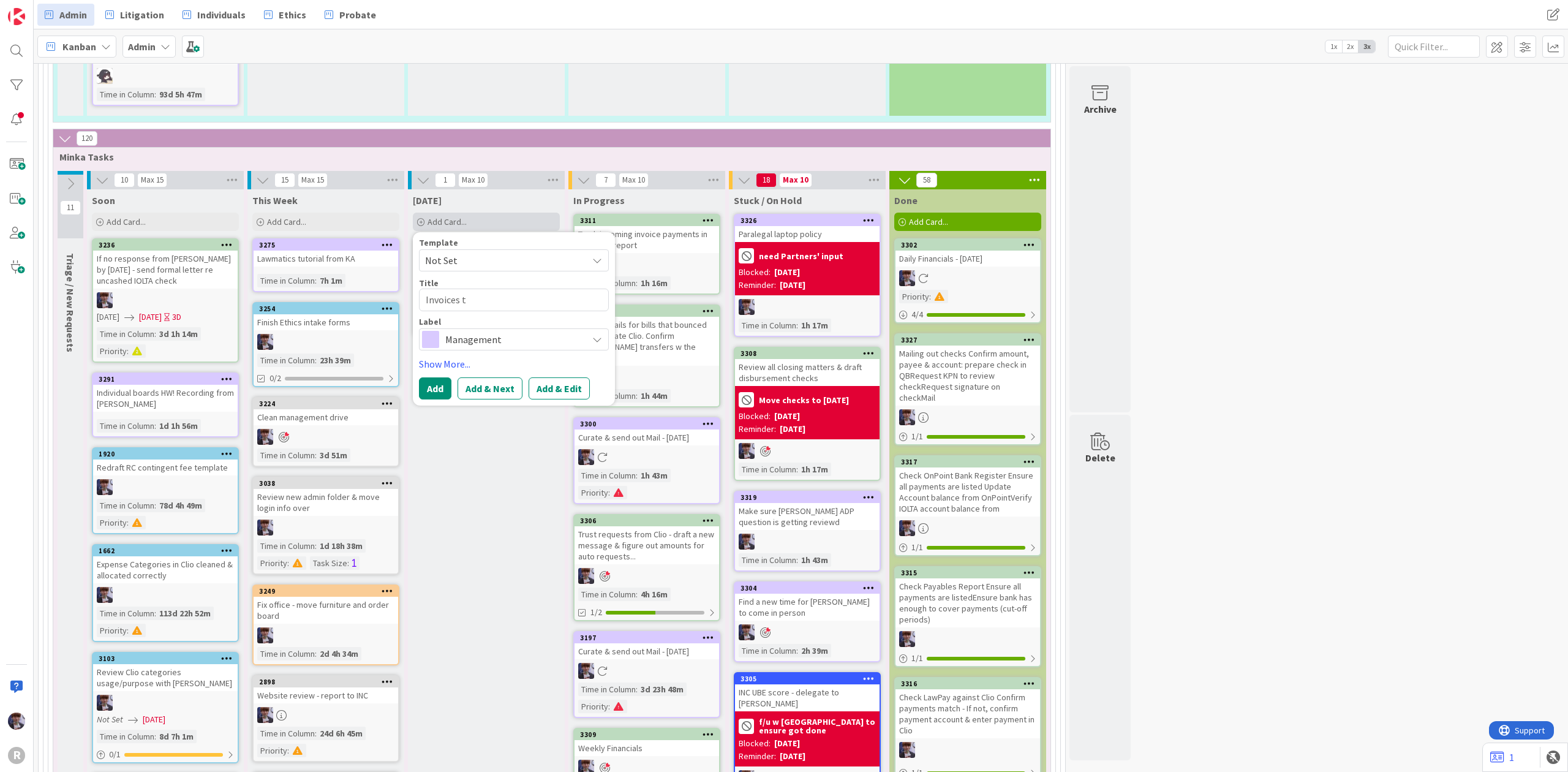
type textarea "x"
type textarea "Invoices"
type textarea "x"
type textarea "Invoices"
type textarea "x"
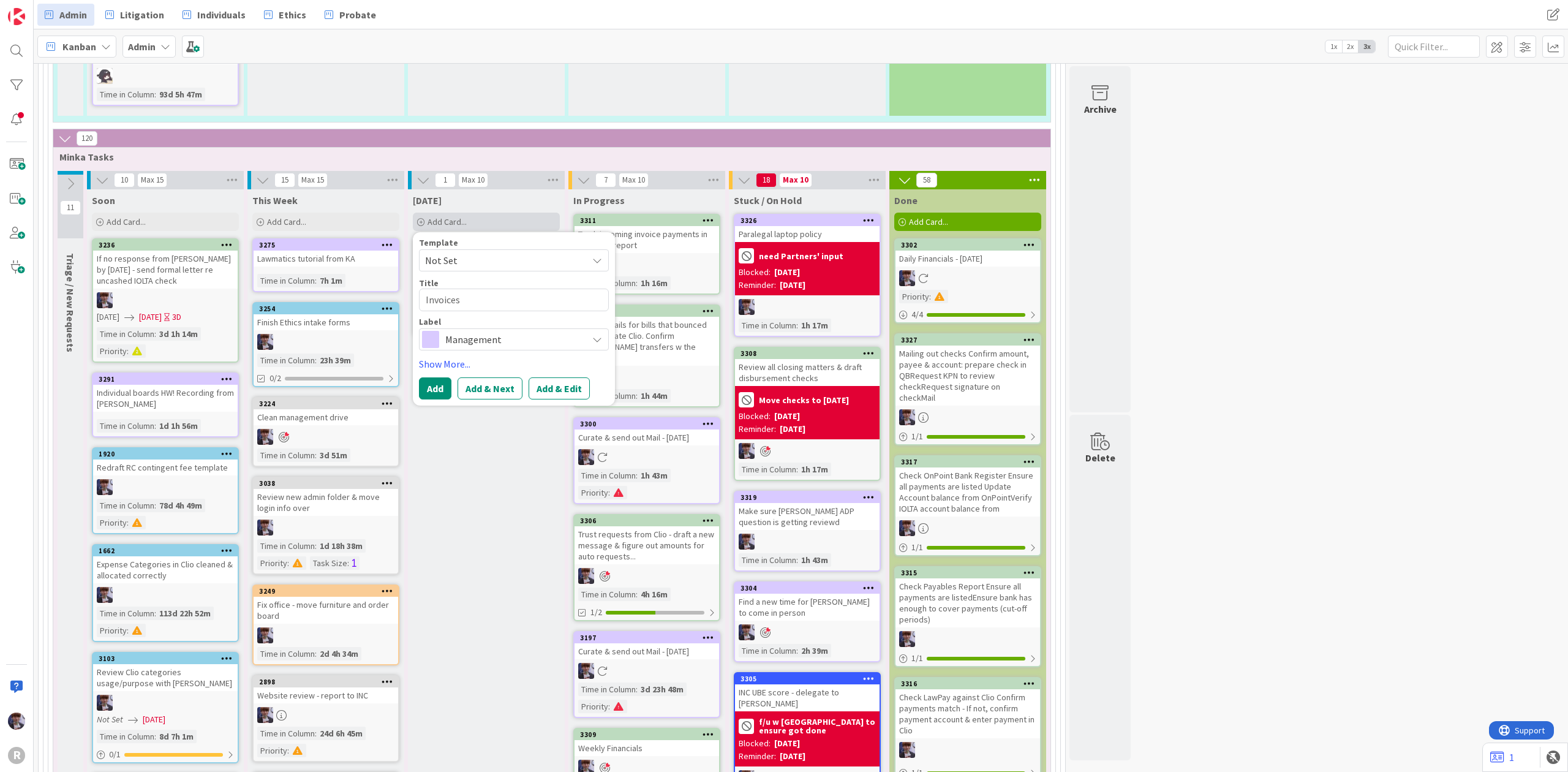
type textarea "Invoice"
type textarea "x"
type textarea "Invoic"
type textarea "x"
type textarea "Invoi"
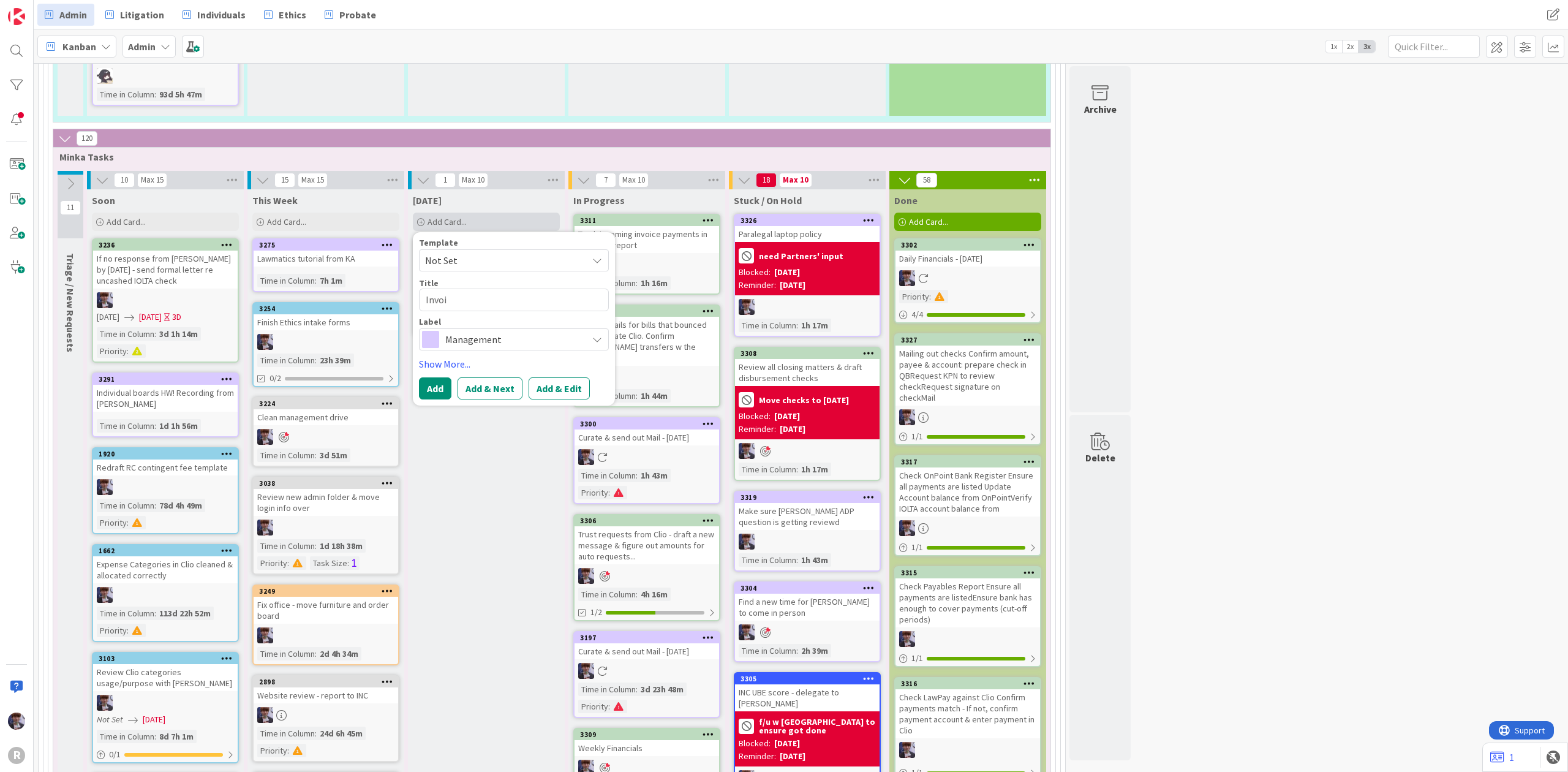
type textarea "x"
type textarea "Invo"
type textarea "x"
type textarea "Inv"
type textarea "x"
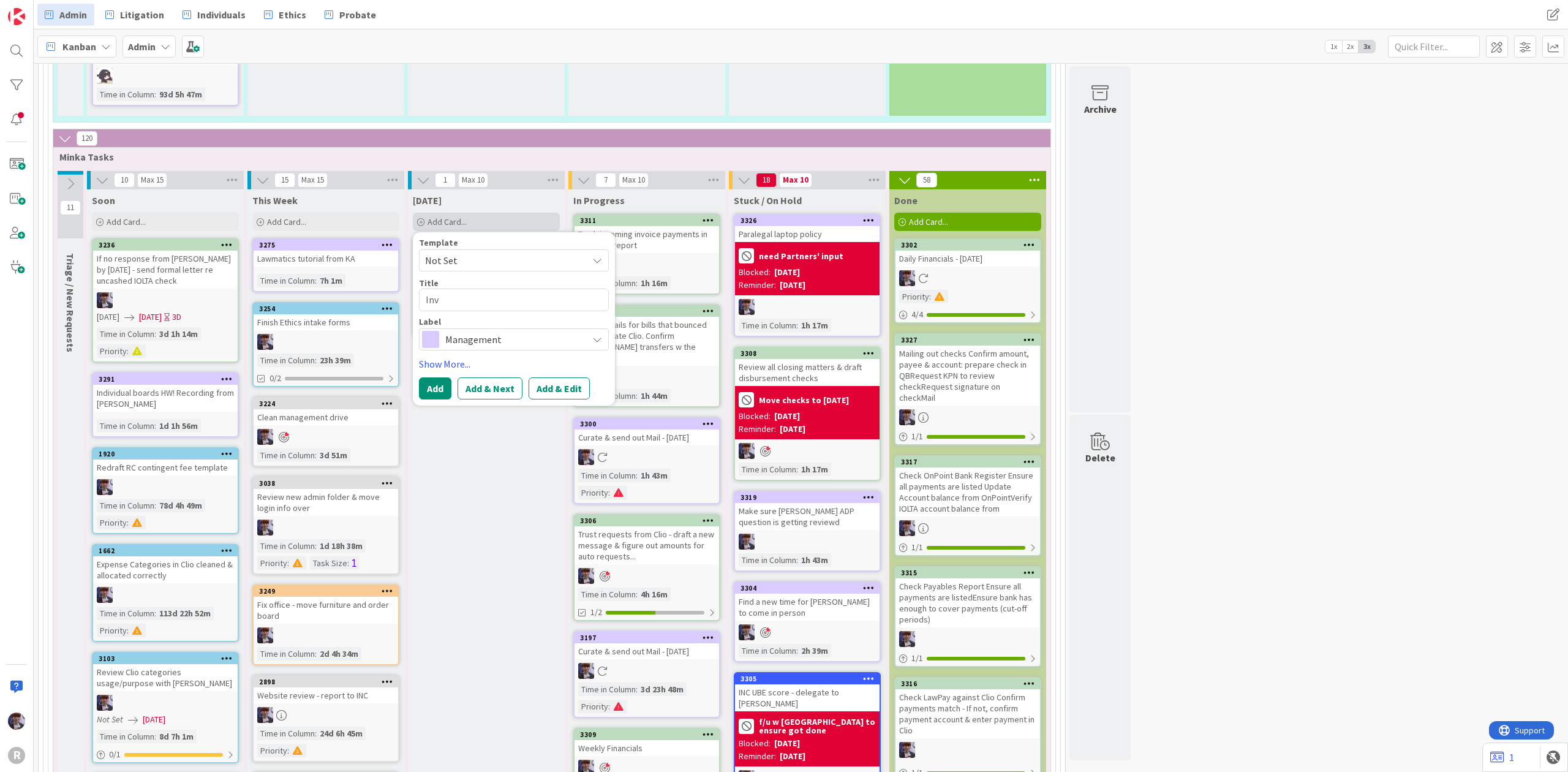
type textarea "In"
type textarea "x"
type textarea "I"
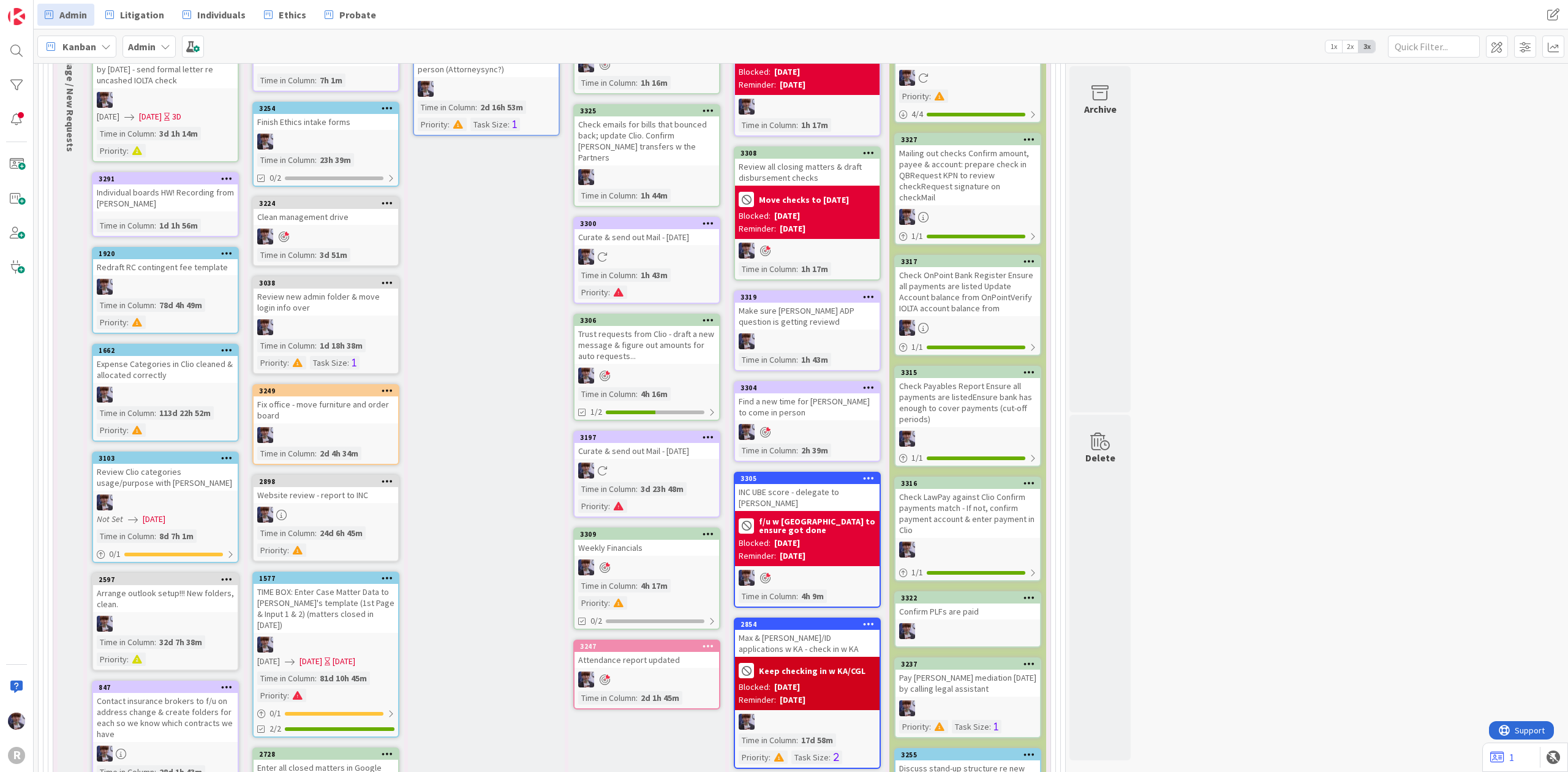
scroll to position [2536, 0]
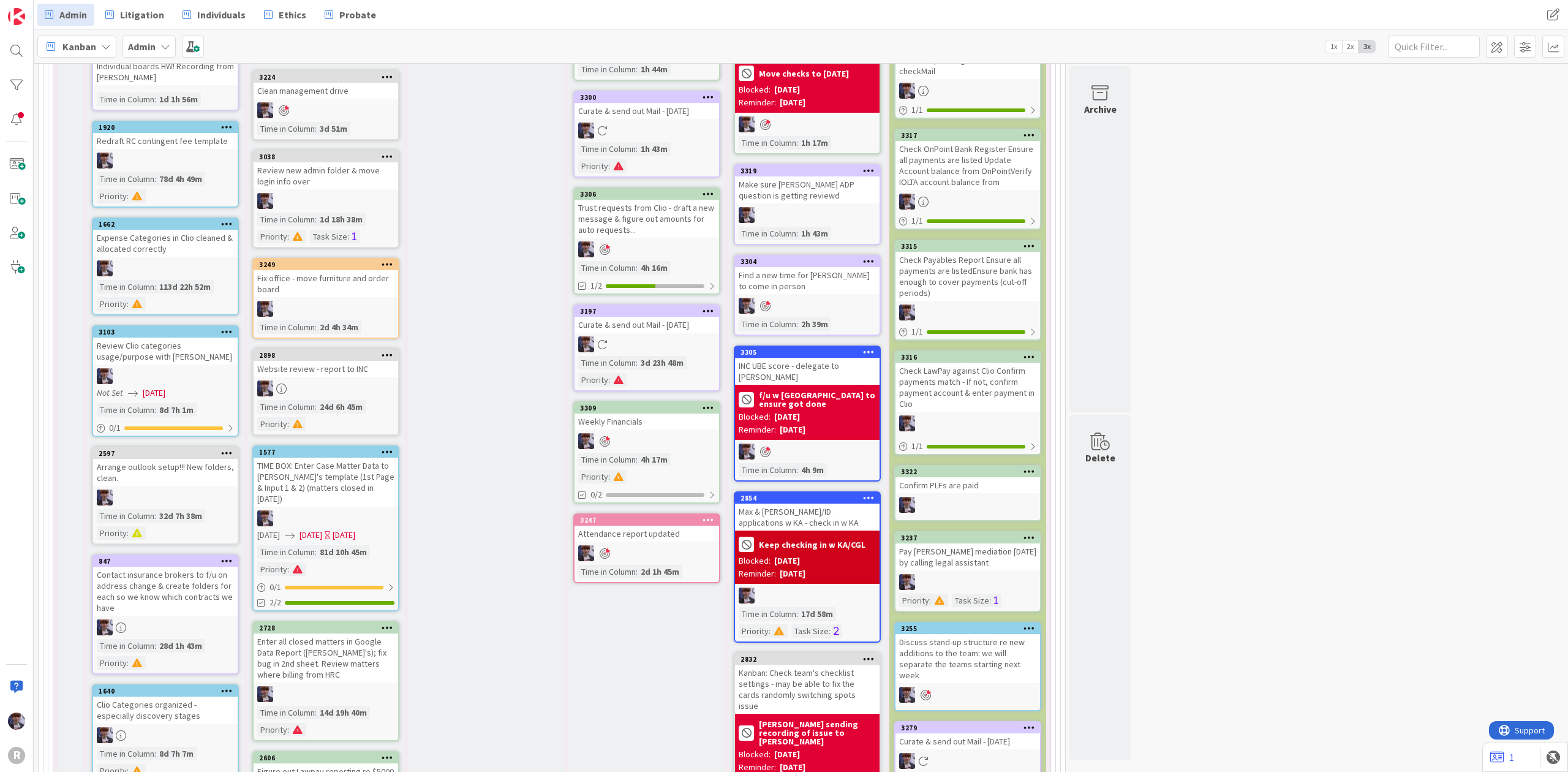
click at [617, 434] on div at bounding box center [646, 441] width 145 height 16
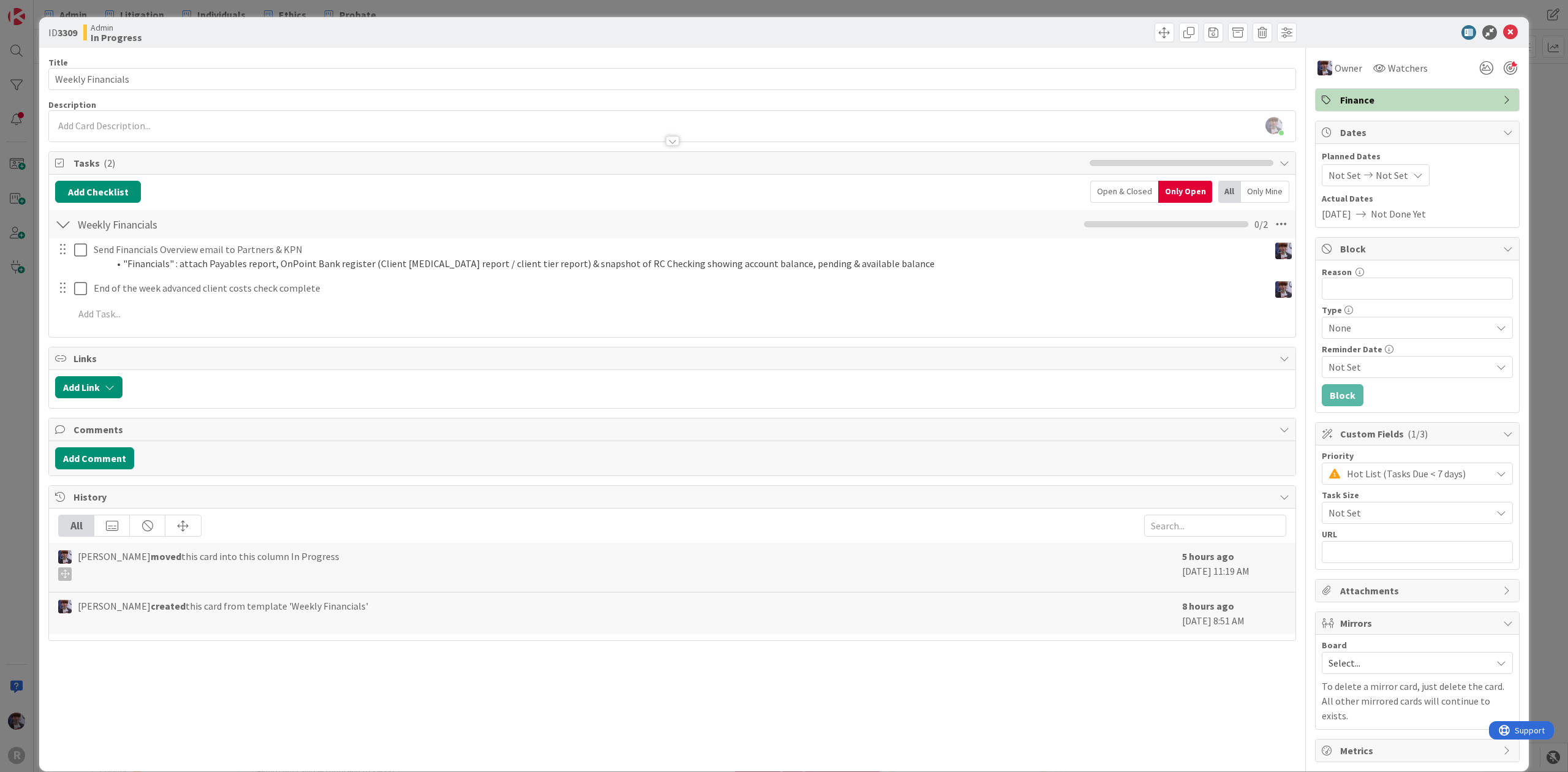
click at [27, 359] on div "ID 3309 Admin In Progress Title 17 / 128 Weekly Financials Description [PERSON_…" at bounding box center [784, 386] width 1568 height 772
